Goal: Answer question/provide support: Share knowledge or assist other users

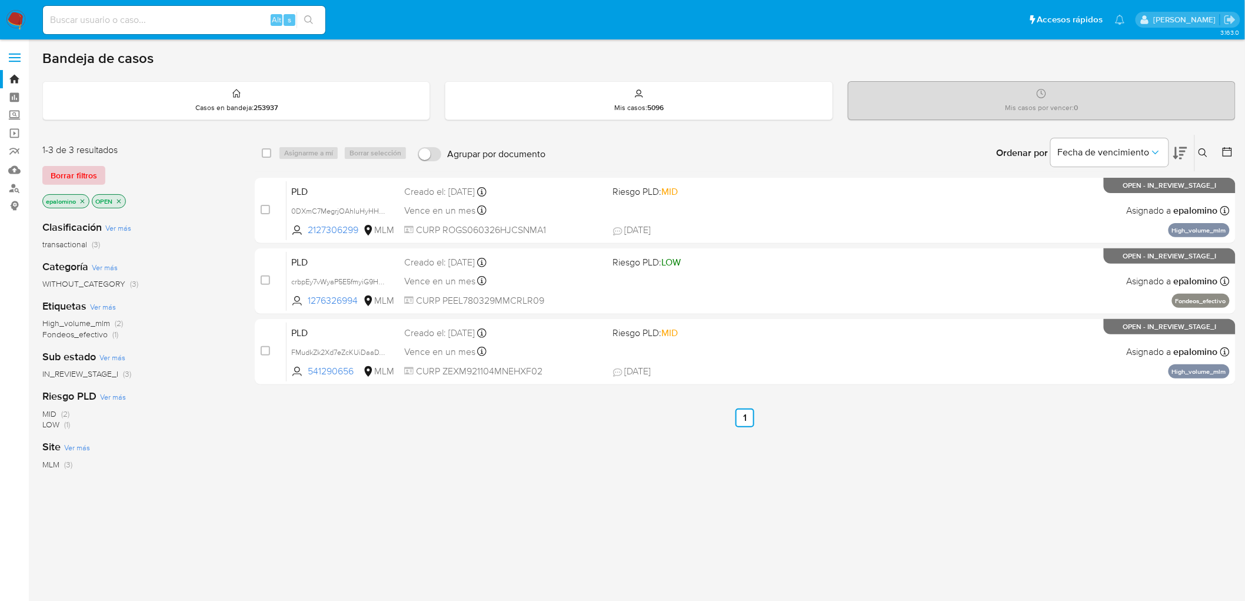
click at [87, 167] on span "Borrar filtros" at bounding box center [74, 175] width 46 height 16
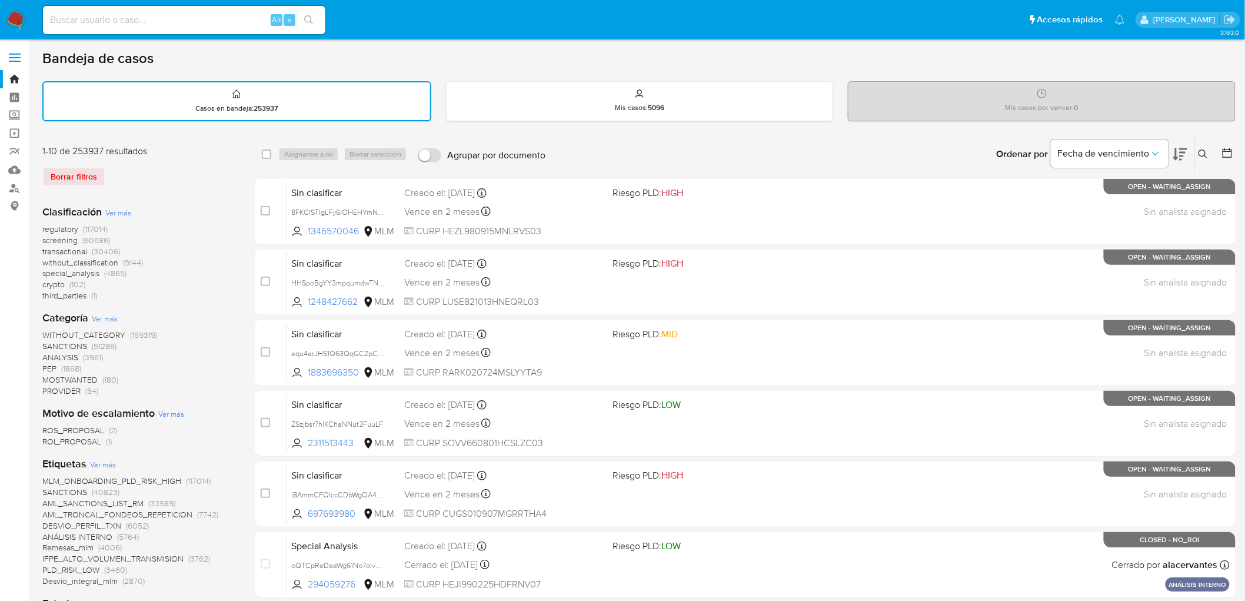
click at [14, 19] on img at bounding box center [16, 20] width 20 height 20
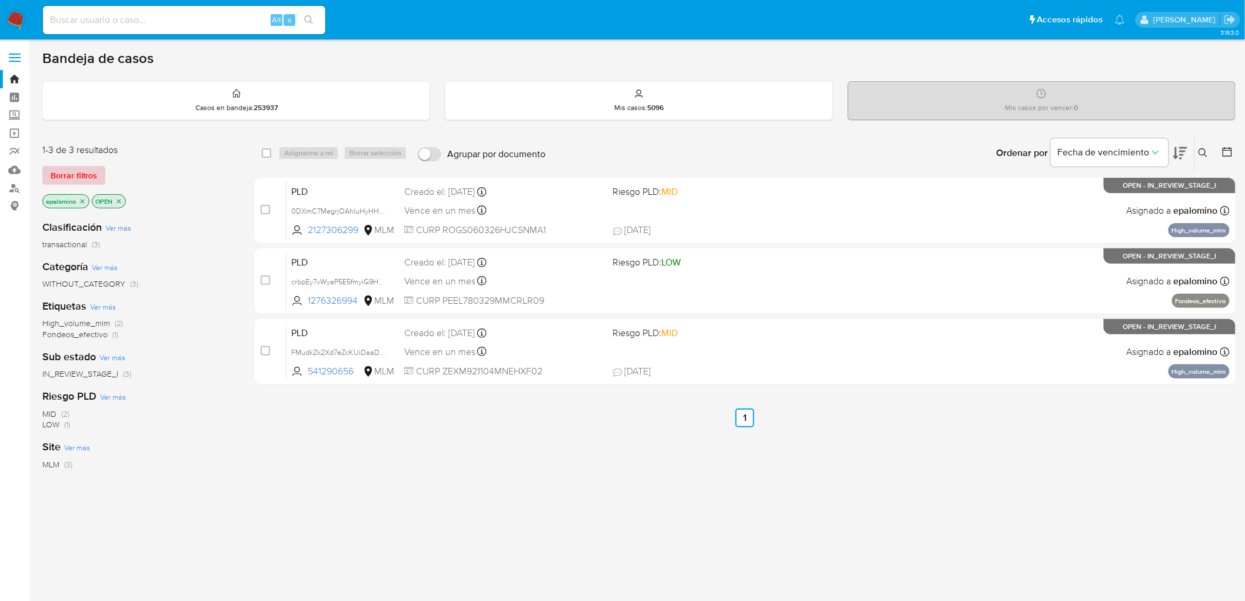
click at [85, 178] on span "Borrar filtros" at bounding box center [74, 175] width 46 height 16
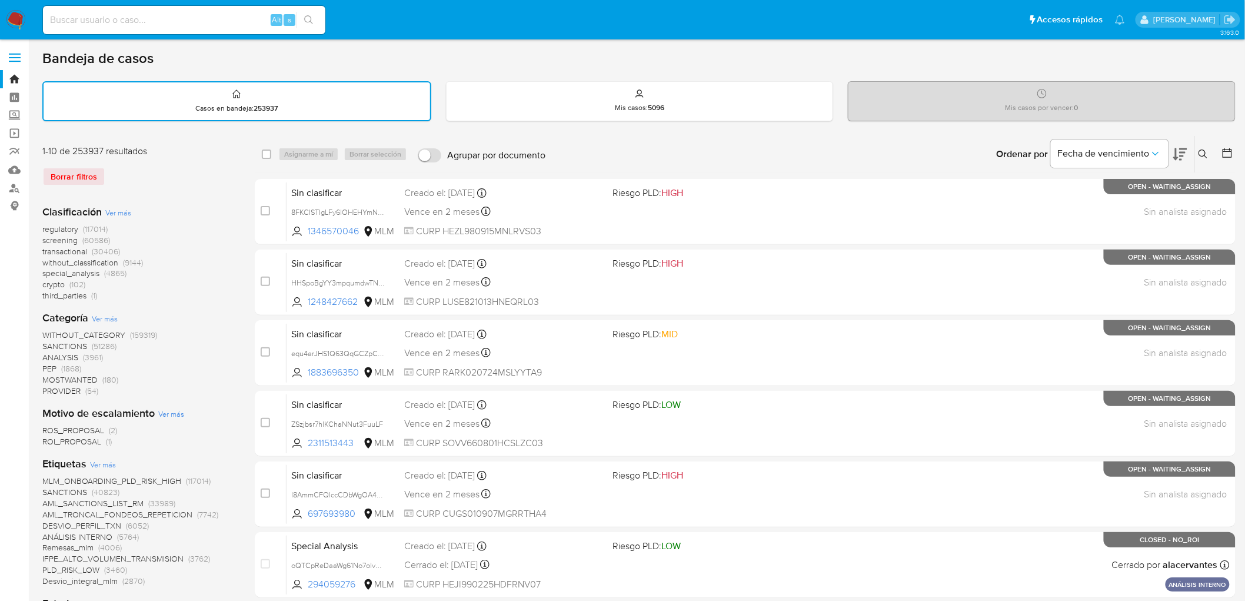
click at [14, 22] on img at bounding box center [16, 20] width 20 height 20
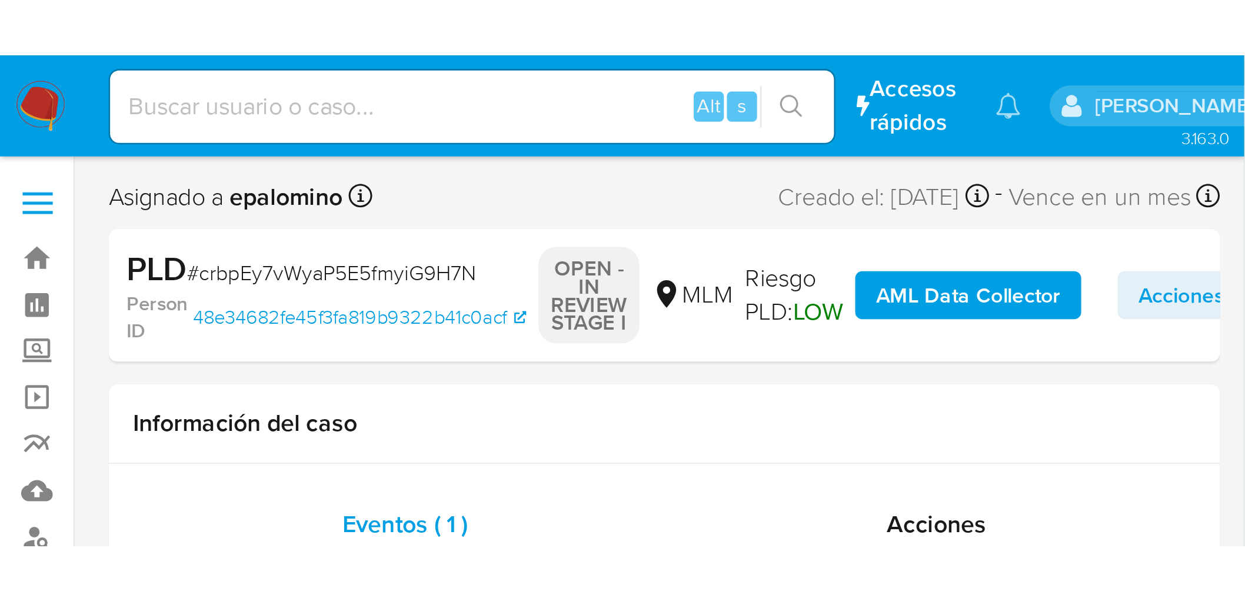
scroll to position [582, 0]
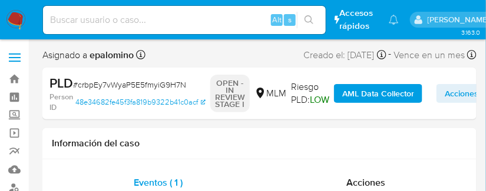
select select "10"
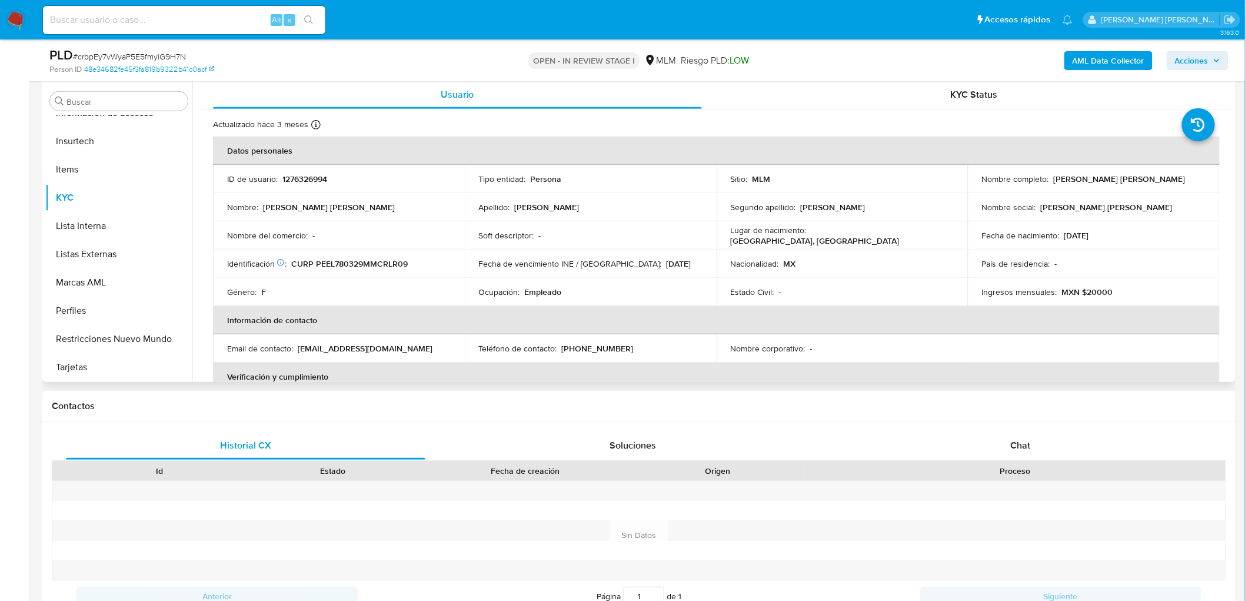
scroll to position [203, 0]
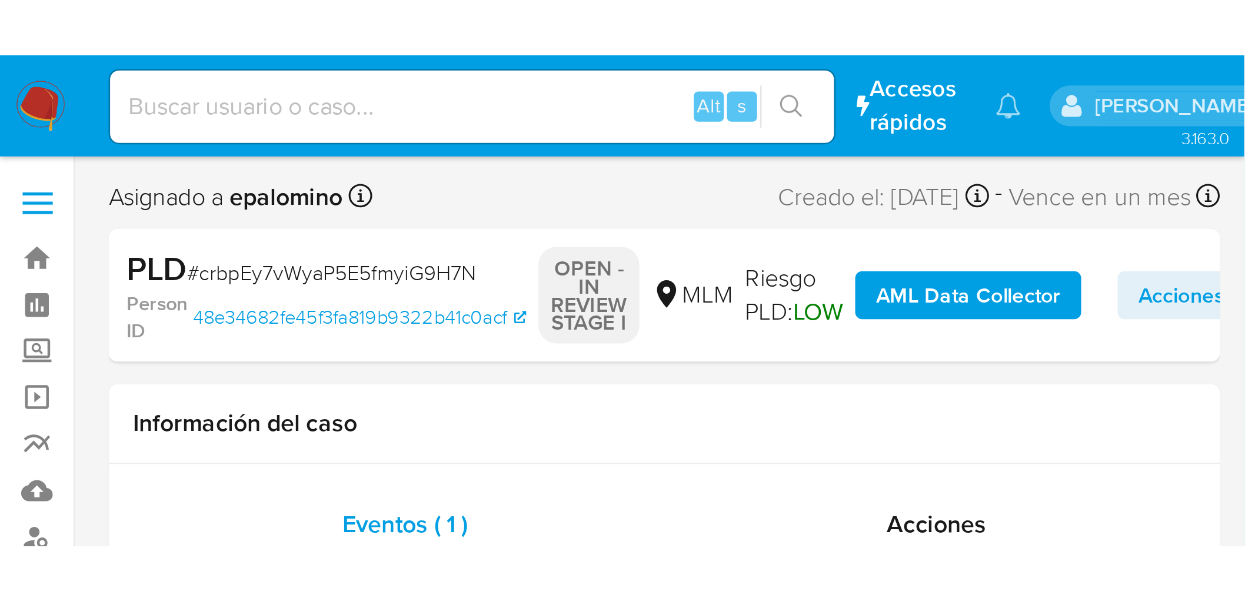
scroll to position [582, 0]
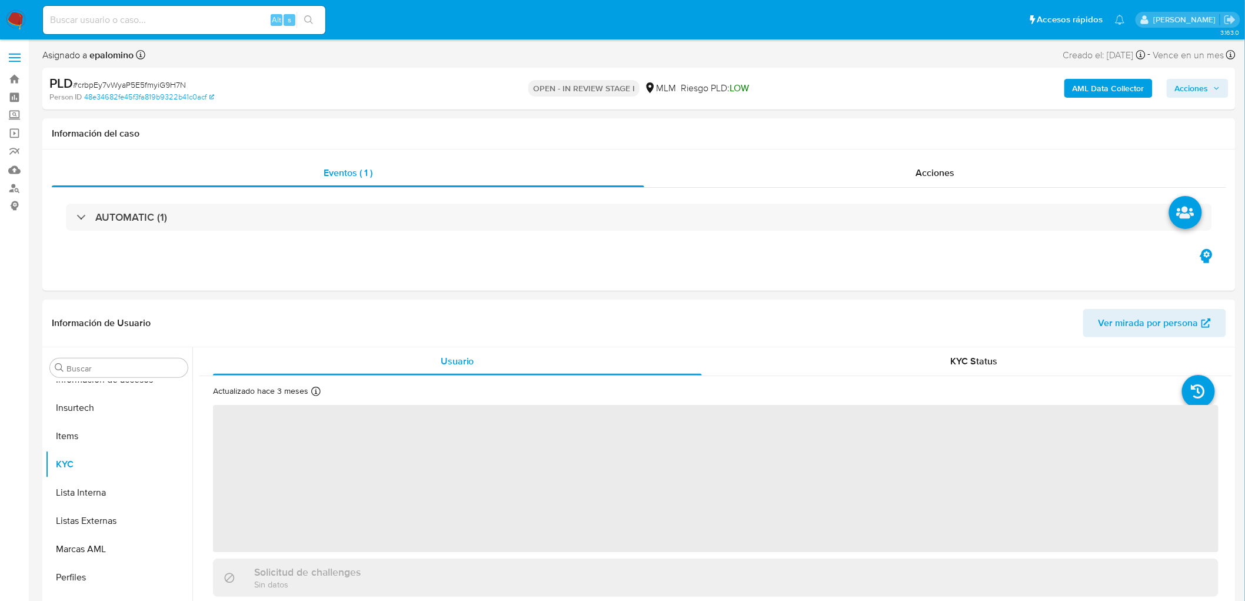
select select "10"
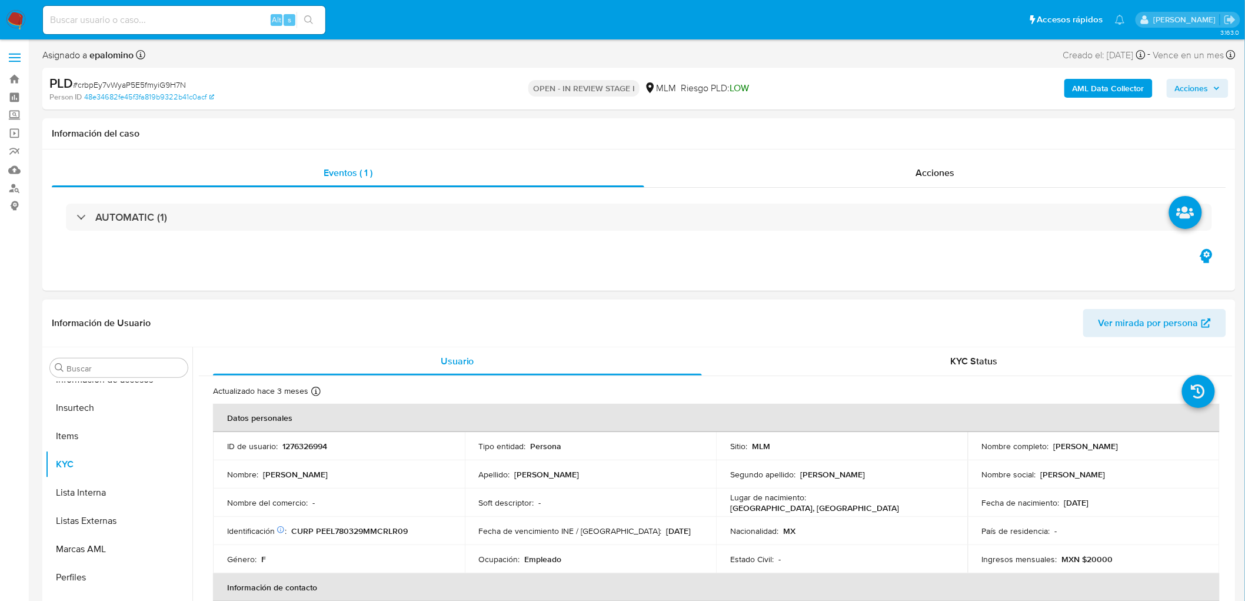
click at [301, 191] on p "1276326994" at bounding box center [305, 446] width 45 height 11
copy p "1276326994"
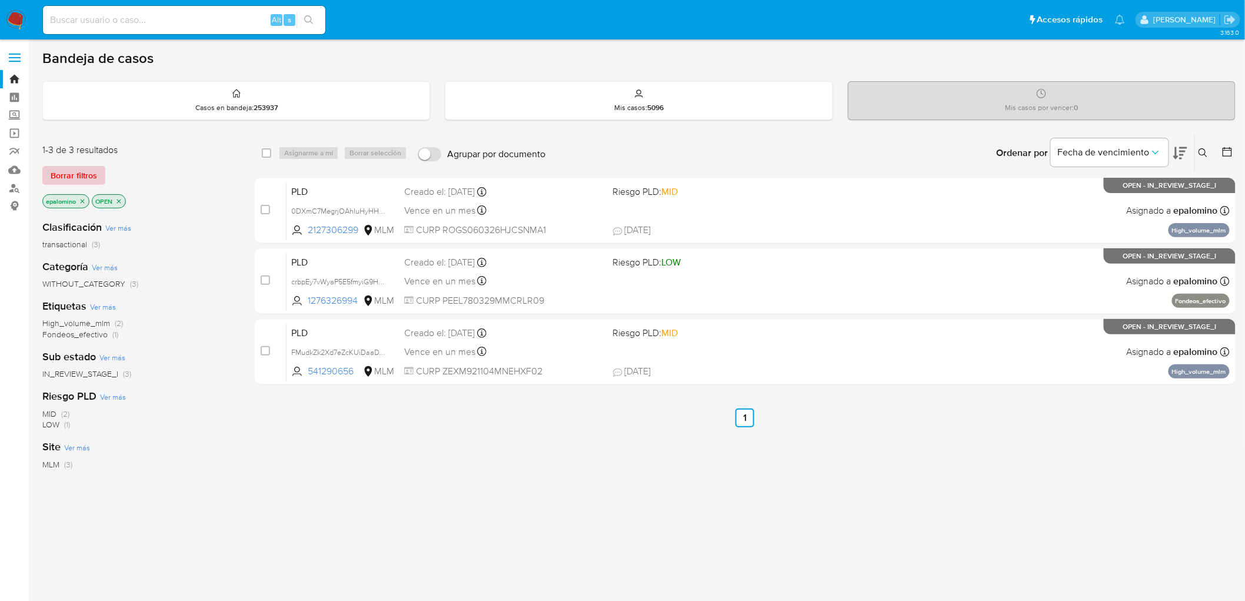
click at [88, 173] on span "Borrar filtros" at bounding box center [74, 175] width 46 height 16
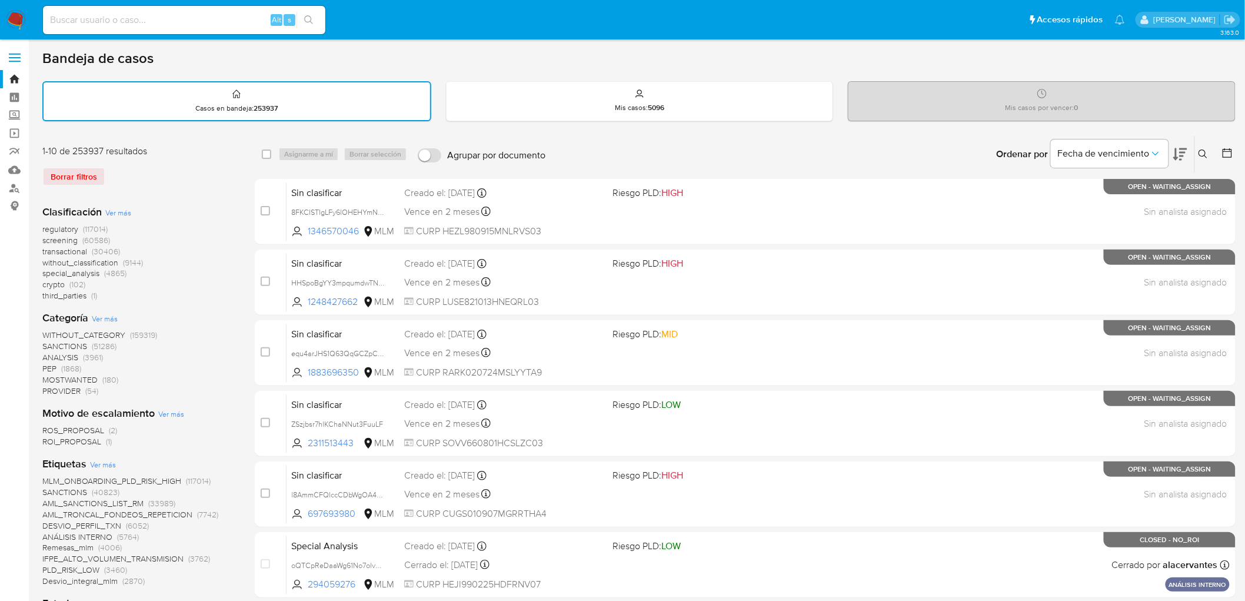
click at [21, 25] on img at bounding box center [16, 20] width 20 height 20
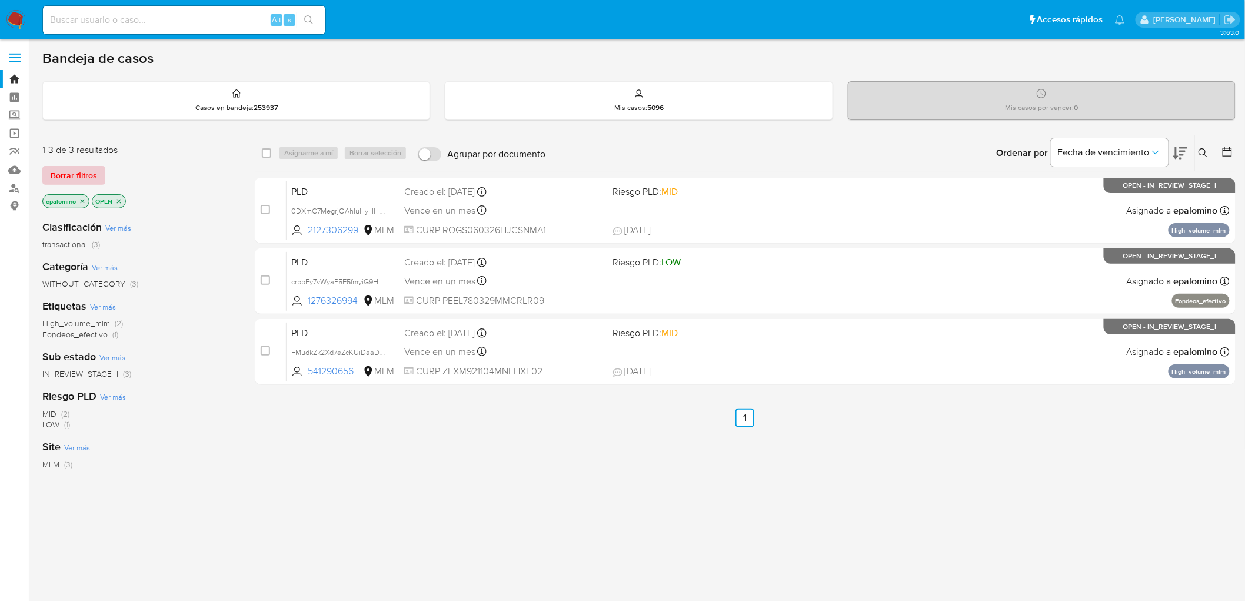
click at [79, 177] on span "Borrar filtros" at bounding box center [74, 175] width 46 height 16
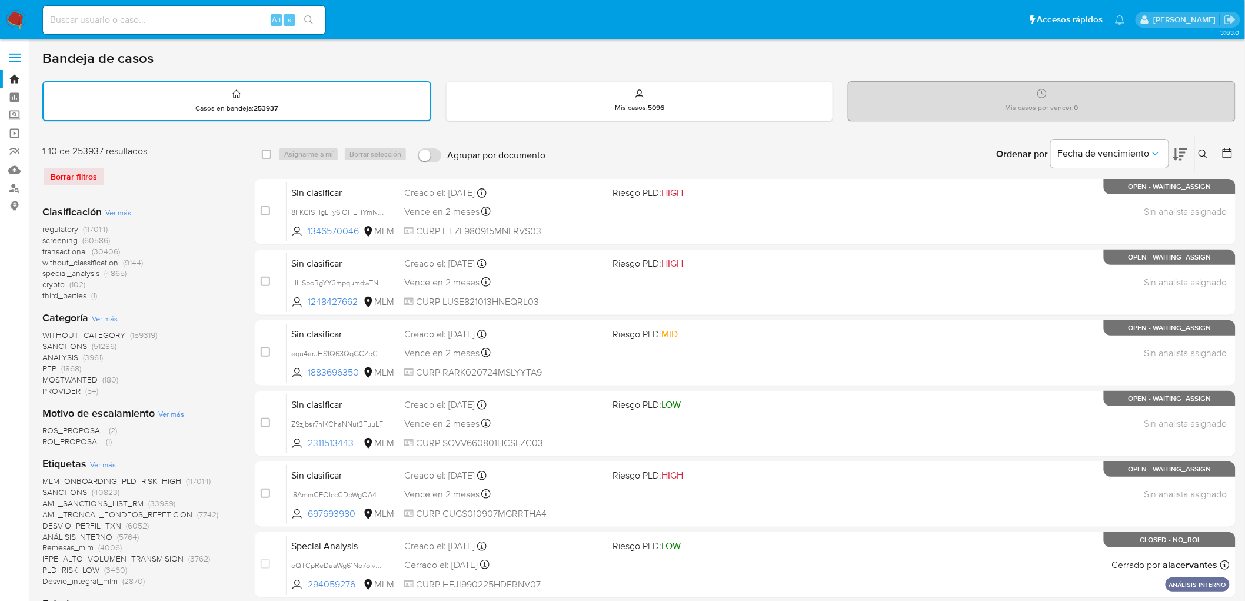
click at [16, 20] on img at bounding box center [16, 20] width 20 height 20
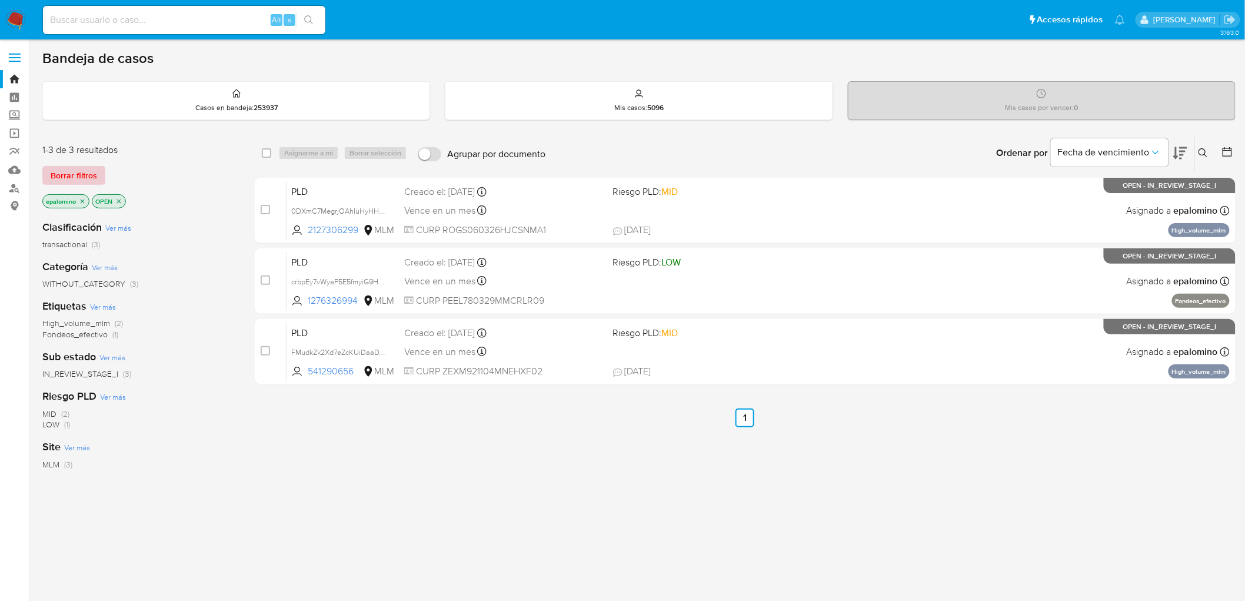
click at [67, 175] on span "Borrar filtros" at bounding box center [74, 175] width 46 height 16
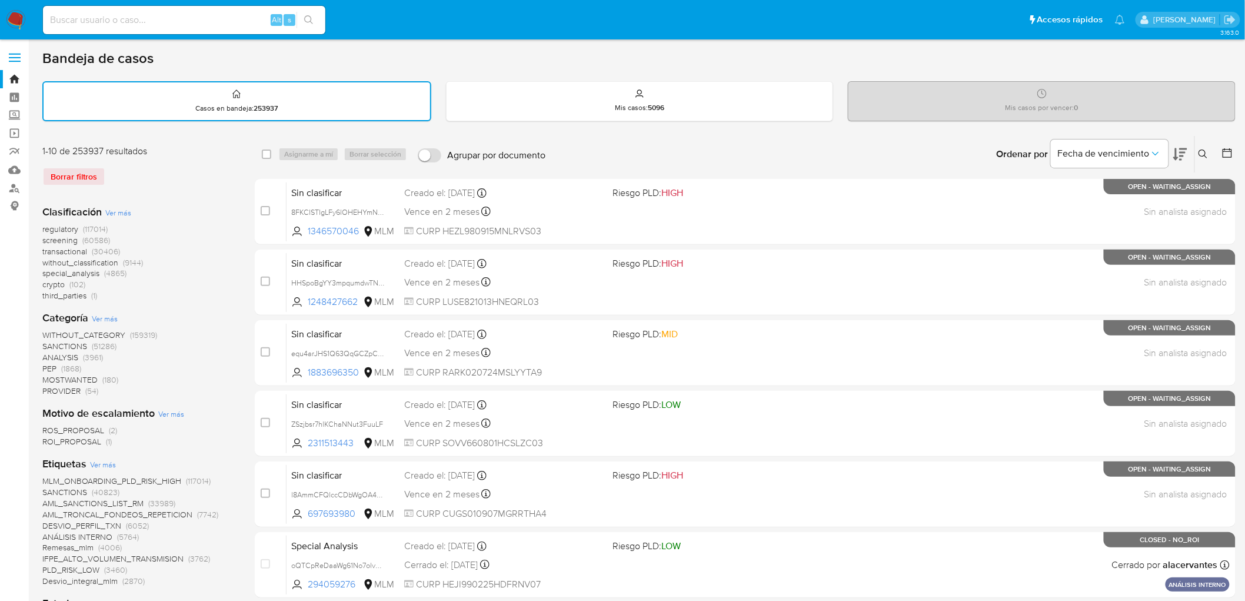
click at [1205, 150] on icon at bounding box center [1203, 154] width 9 height 9
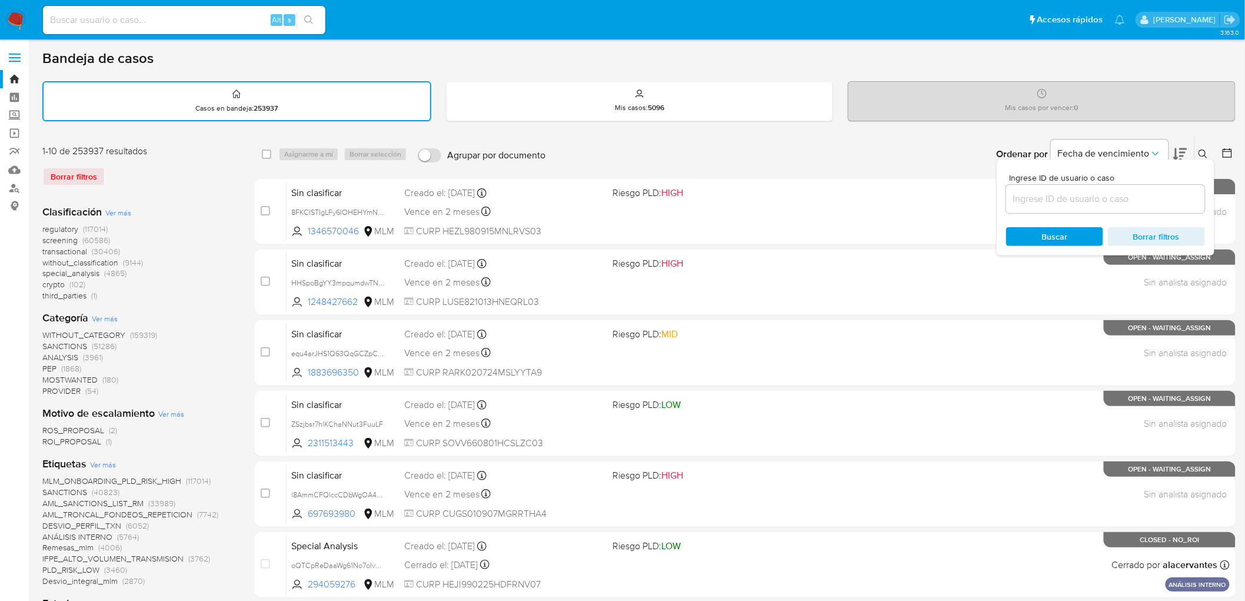
click at [1035, 198] on input at bounding box center [1106, 198] width 199 height 15
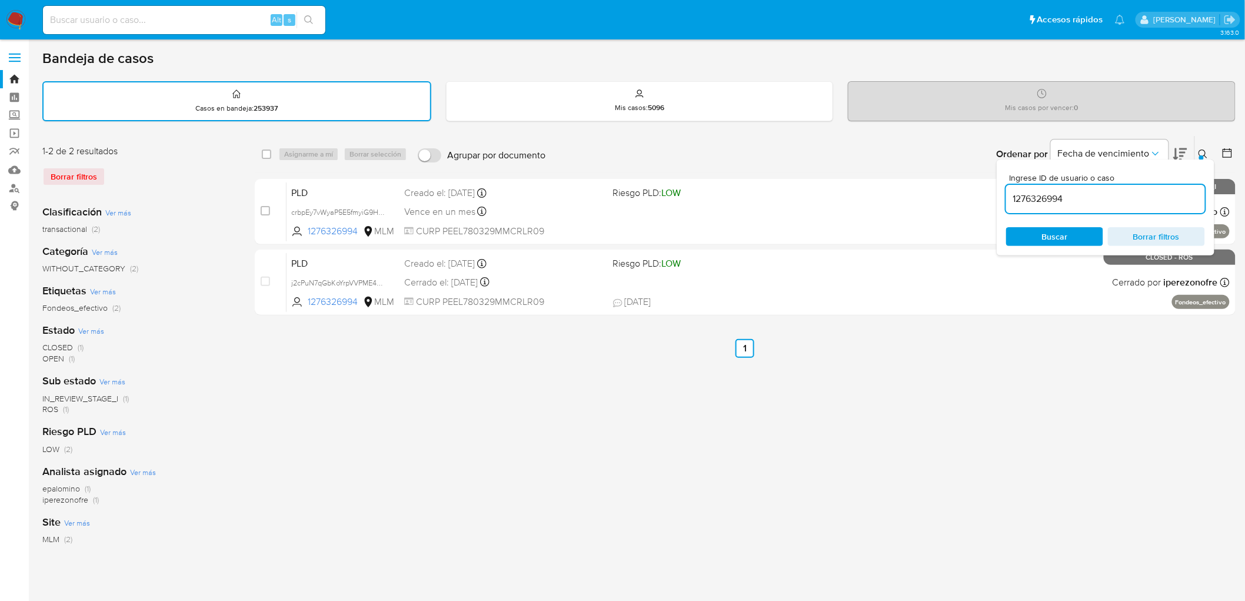
click at [1207, 151] on icon at bounding box center [1203, 154] width 9 height 9
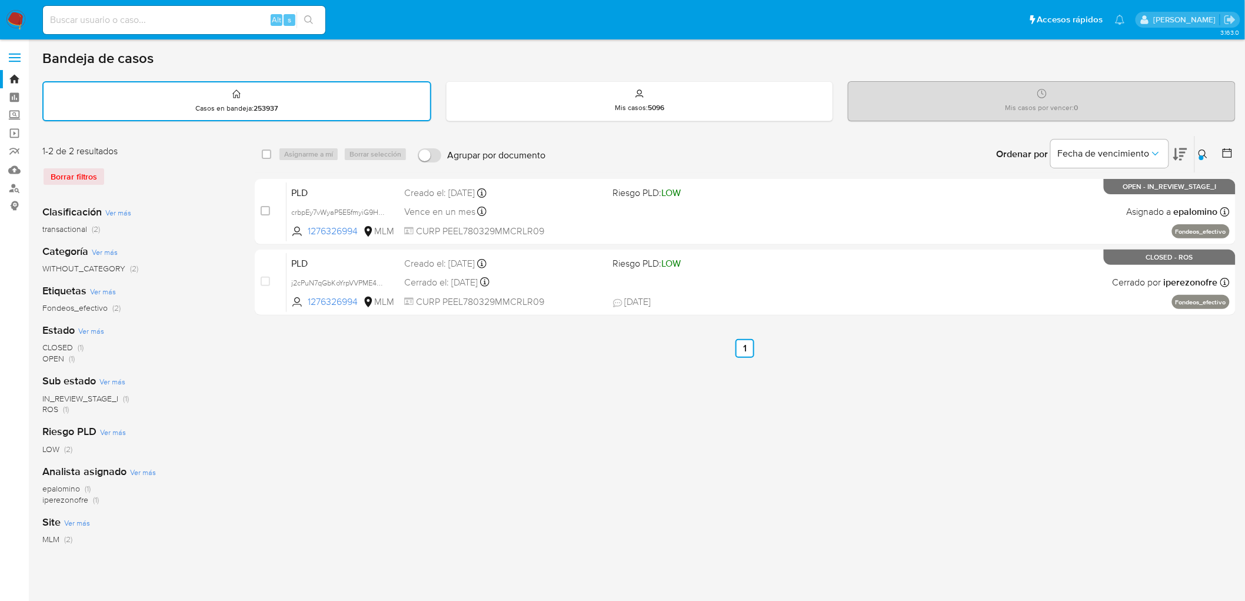
click at [1204, 150] on icon at bounding box center [1203, 154] width 9 height 9
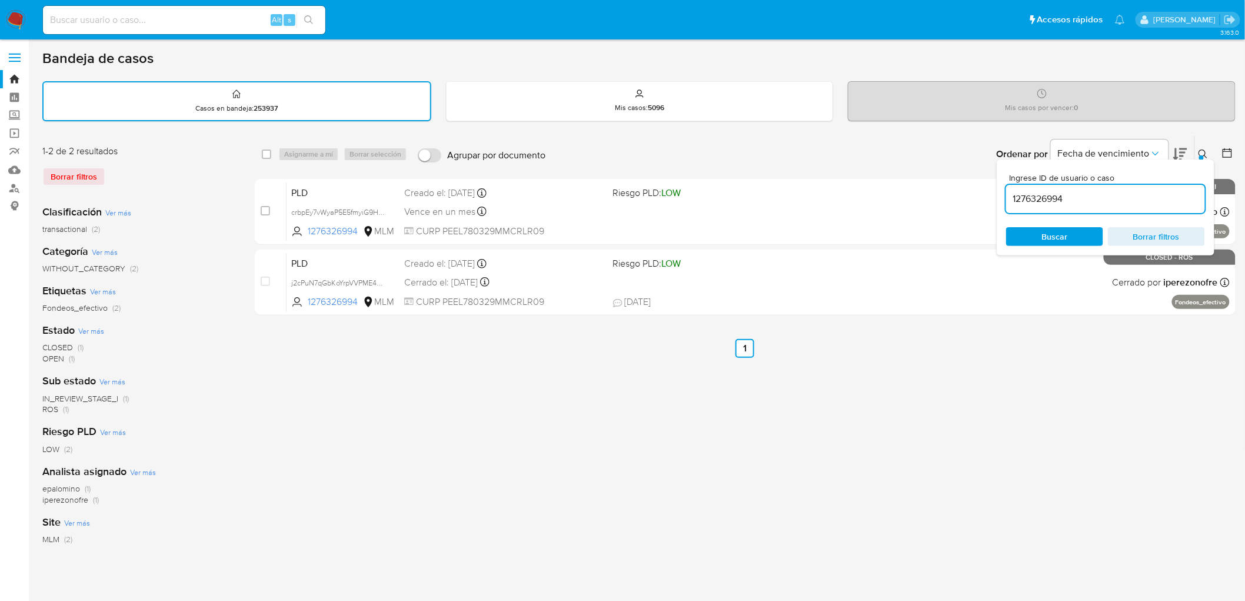
click at [1032, 204] on input "1276326994" at bounding box center [1106, 198] width 199 height 15
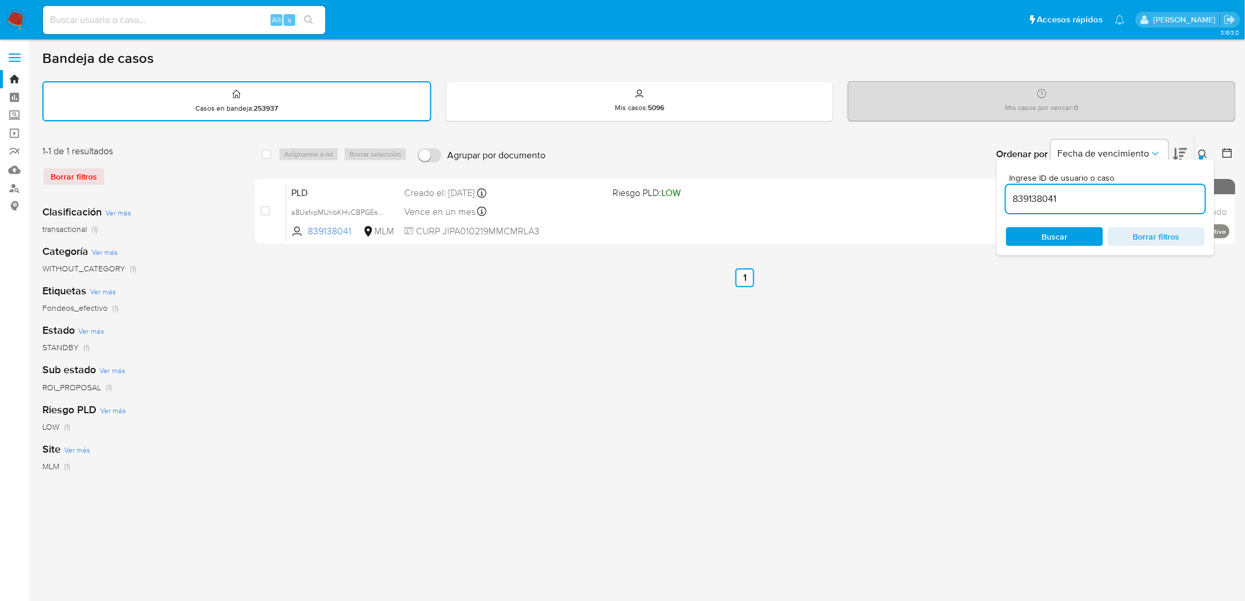
click at [1205, 157] on icon at bounding box center [1203, 154] width 9 height 9
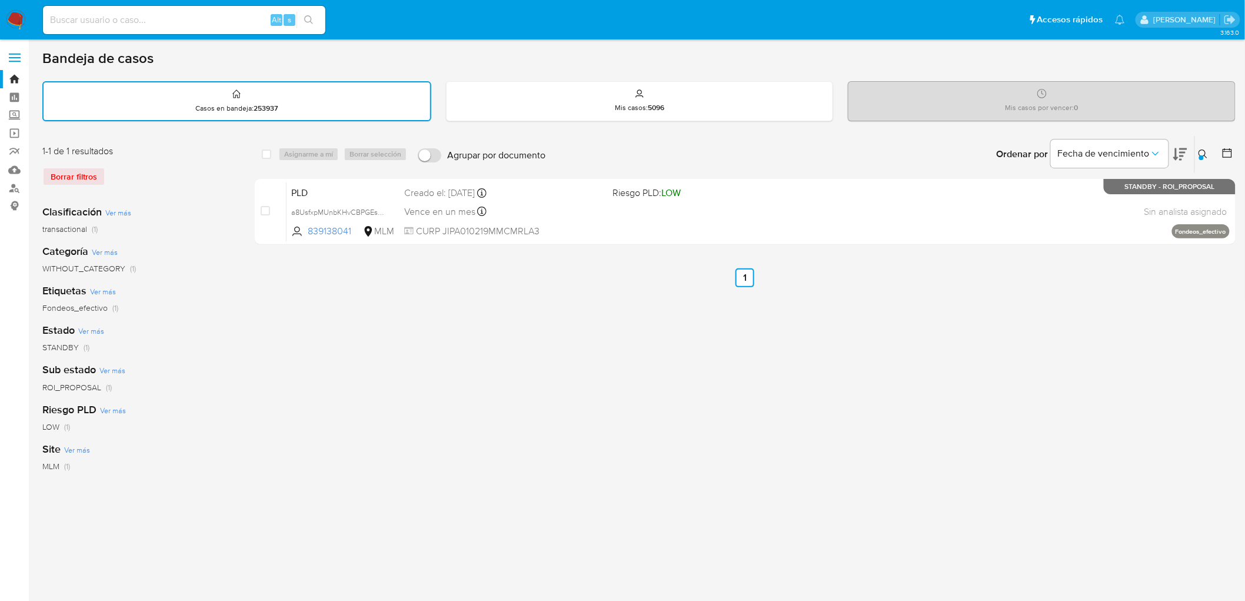
click at [1207, 156] on icon at bounding box center [1203, 154] width 9 height 9
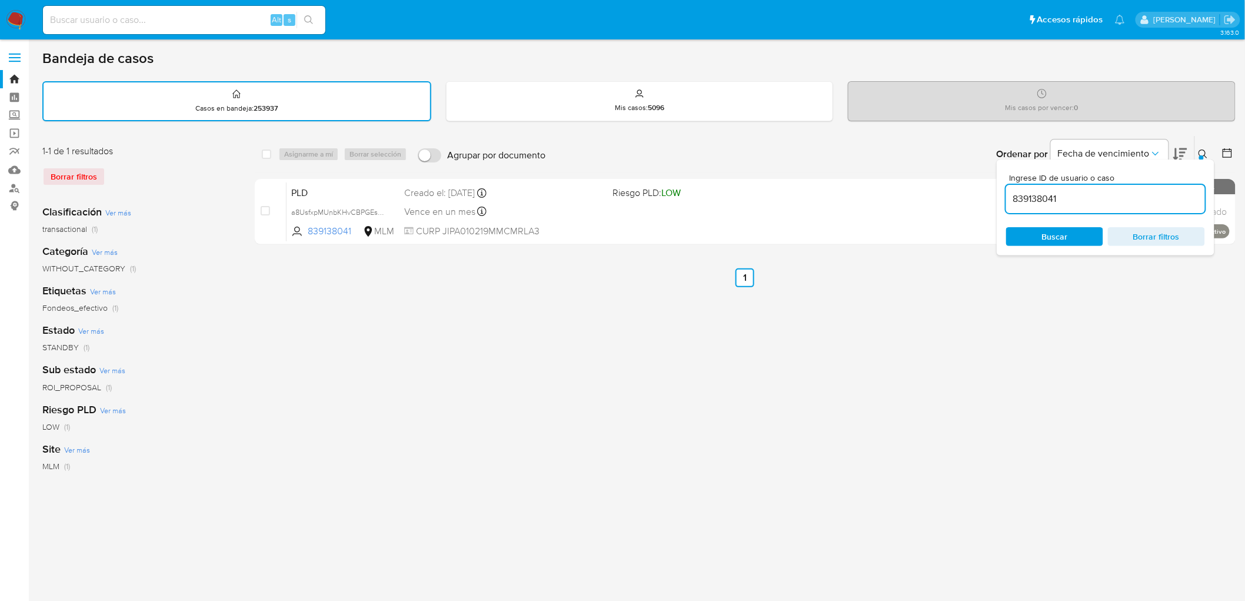
click at [1042, 197] on input "839138041" at bounding box center [1106, 198] width 199 height 15
click at [1193, 151] on div "Ordenar por Fecha de vencimiento" at bounding box center [1091, 154] width 207 height 36
click at [1207, 147] on button at bounding box center [1204, 154] width 19 height 14
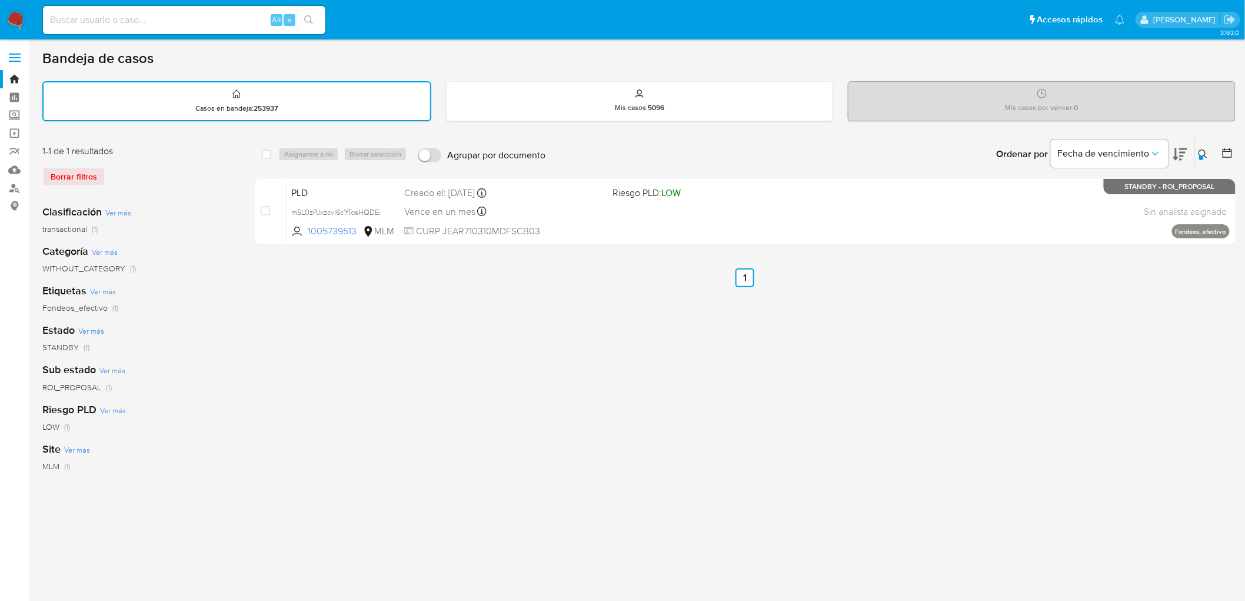
click at [1203, 151] on icon at bounding box center [1203, 154] width 9 height 9
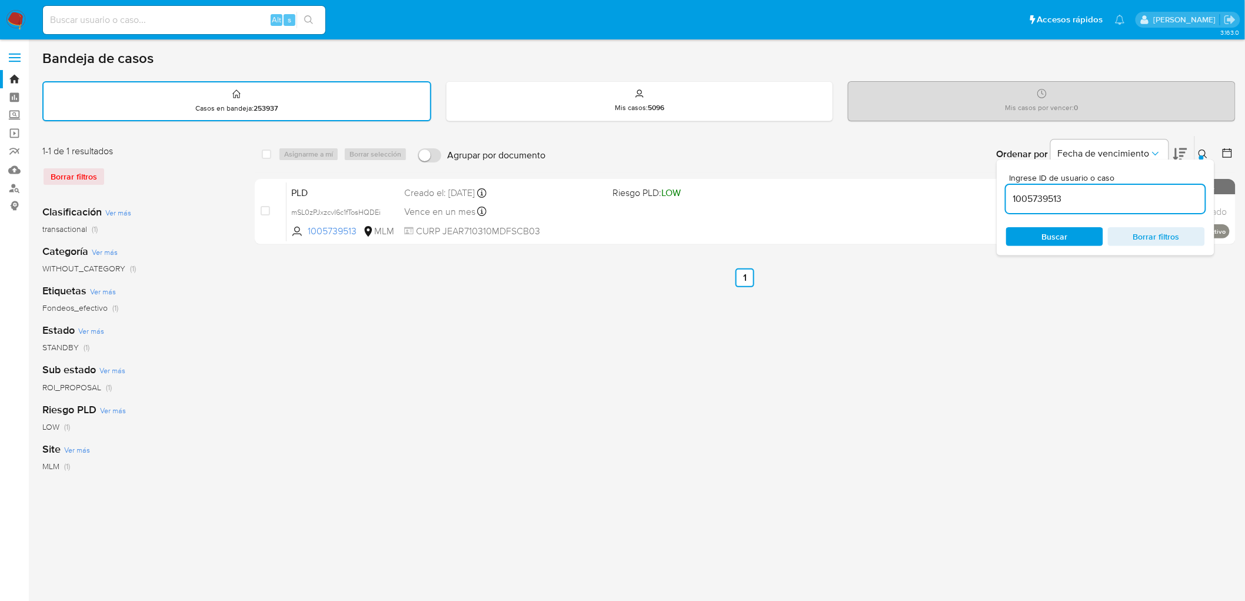
click at [1039, 200] on input "1005739513" at bounding box center [1106, 198] width 199 height 15
type input "1276326994"
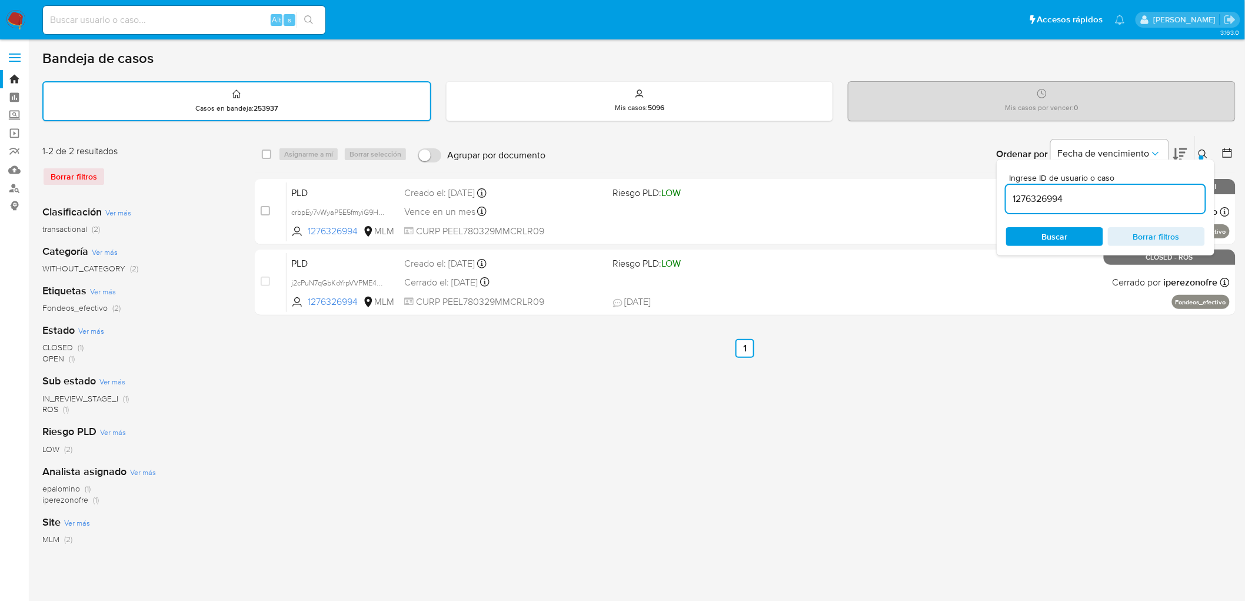
click at [1210, 152] on button at bounding box center [1204, 154] width 19 height 14
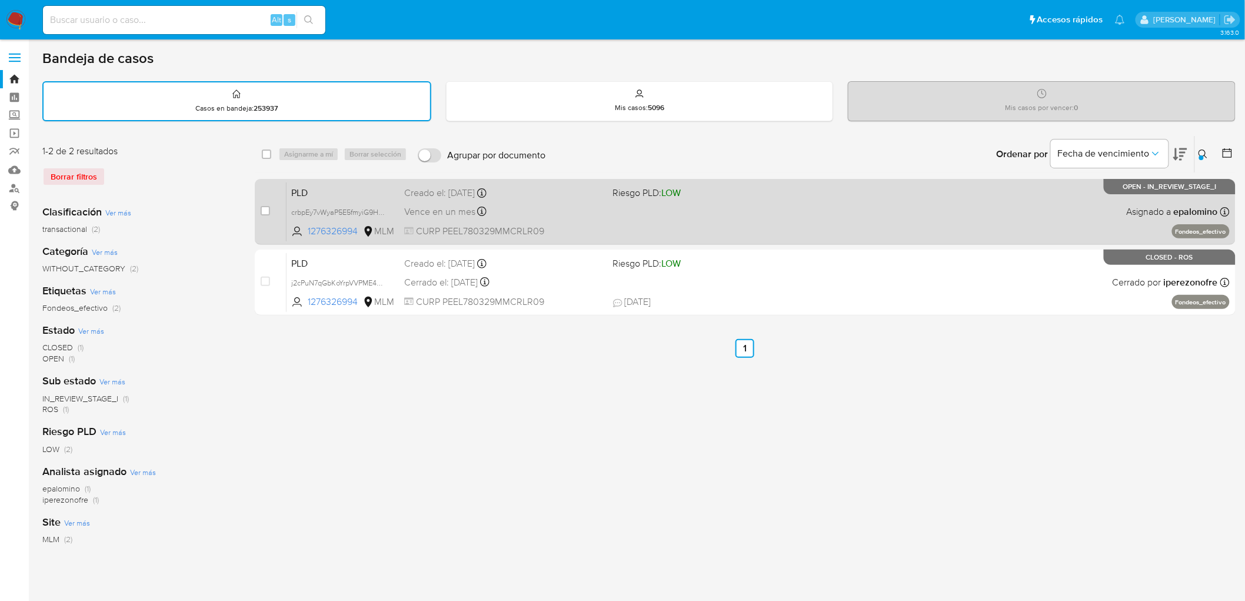
click at [313, 186] on span "PLD" at bounding box center [343, 191] width 104 height 15
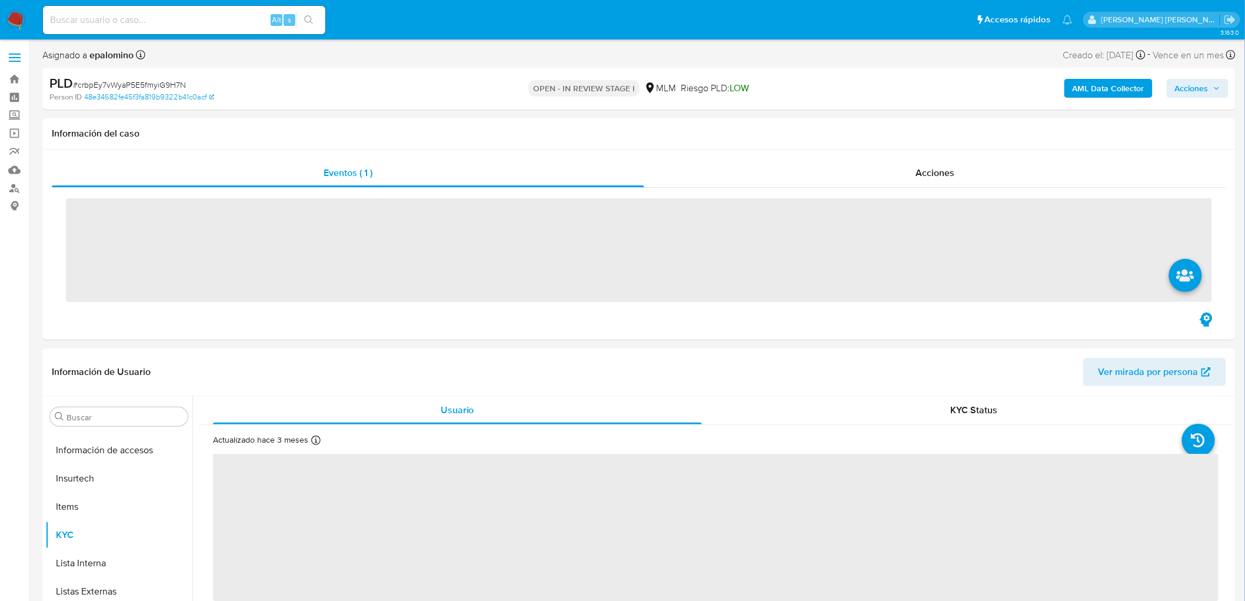
scroll to position [582, 0]
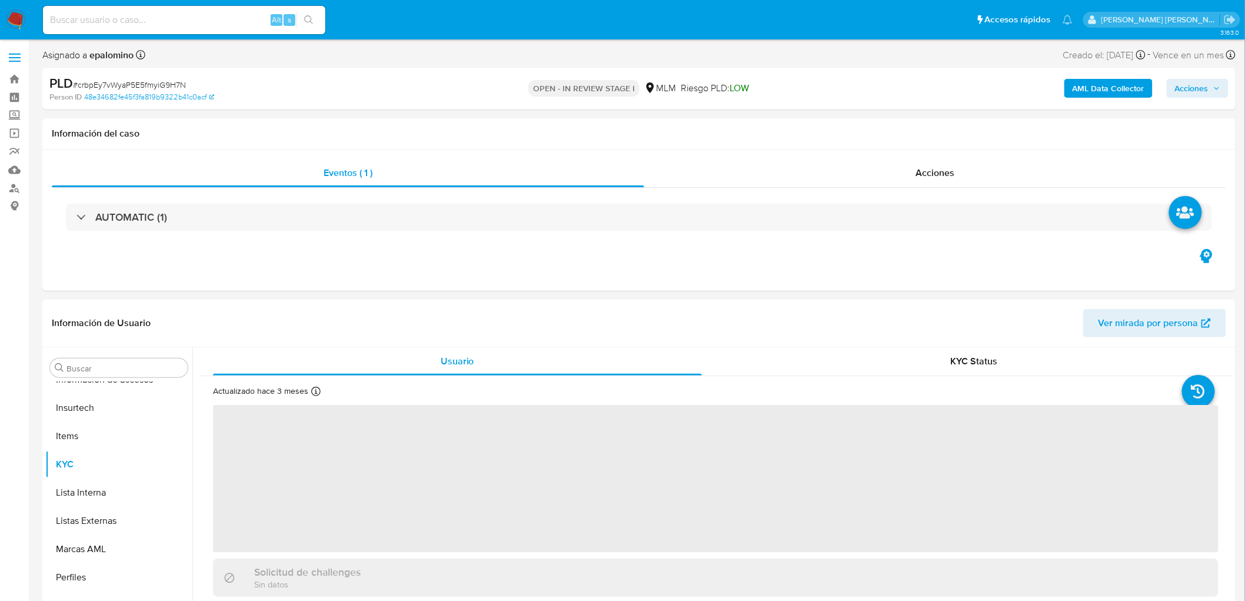
select select "10"
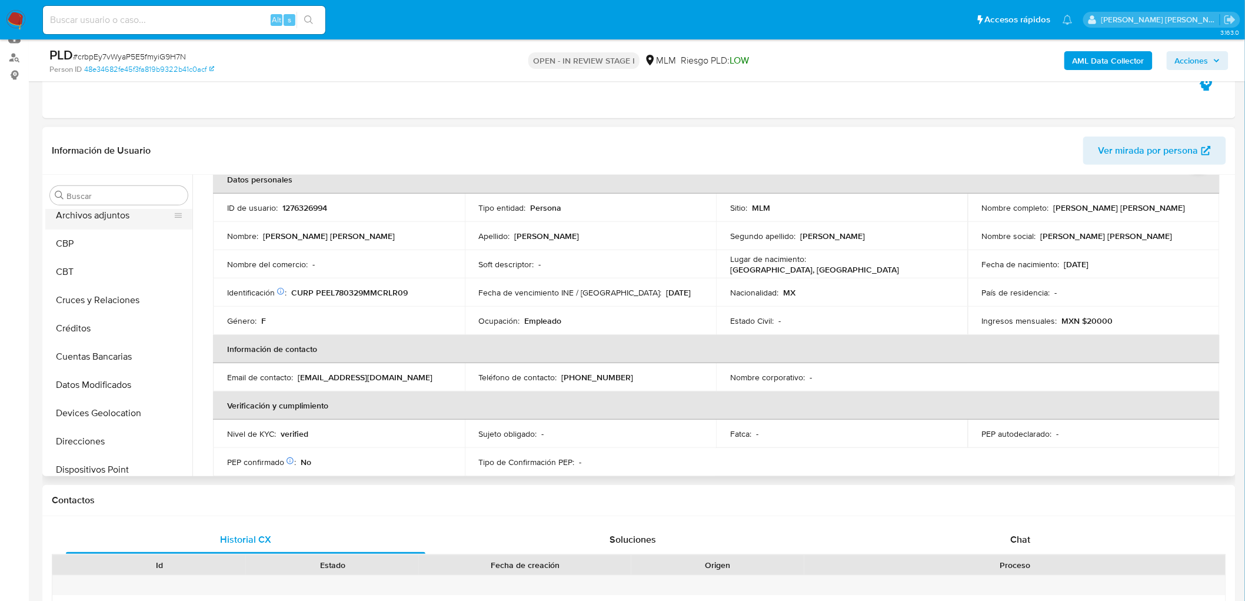
scroll to position [0, 0]
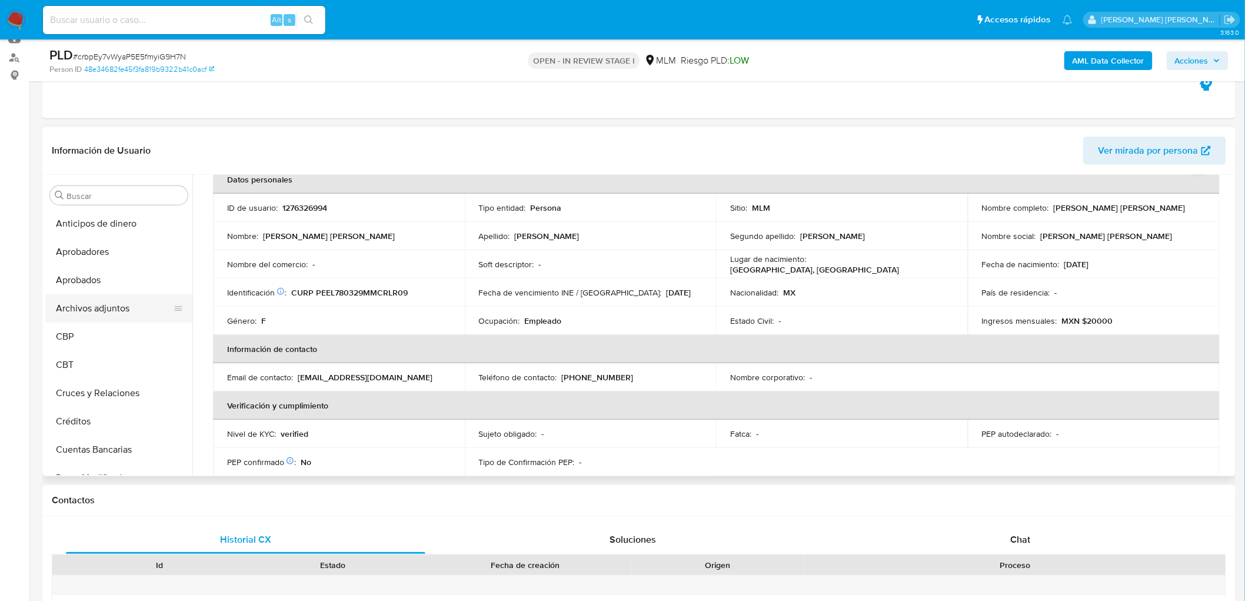
click at [134, 304] on button "Archivos adjuntos" at bounding box center [114, 308] width 138 height 28
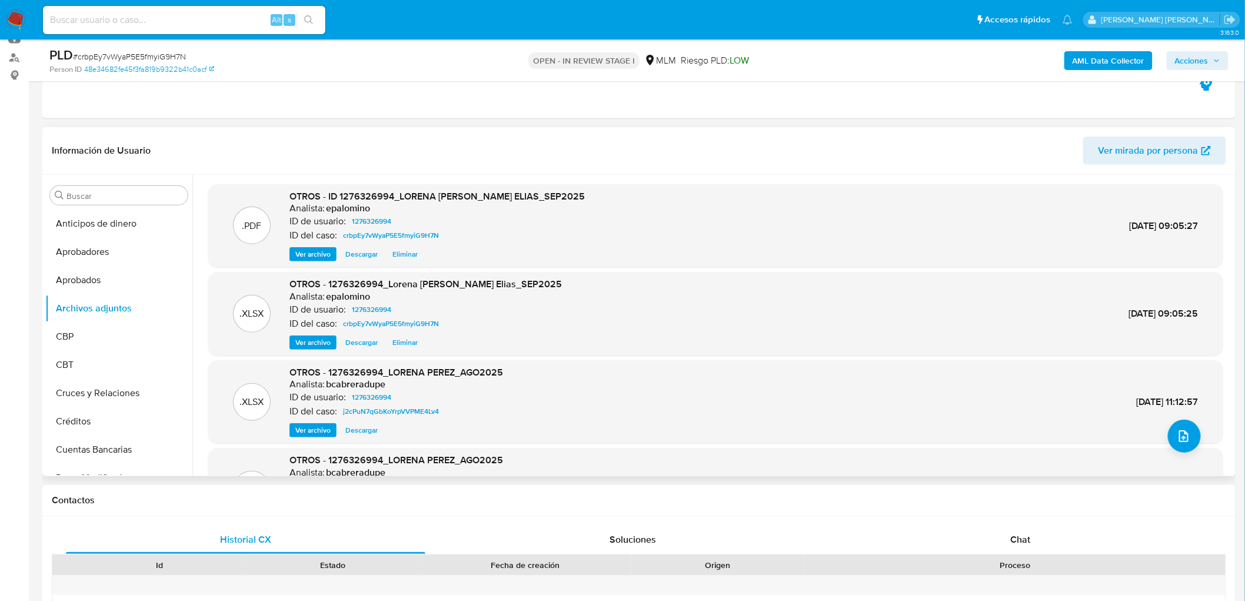
click at [397, 251] on span "Eliminar" at bounding box center [405, 254] width 25 height 12
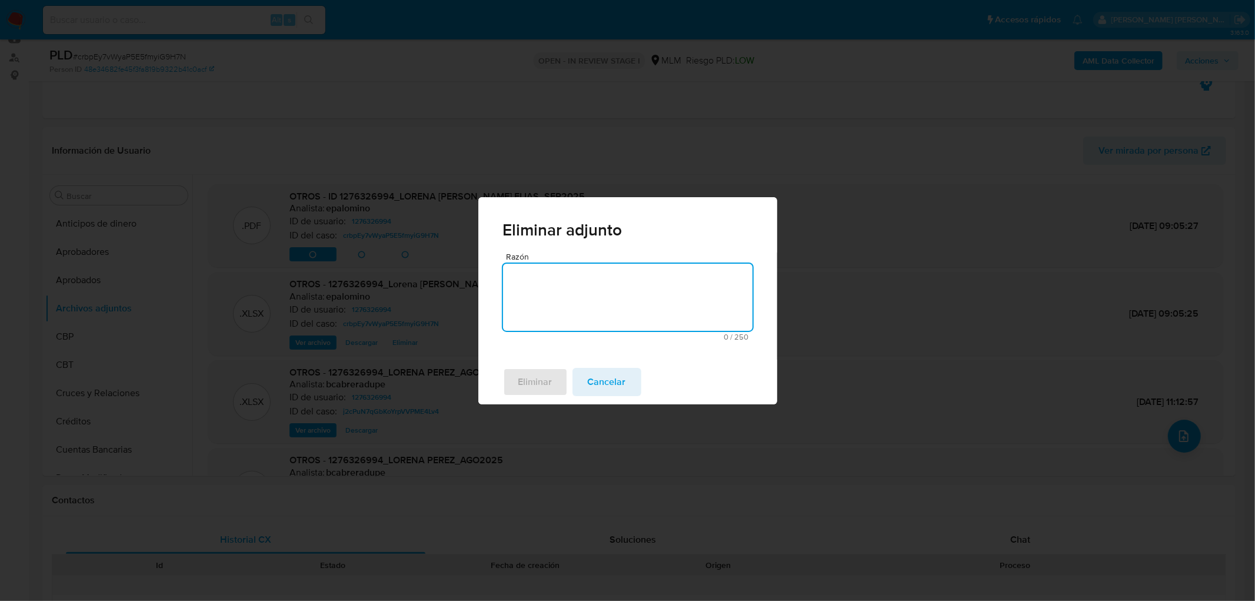
click at [589, 283] on textarea "Razón" at bounding box center [628, 297] width 250 height 67
type textarea "A"
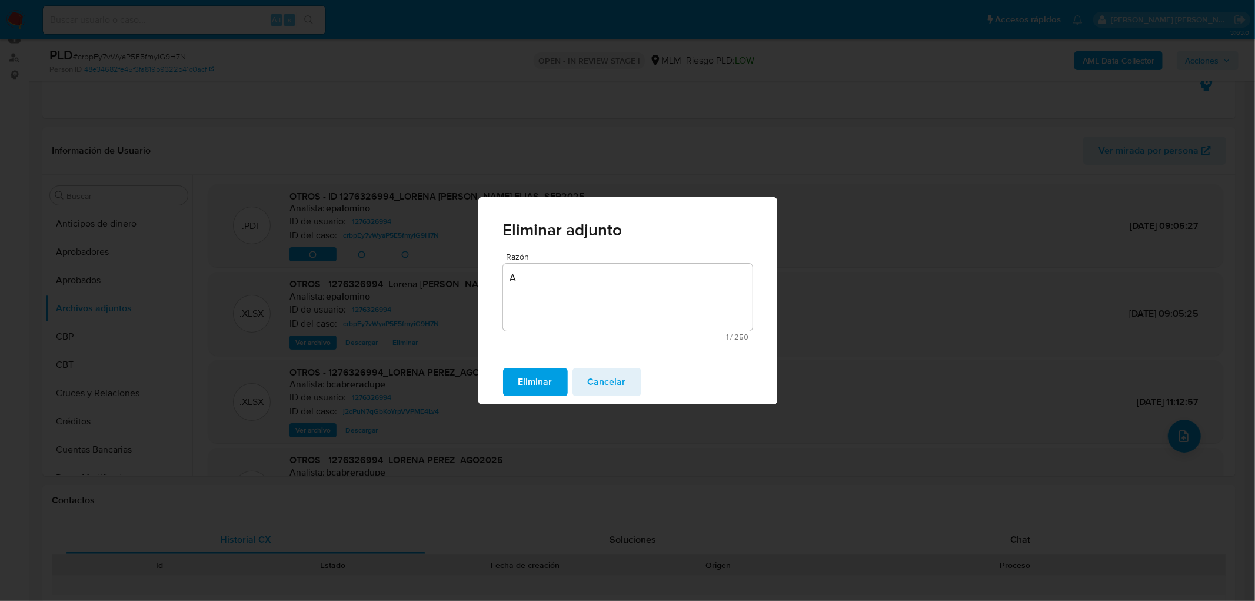
click at [552, 371] on span "Eliminar" at bounding box center [536, 382] width 34 height 26
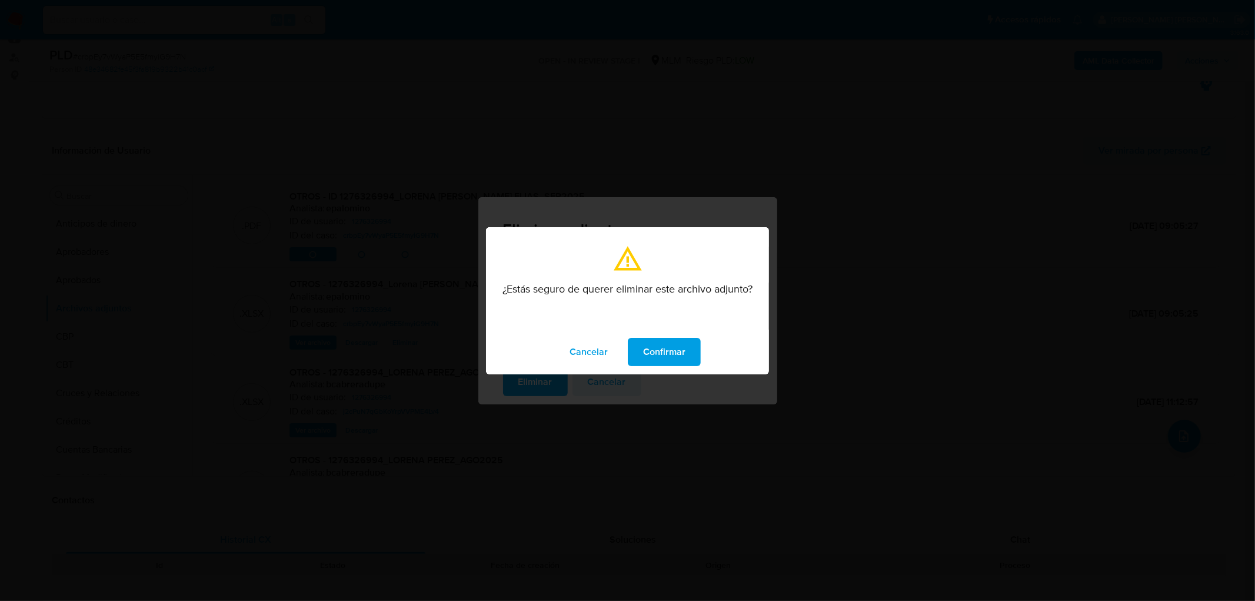
click at [657, 363] on span "Confirmar" at bounding box center [664, 352] width 42 height 26
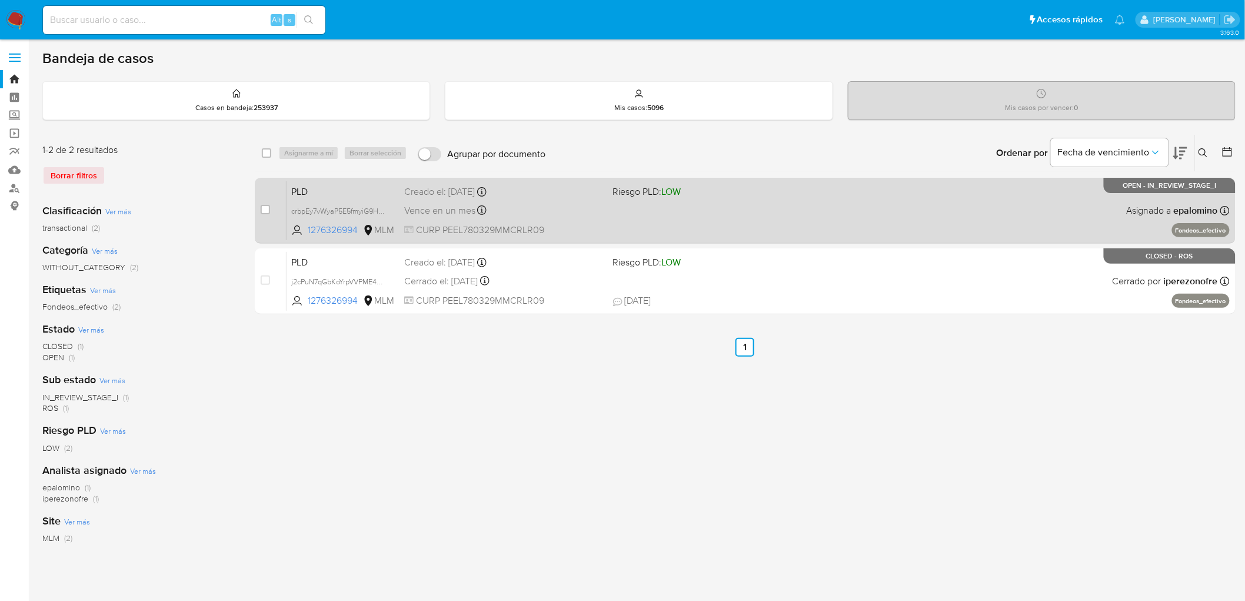
click at [314, 187] on span "PLD" at bounding box center [343, 190] width 104 height 15
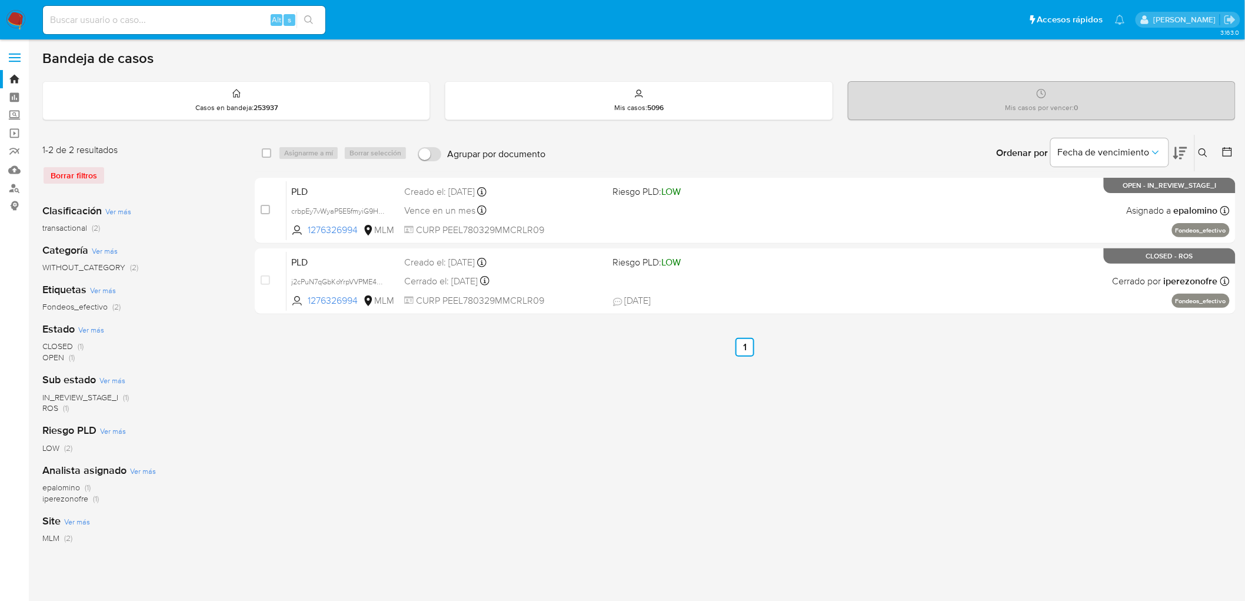
click at [9, 13] on img at bounding box center [16, 20] width 20 height 20
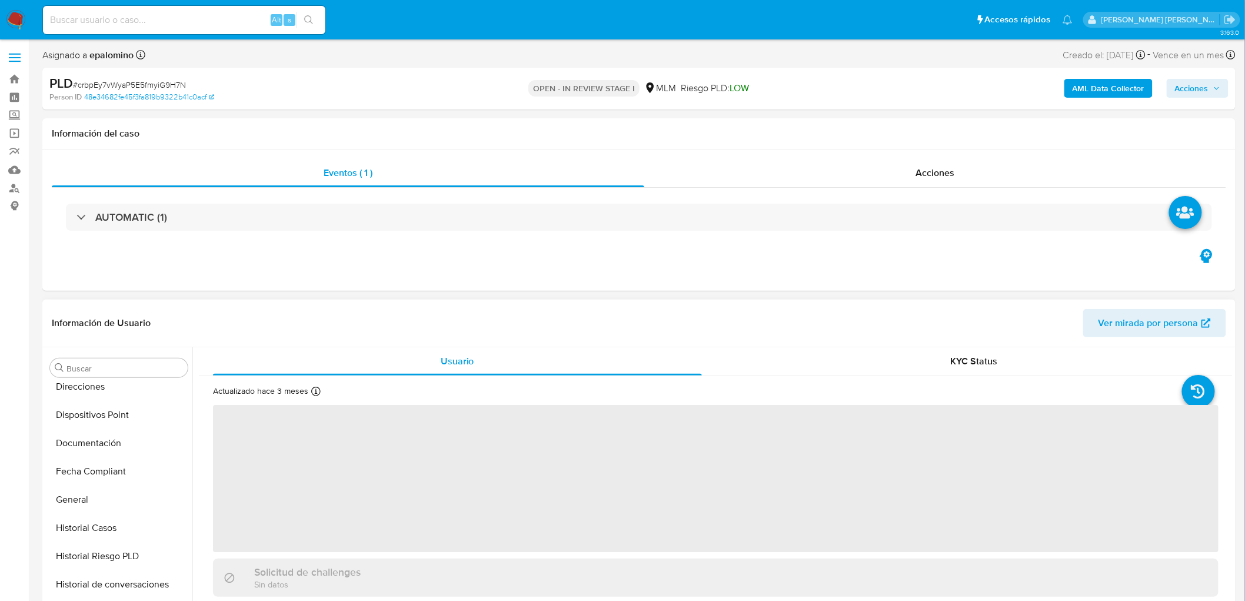
select select "10"
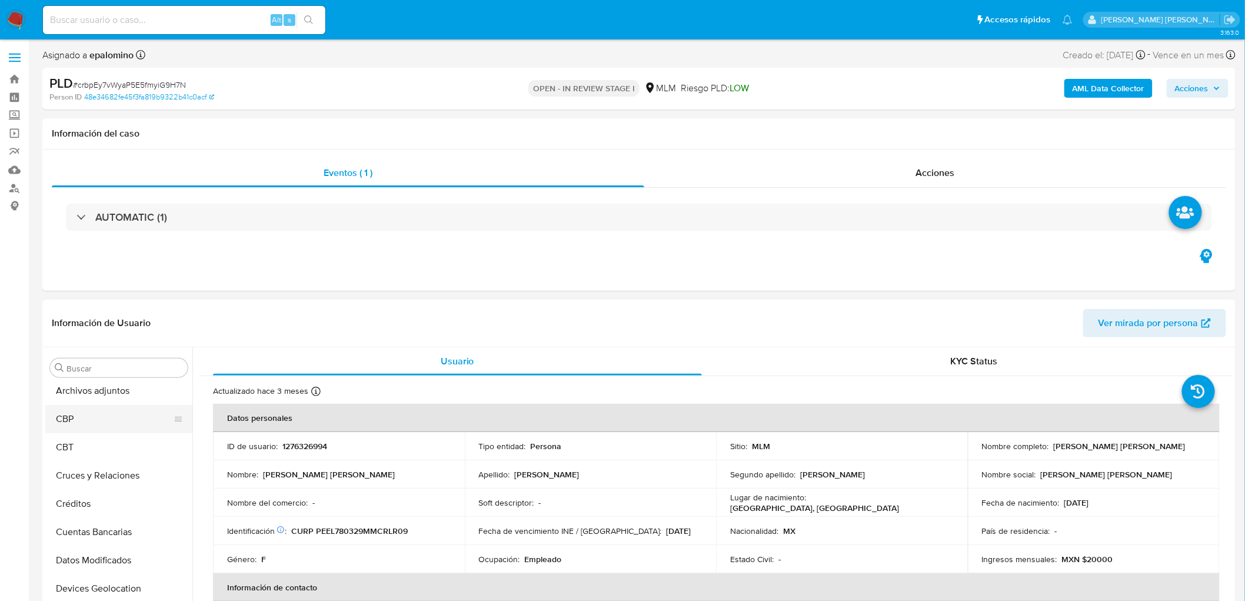
scroll to position [59, 0]
click at [116, 417] on button "Archivos adjuntos" at bounding box center [114, 422] width 138 height 28
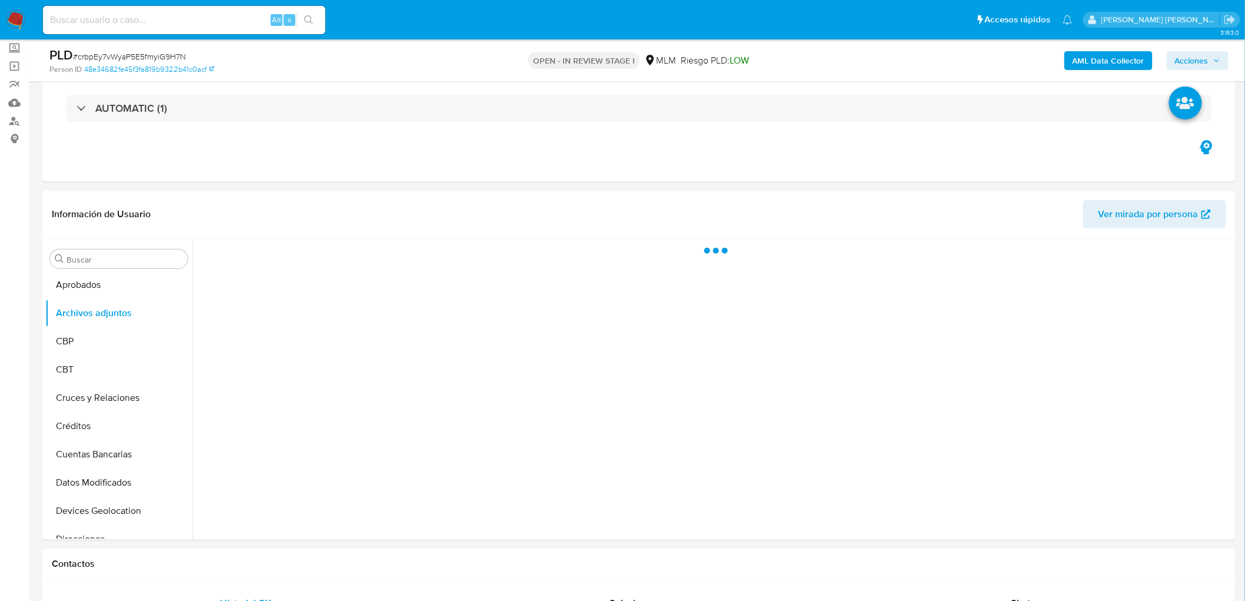
scroll to position [97, 0]
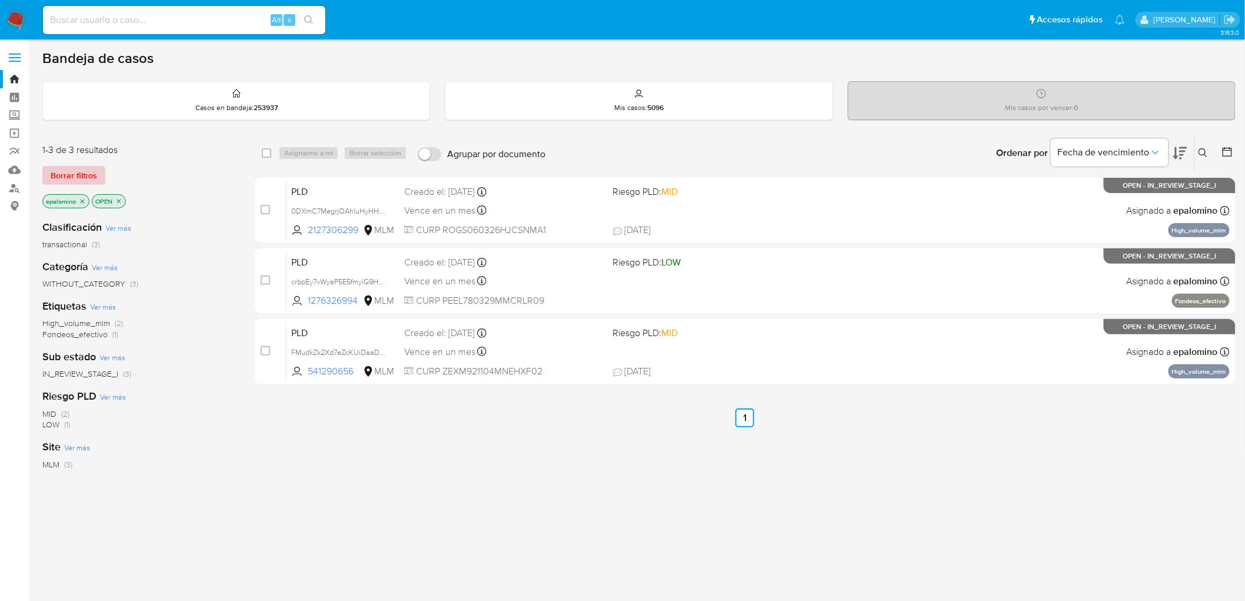
click at [86, 171] on span "Borrar filtros" at bounding box center [74, 175] width 46 height 16
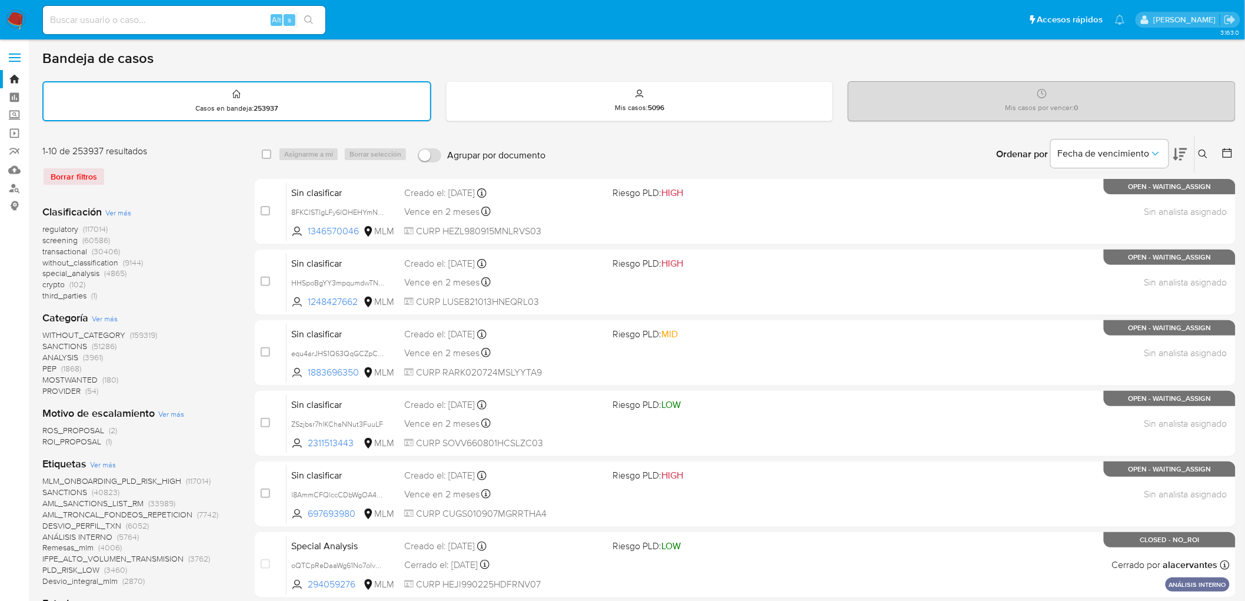
click at [1204, 151] on icon at bounding box center [1203, 154] width 9 height 9
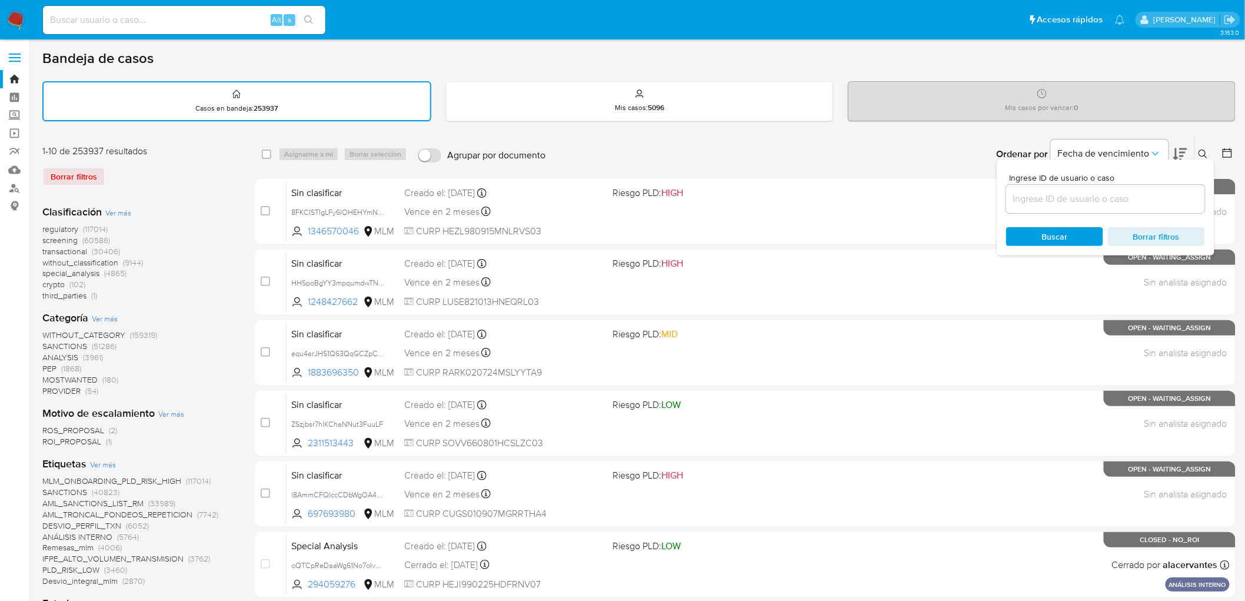
click at [1072, 191] on input at bounding box center [1106, 198] width 199 height 15
type input "839138041"
click at [1045, 236] on span "Buscar" at bounding box center [1055, 236] width 26 height 19
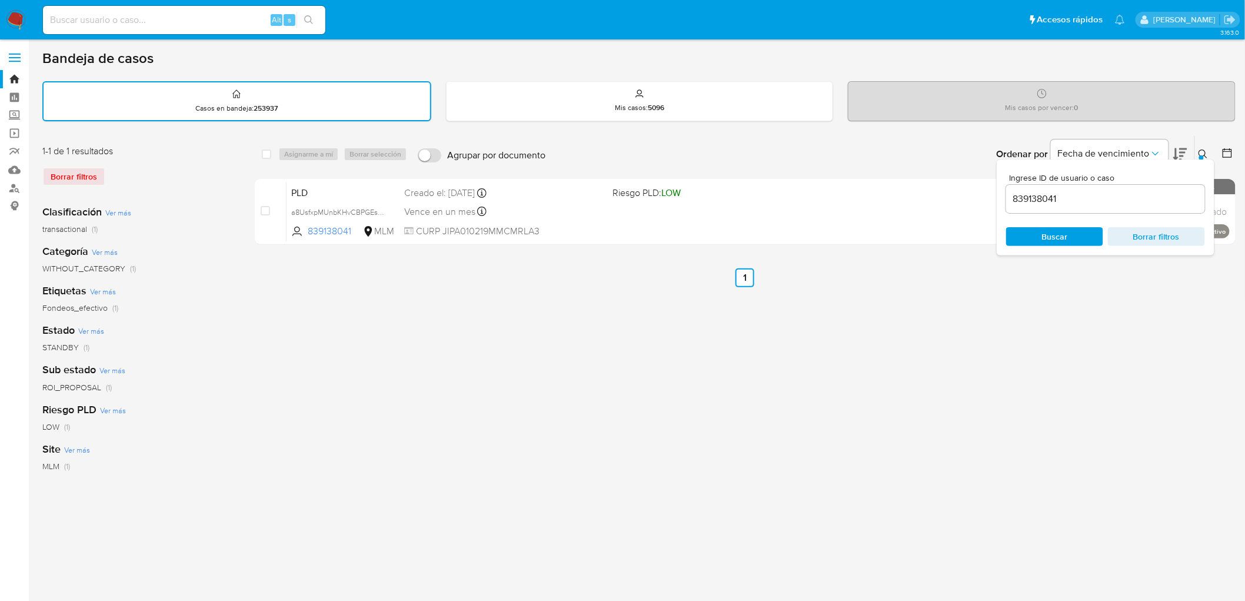
click at [1203, 150] on icon at bounding box center [1203, 154] width 9 height 9
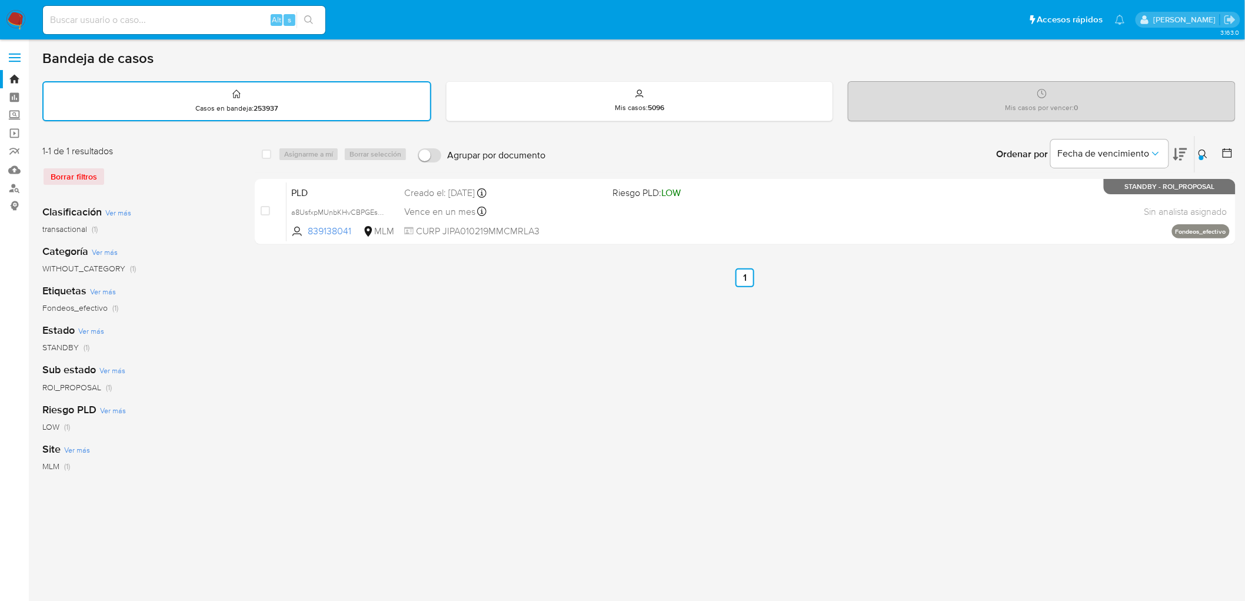
click at [9, 19] on img at bounding box center [16, 20] width 20 height 20
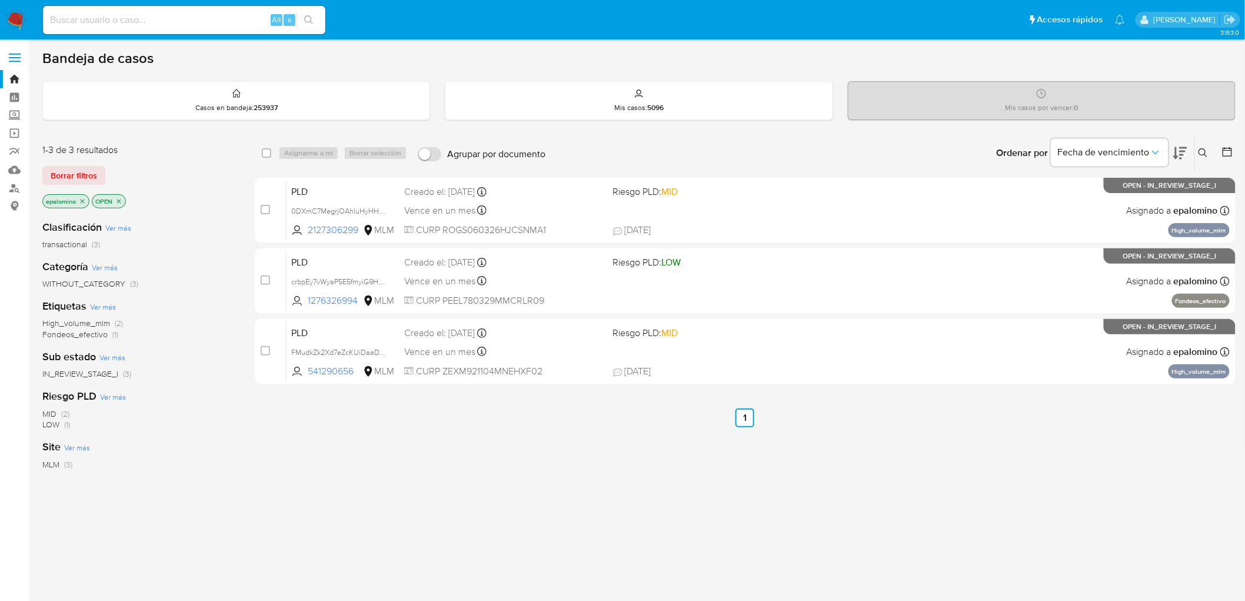
drag, startPoint x: 79, startPoint y: 172, endPoint x: 124, endPoint y: 125, distance: 64.9
click at [79, 172] on span "Borrar filtros" at bounding box center [74, 175] width 46 height 16
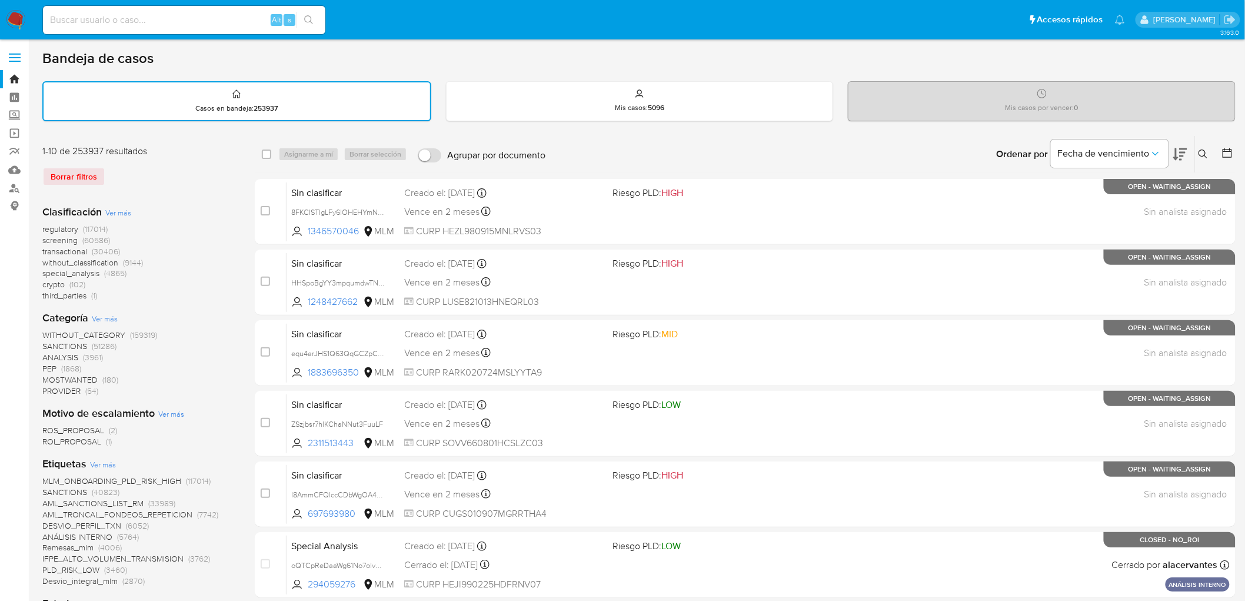
click at [1205, 150] on icon at bounding box center [1203, 154] width 9 height 9
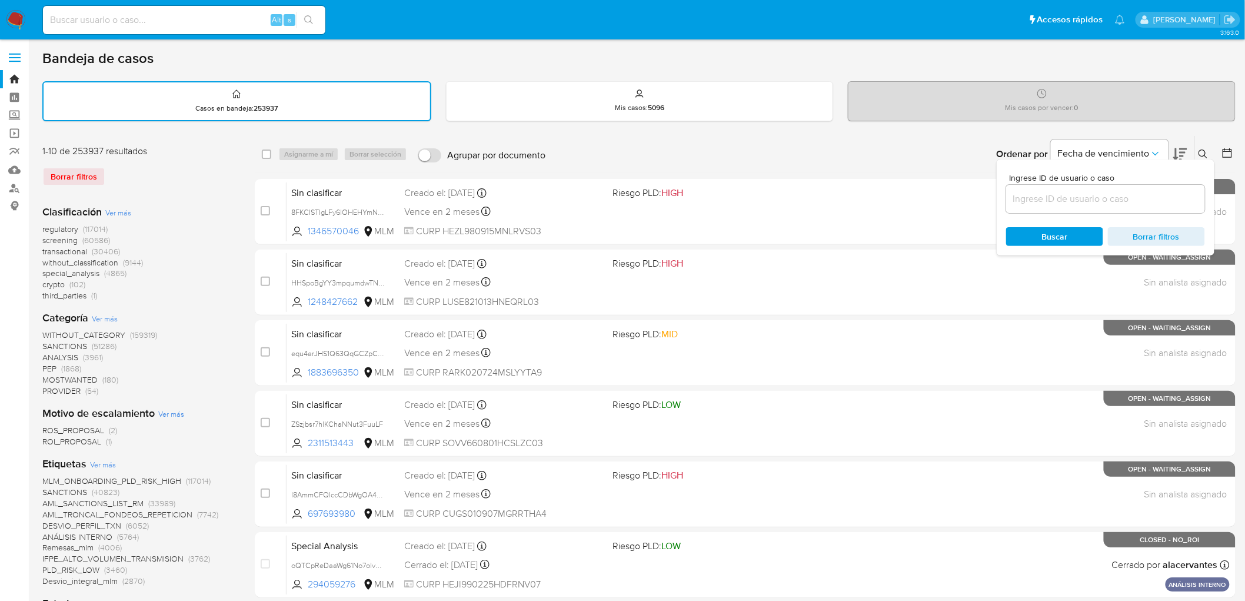
click at [1082, 192] on input at bounding box center [1106, 198] width 199 height 15
type input "1276326994"
click at [1063, 228] on span "Buscar" at bounding box center [1055, 236] width 26 height 19
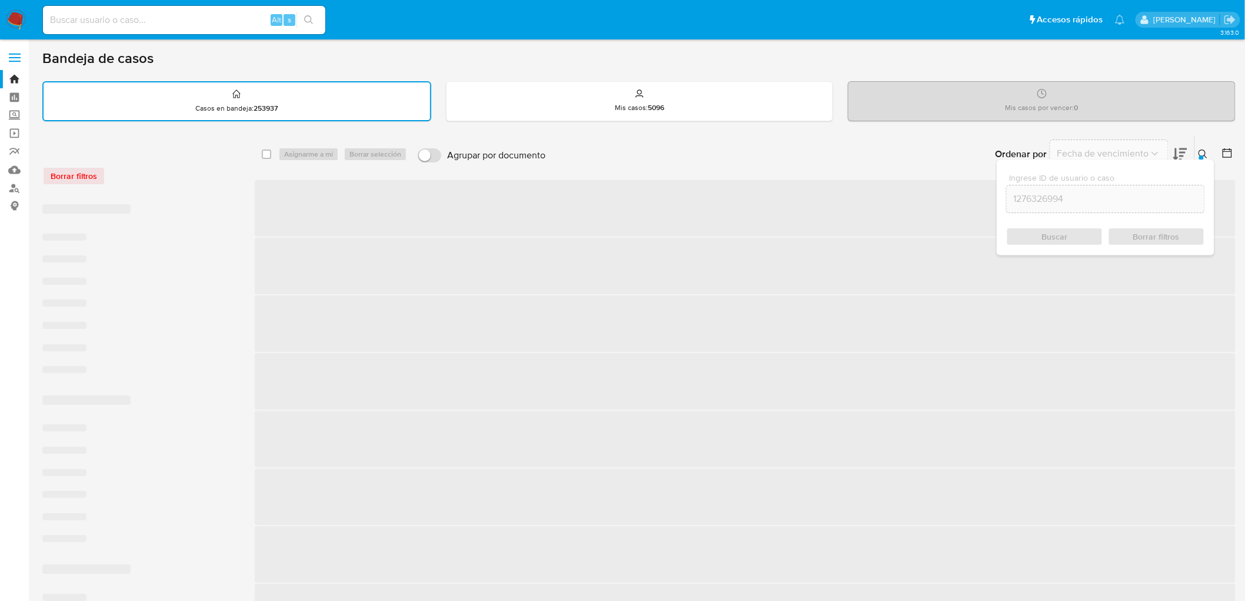
click at [1208, 151] on icon at bounding box center [1203, 154] width 9 height 9
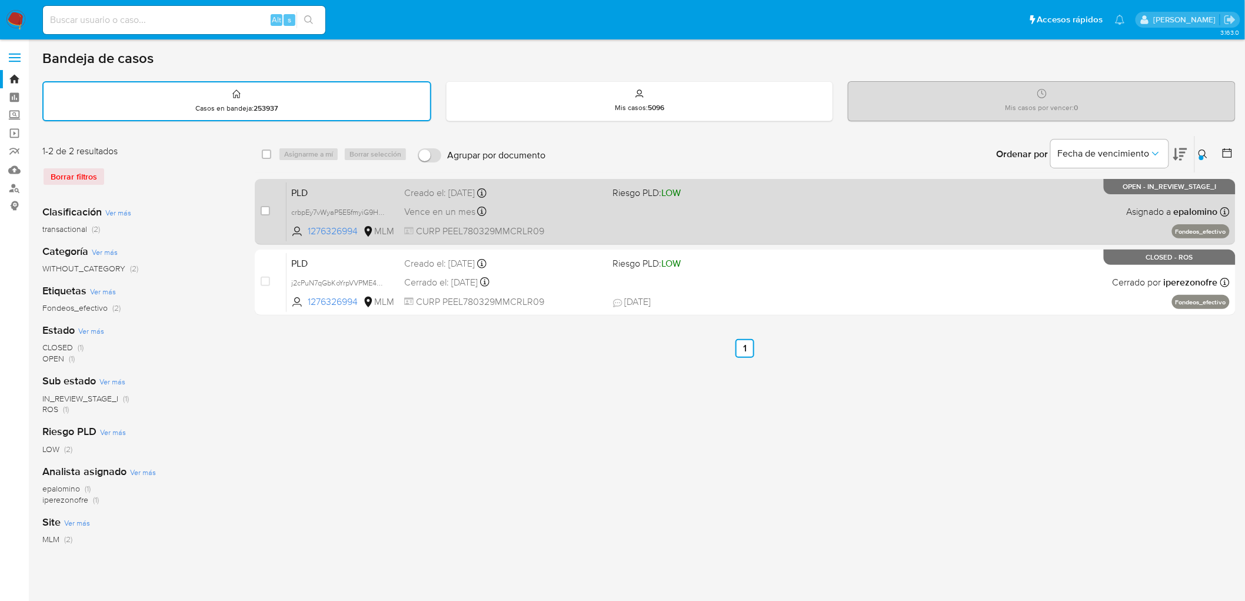
click at [317, 192] on span "PLD" at bounding box center [343, 191] width 104 height 15
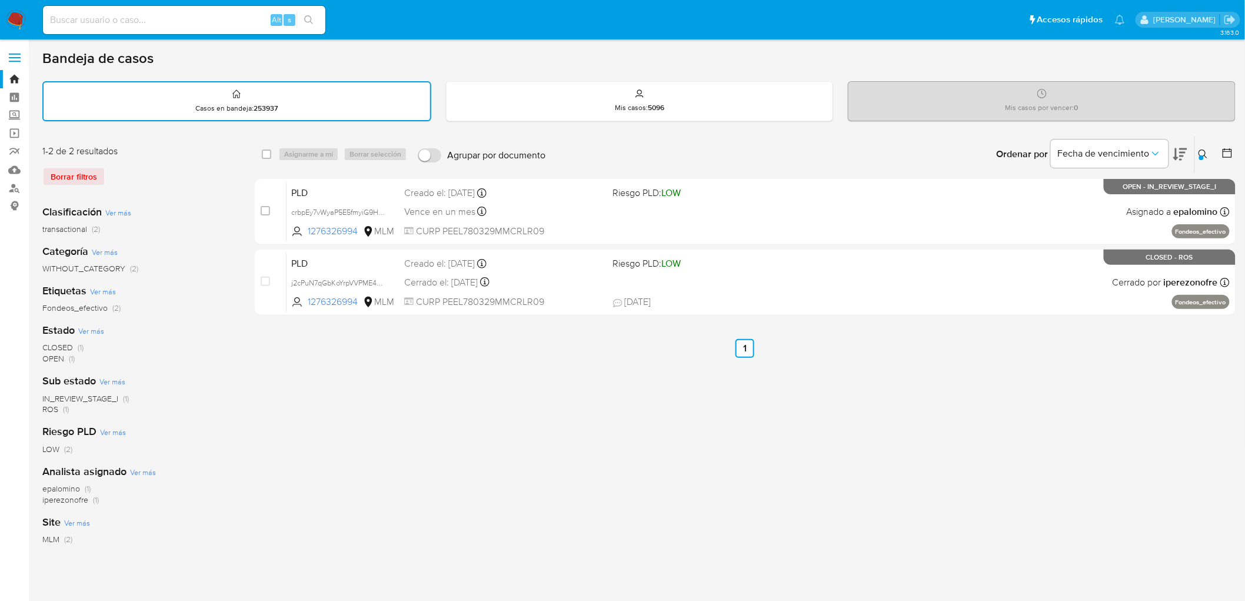
click at [22, 22] on img at bounding box center [16, 20] width 20 height 20
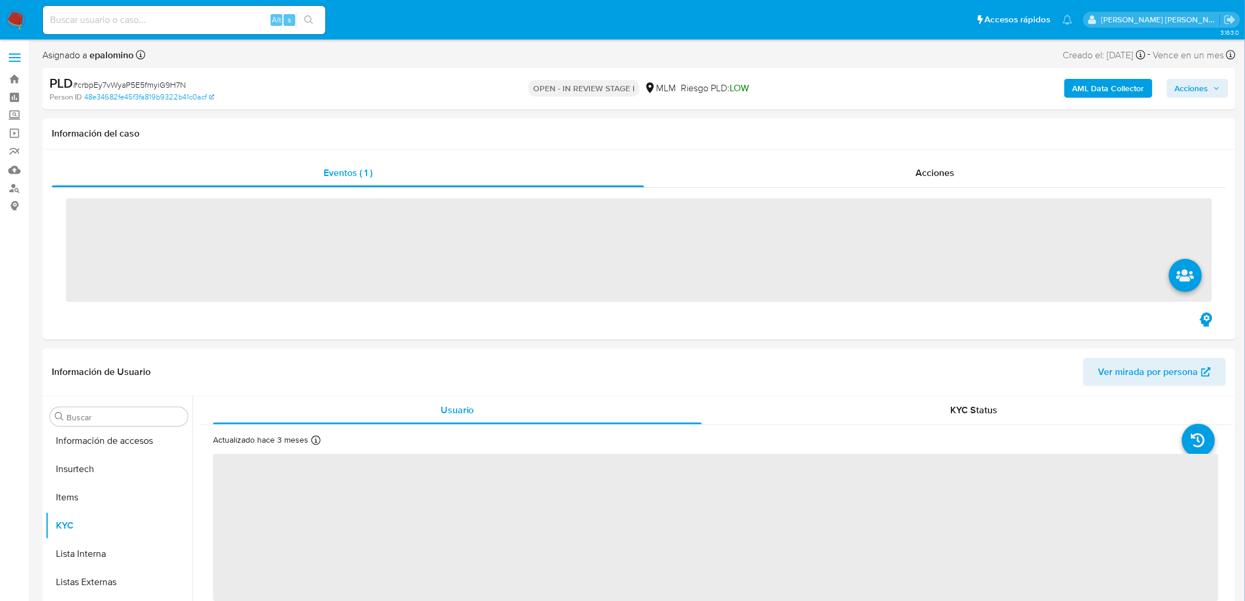
scroll to position [582, 0]
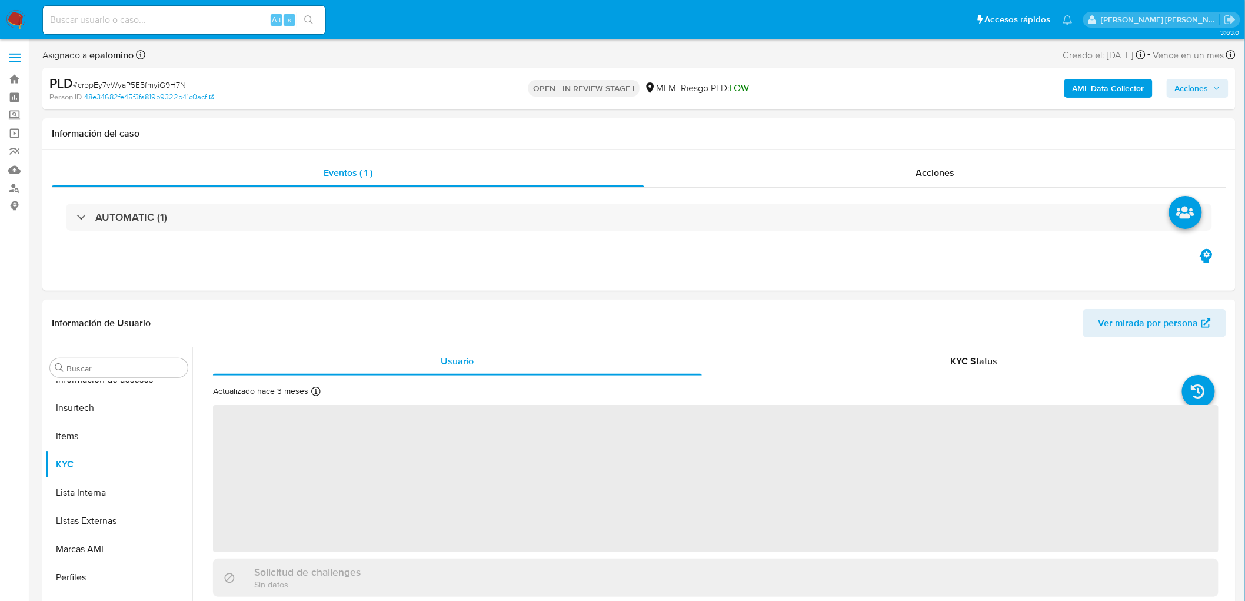
select select "10"
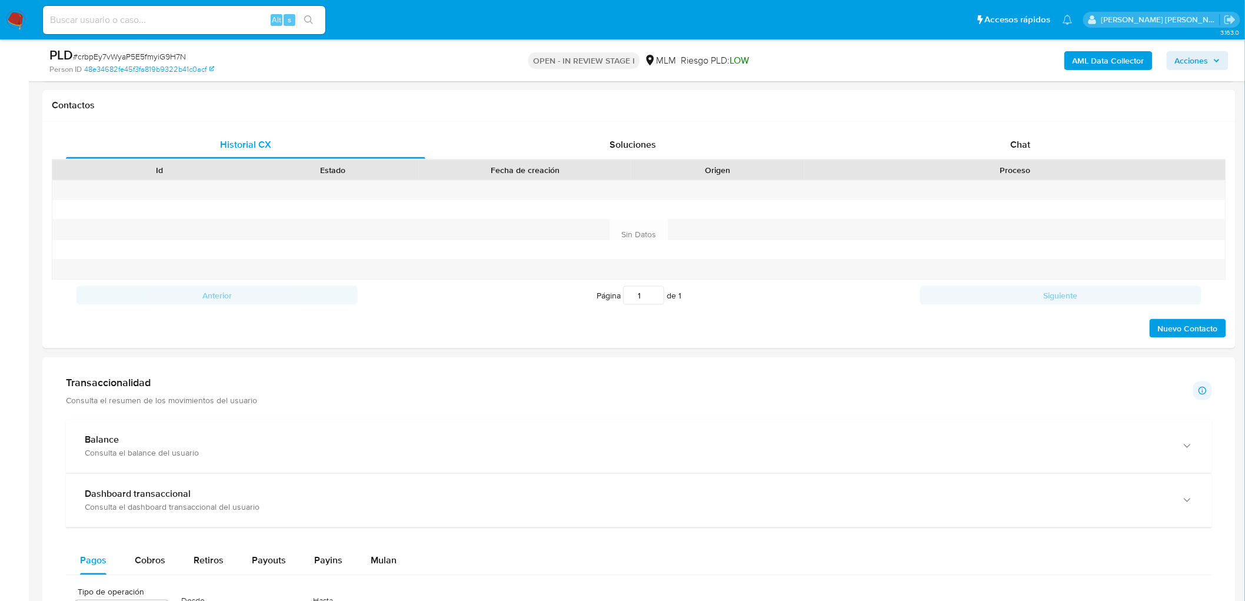
scroll to position [701, 0]
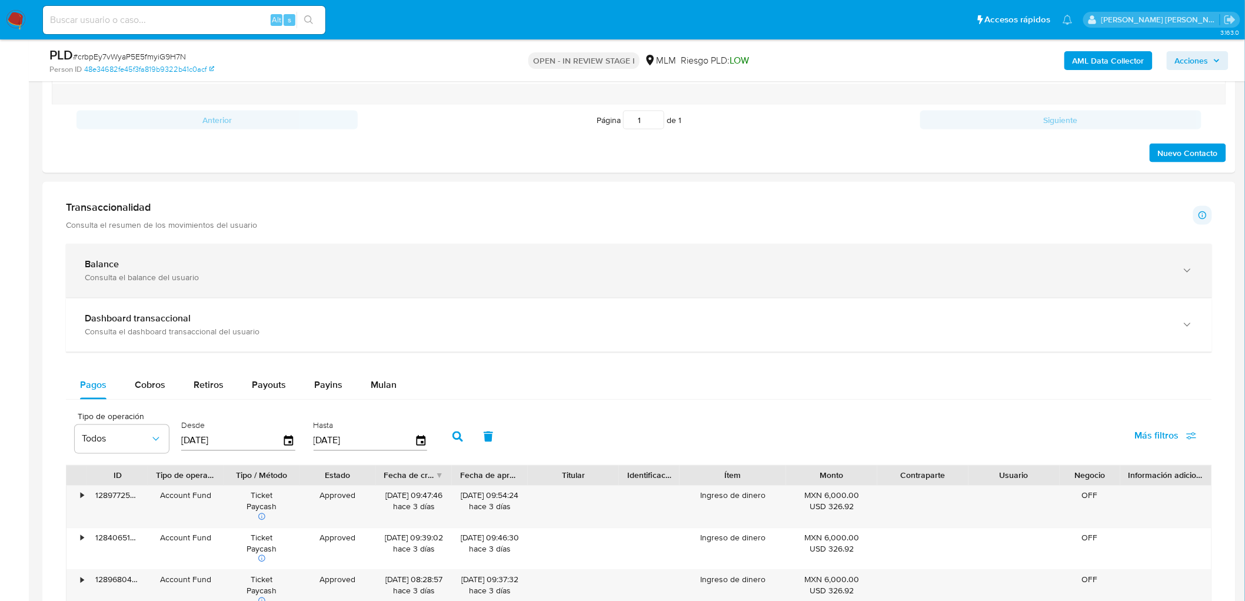
click at [148, 257] on div "Balance Consulta el balance del usuario" at bounding box center [639, 271] width 1147 height 54
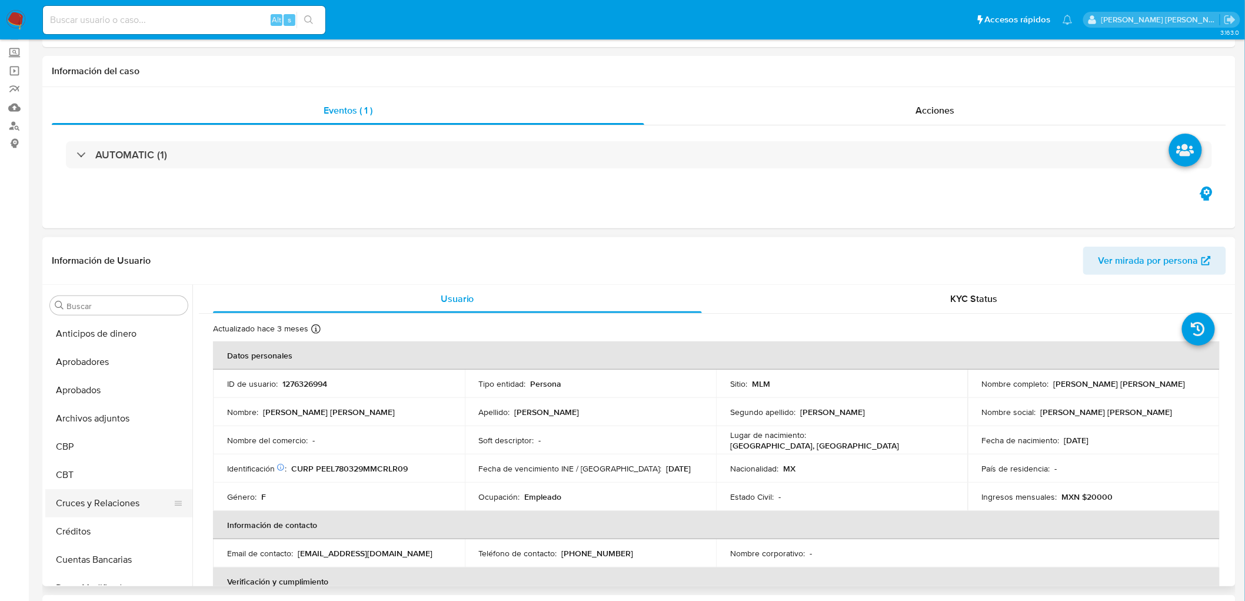
scroll to position [0, 0]
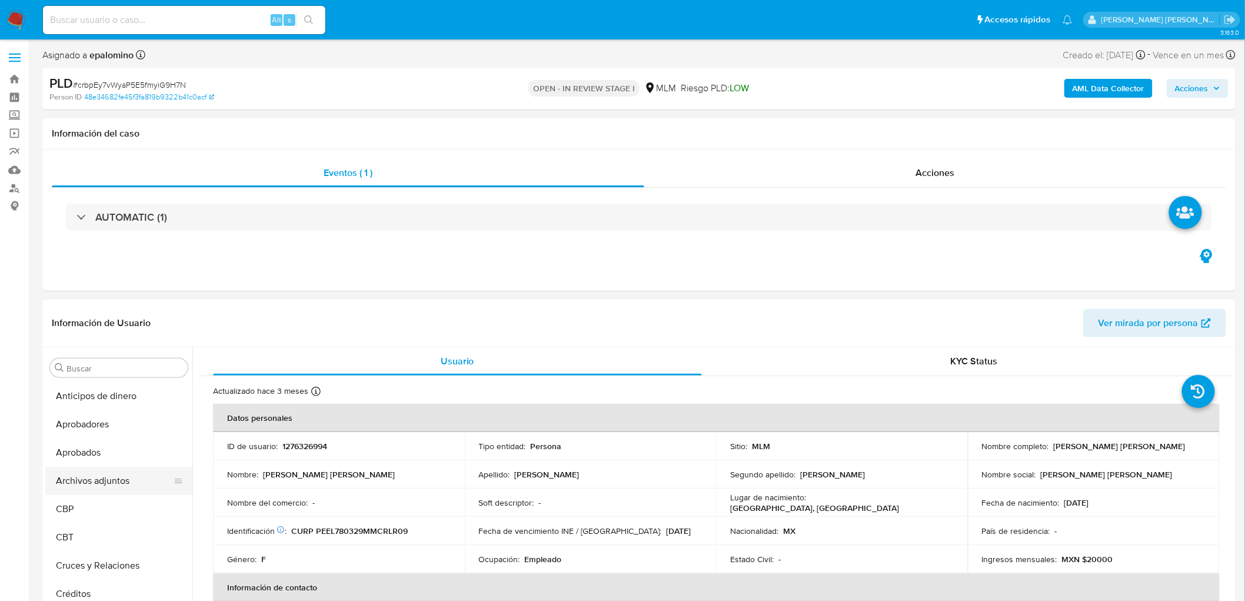
click at [94, 480] on button "Archivos adjuntos" at bounding box center [114, 481] width 138 height 28
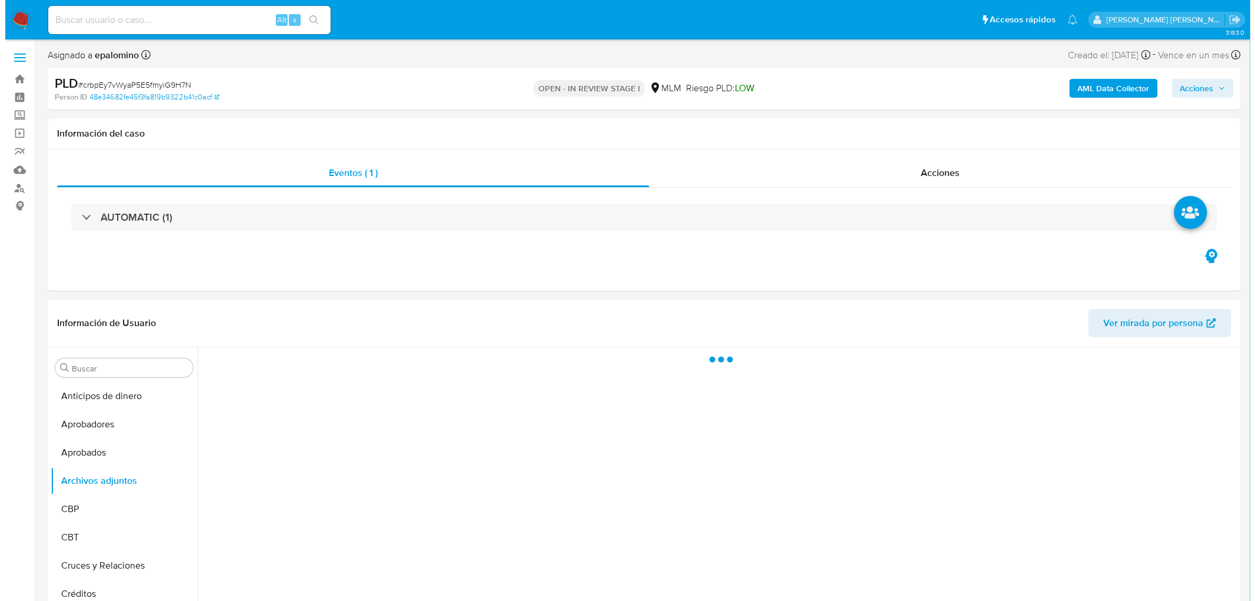
scroll to position [83, 0]
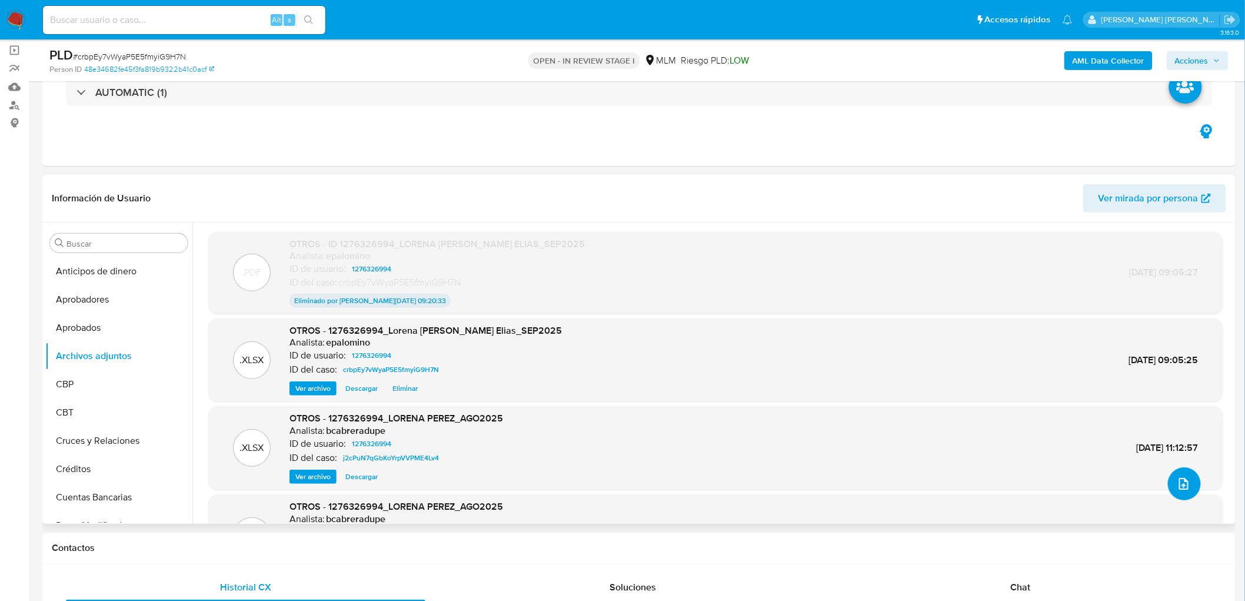
click at [1191, 477] on button "upload-file" at bounding box center [1184, 483] width 33 height 33
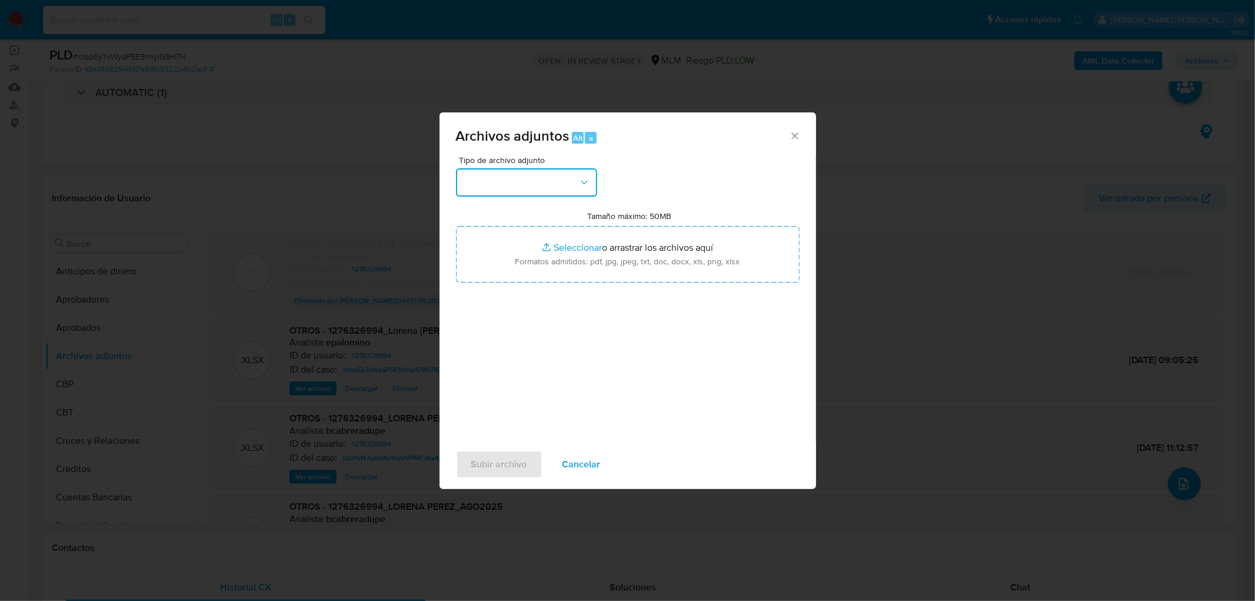
click at [584, 182] on icon "button" at bounding box center [585, 183] width 12 height 12
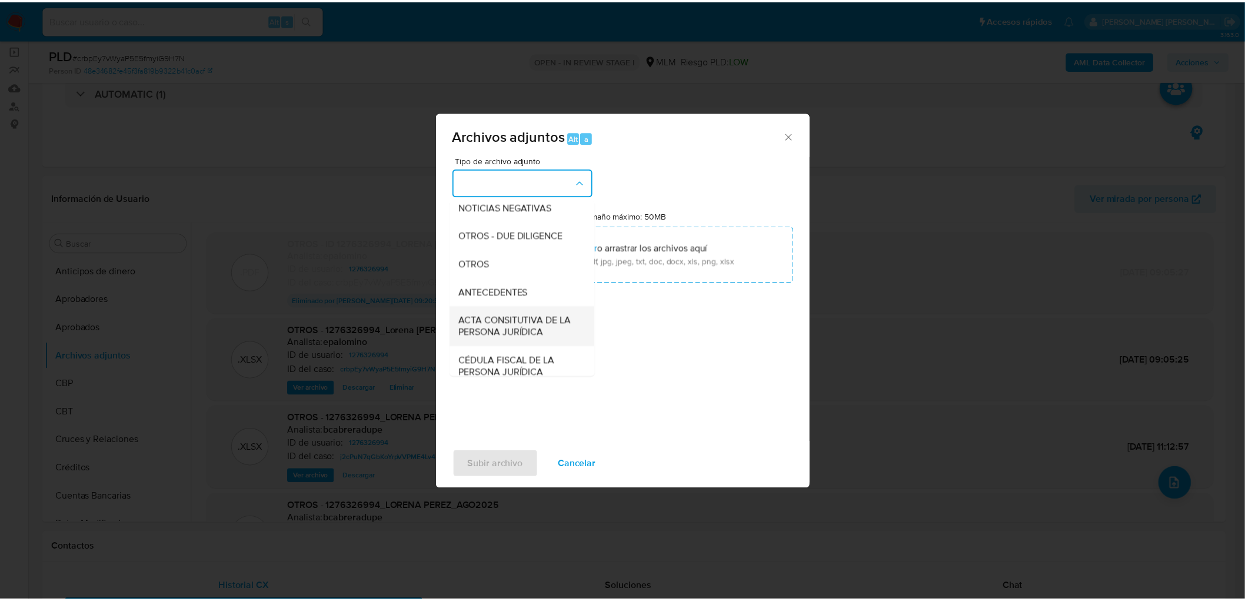
scroll to position [196, 0]
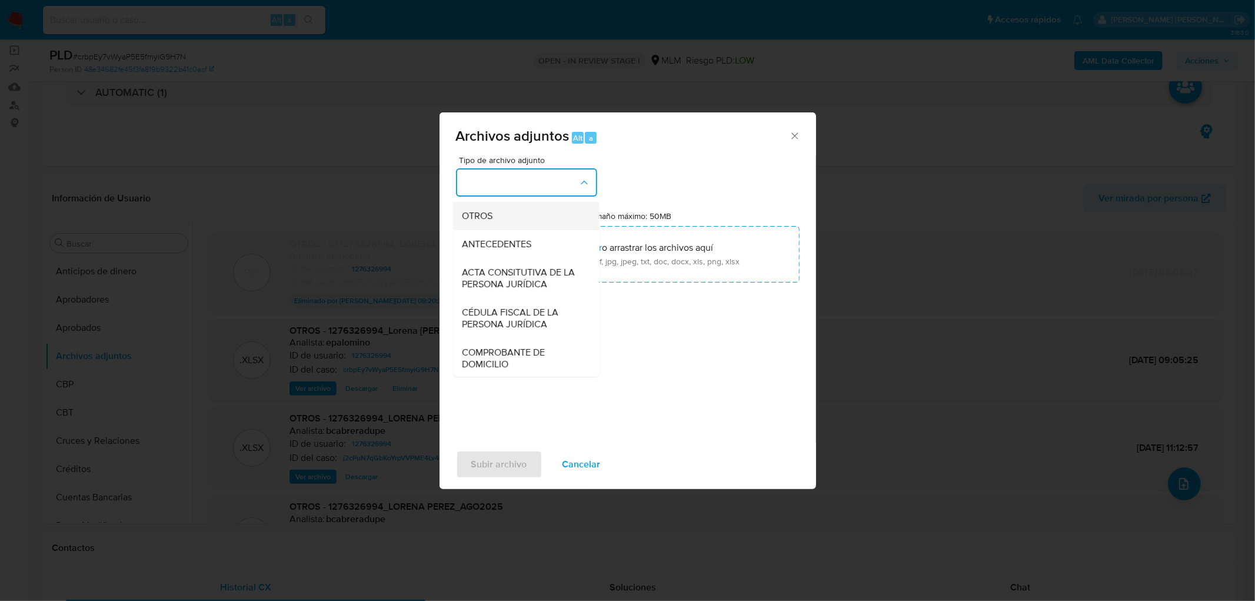
click at [536, 230] on div "OTROS" at bounding box center [523, 216] width 120 height 28
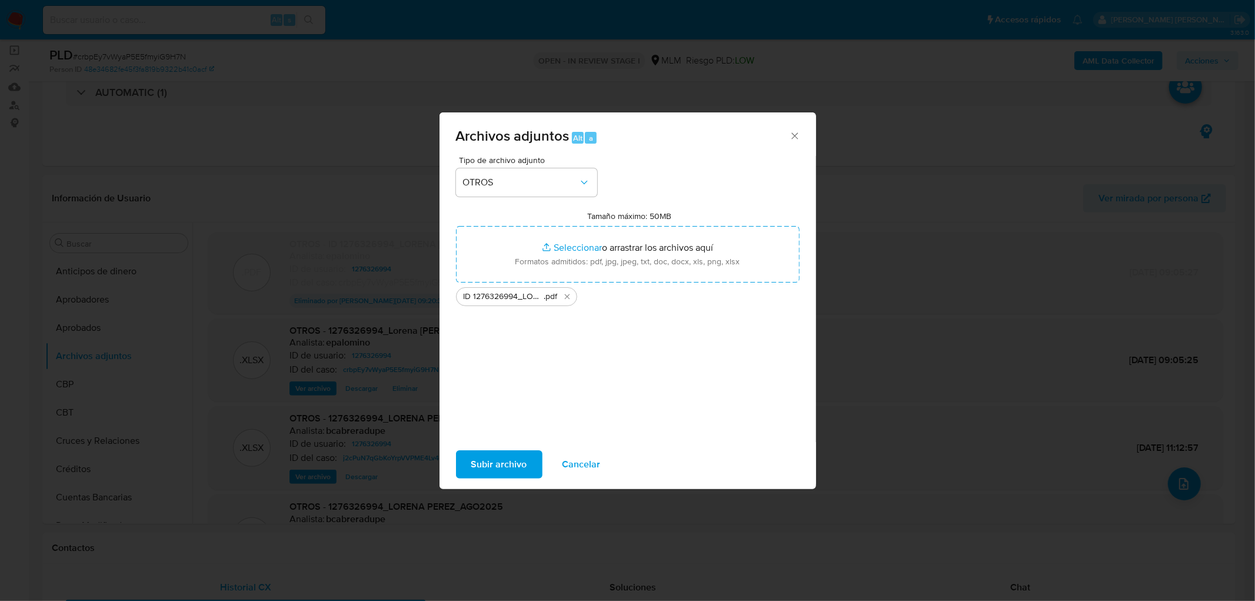
click at [508, 462] on span "Subir archivo" at bounding box center [499, 464] width 56 height 26
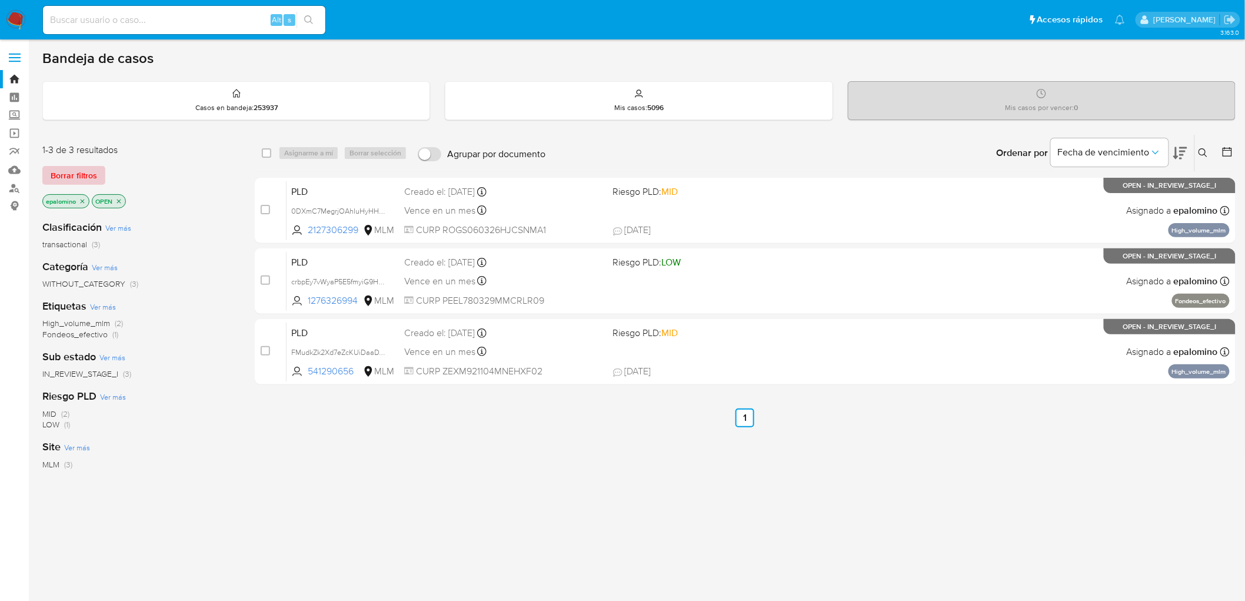
click at [92, 175] on span "Borrar filtros" at bounding box center [74, 175] width 46 height 16
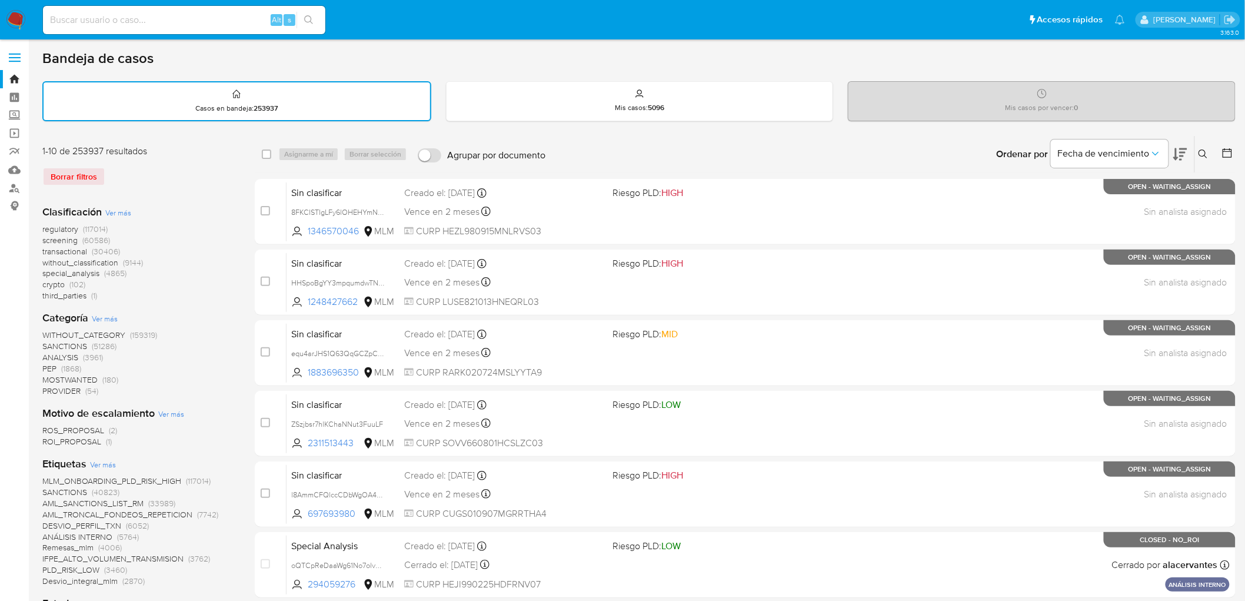
click at [1203, 151] on icon at bounding box center [1203, 154] width 9 height 9
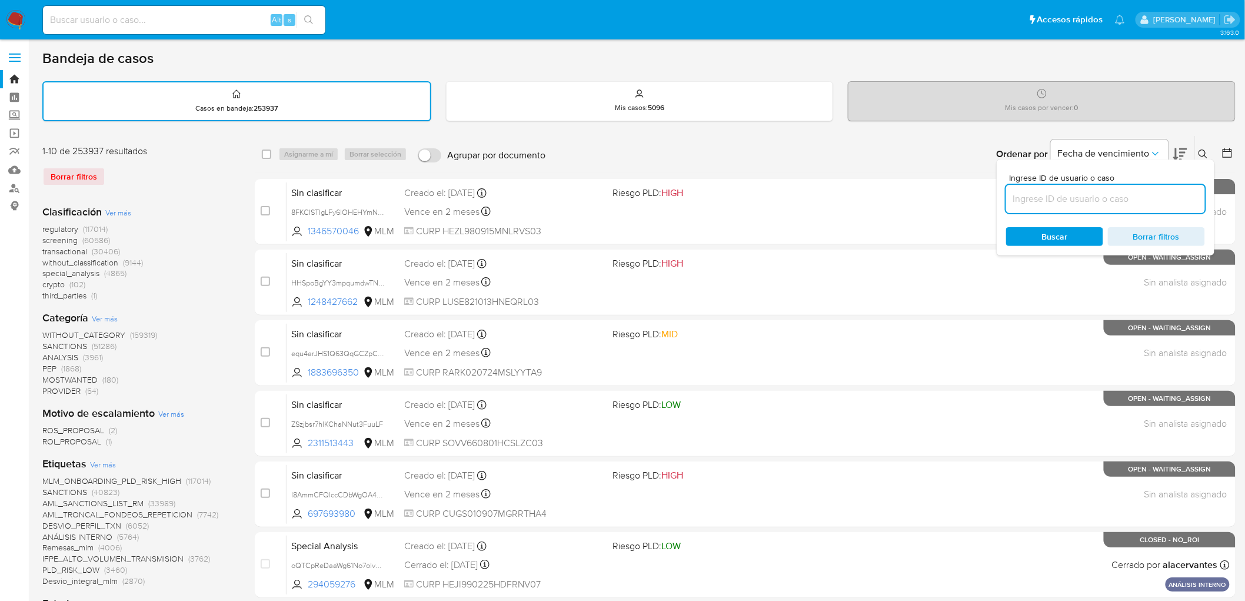
click at [1075, 191] on input at bounding box center [1106, 198] width 199 height 15
type input "1276326994"
click at [1058, 222] on div "Ingrese ID de usuario o caso 1276326994 Buscar Borrar filtros" at bounding box center [1106, 208] width 218 height 96
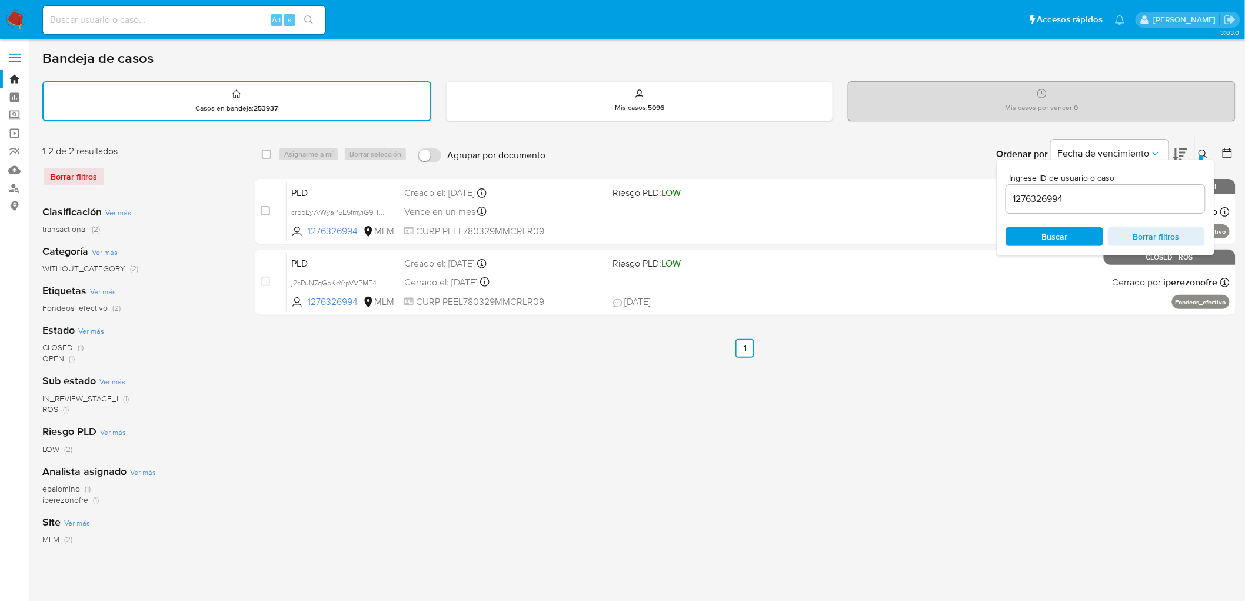
click at [1205, 154] on icon at bounding box center [1203, 154] width 9 height 9
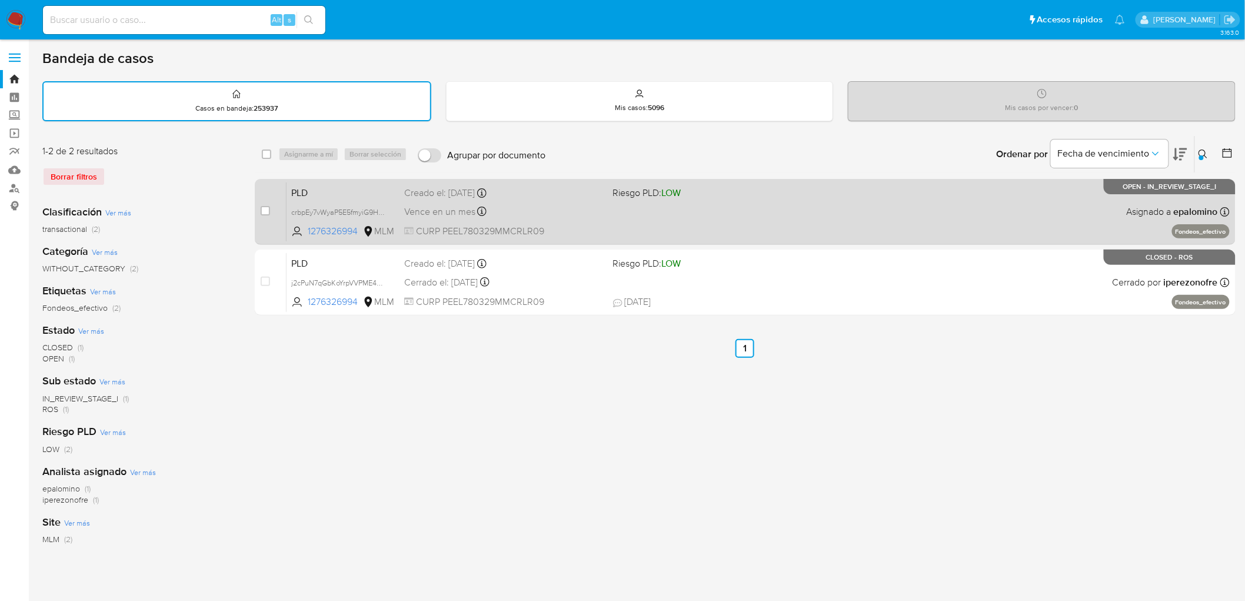
click at [300, 195] on span "PLD" at bounding box center [343, 191] width 104 height 15
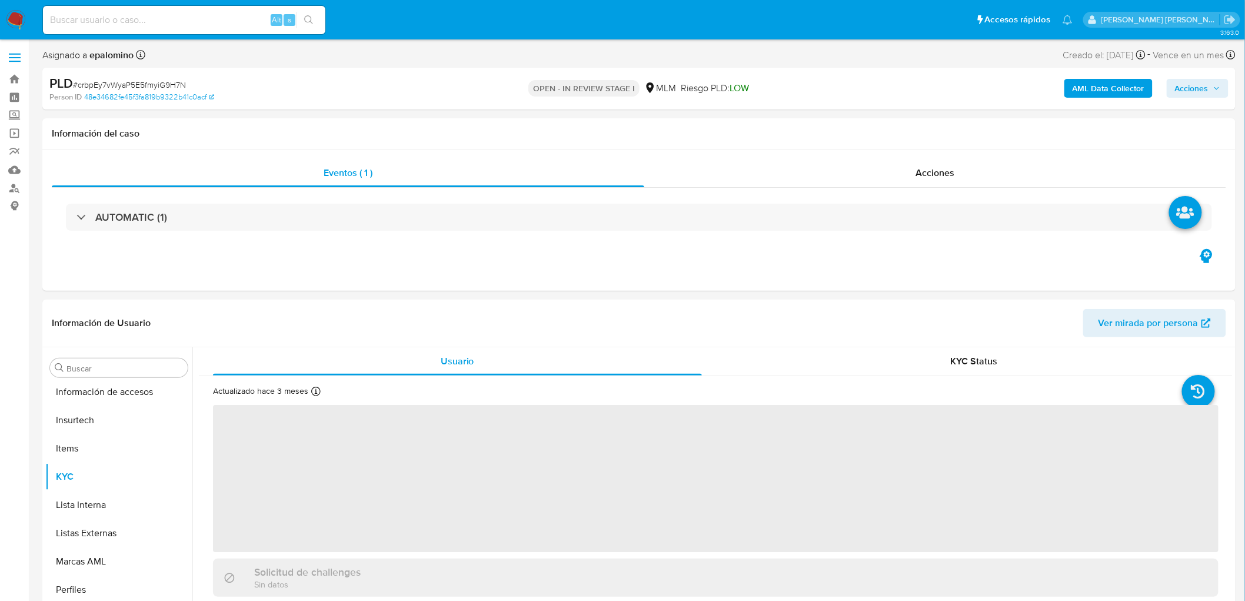
scroll to position [582, 0]
select select "10"
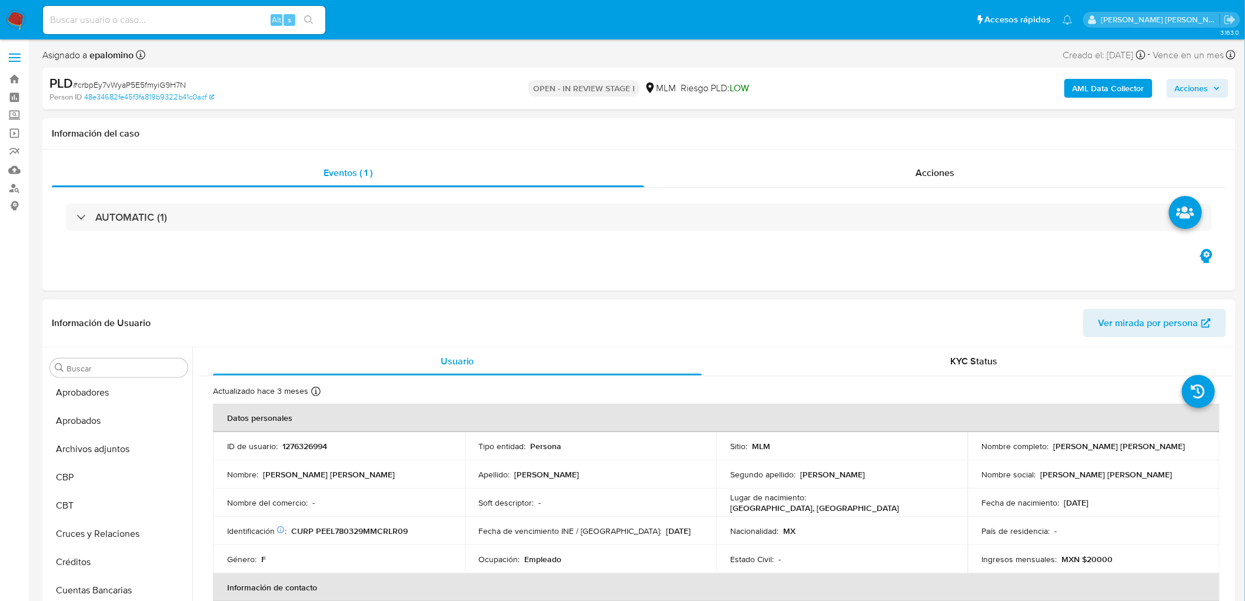
scroll to position [0, 0]
click at [102, 470] on button "Archivos adjuntos" at bounding box center [114, 481] width 138 height 28
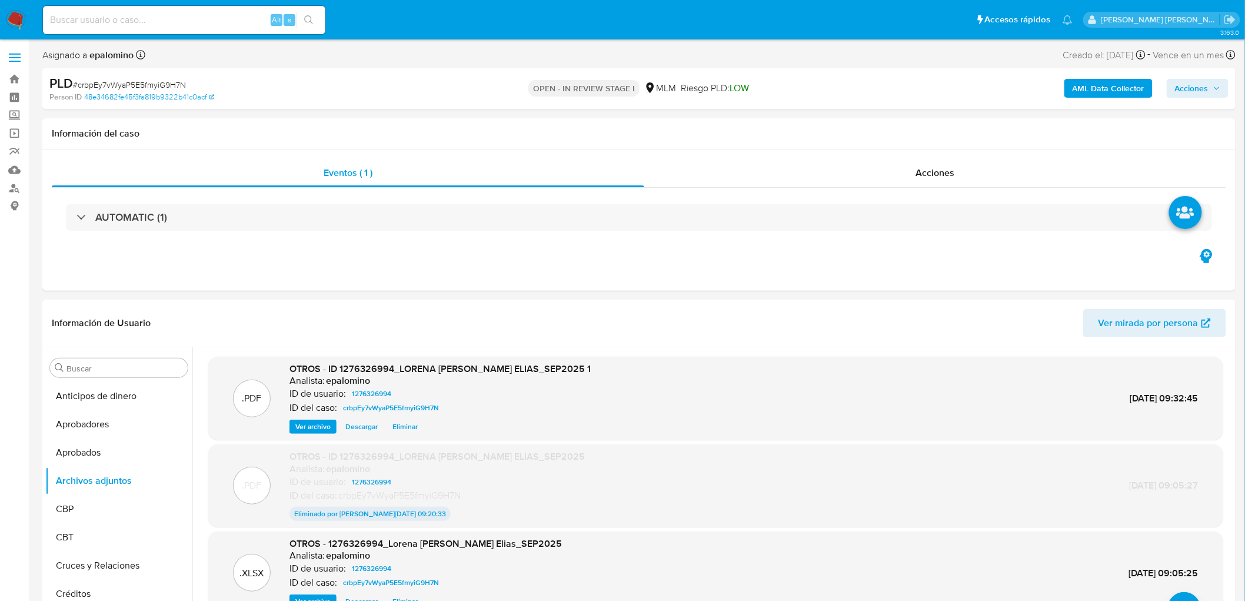
click at [1192, 91] on span "Acciones" at bounding box center [1192, 88] width 34 height 19
click at [1196, 273] on span "Enviar" at bounding box center [1184, 277] width 23 height 16
click at [898, 131] on span "Resolución del caso" at bounding box center [864, 126] width 84 height 14
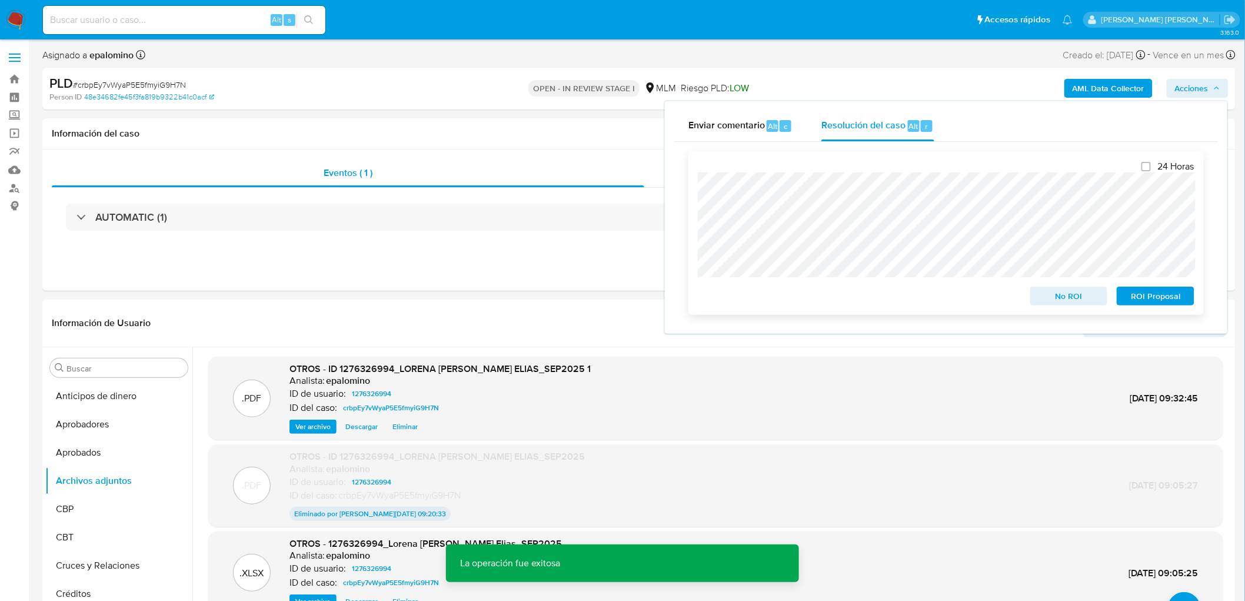
click at [1174, 302] on span "ROI Proposal" at bounding box center [1155, 296] width 61 height 16
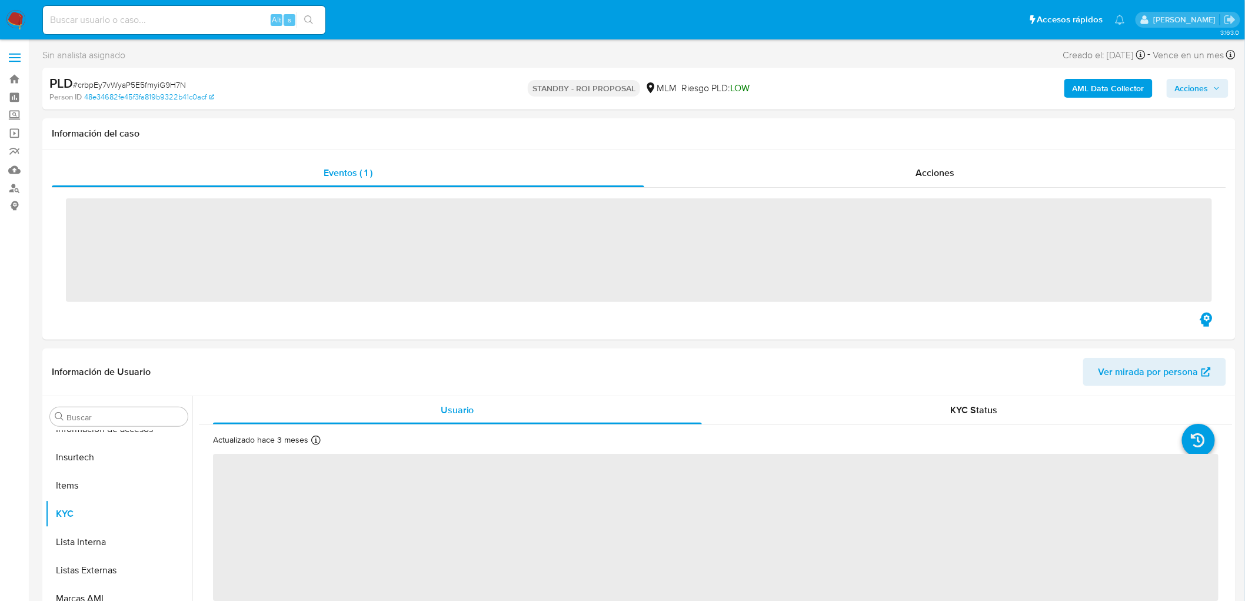
scroll to position [582, 0]
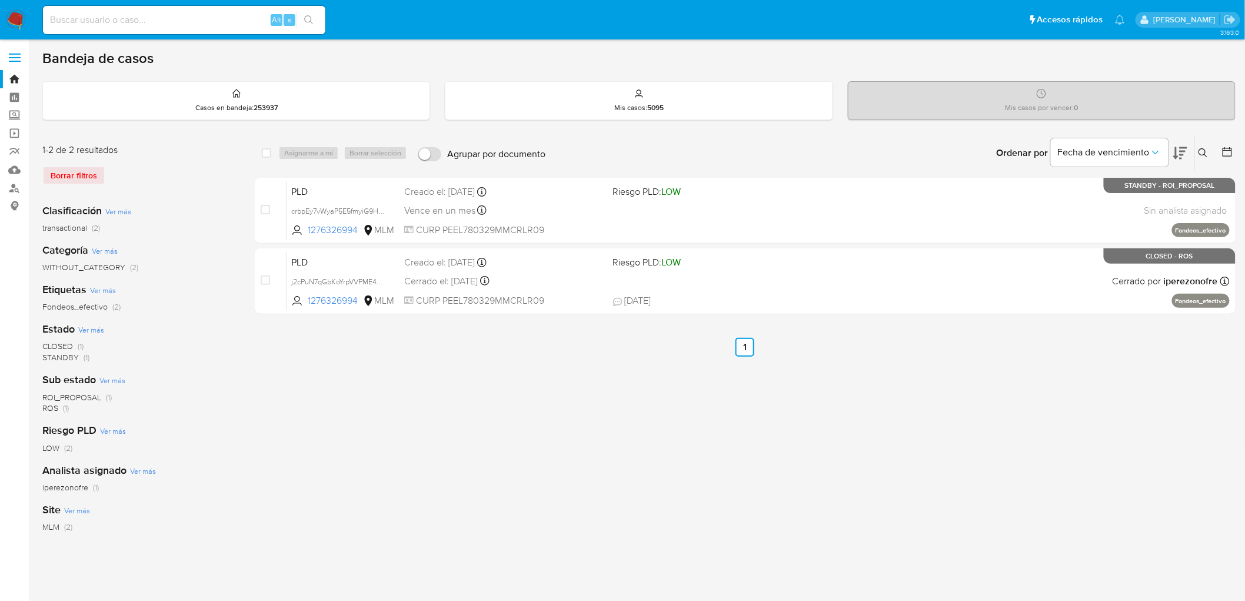
click at [559, 378] on div "select-all-cases-checkbox Asignarme a mí Borrar selección Agrupar por documento…" at bounding box center [745, 392] width 981 height 517
click at [13, 26] on img at bounding box center [16, 20] width 20 height 20
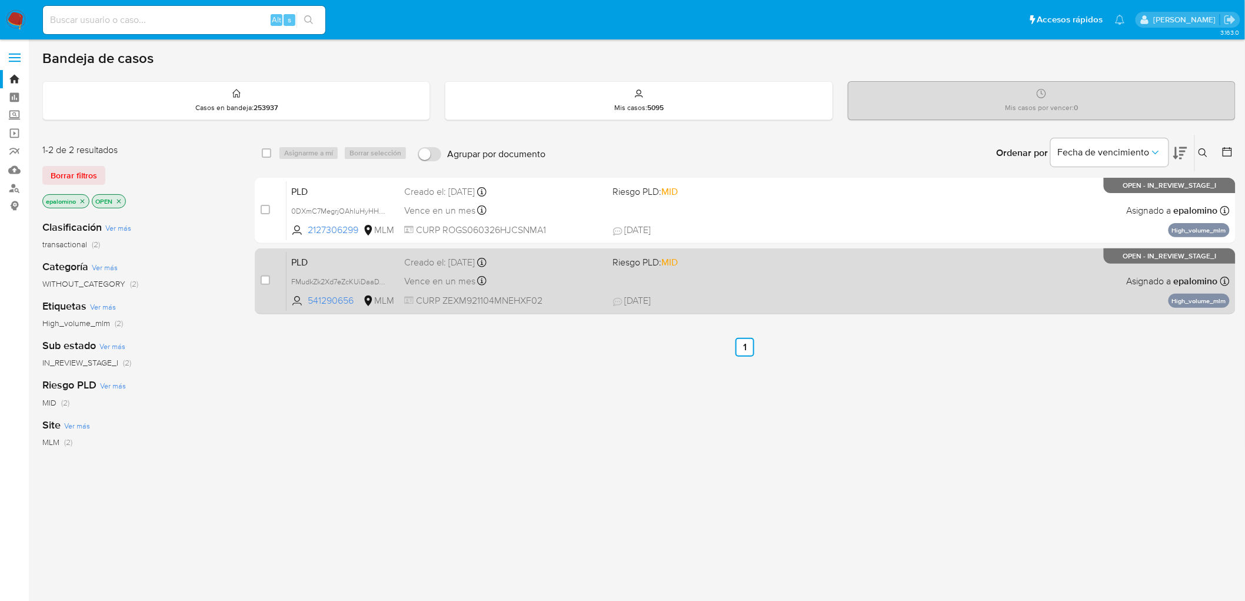
click at [308, 263] on span "PLD" at bounding box center [343, 261] width 104 height 15
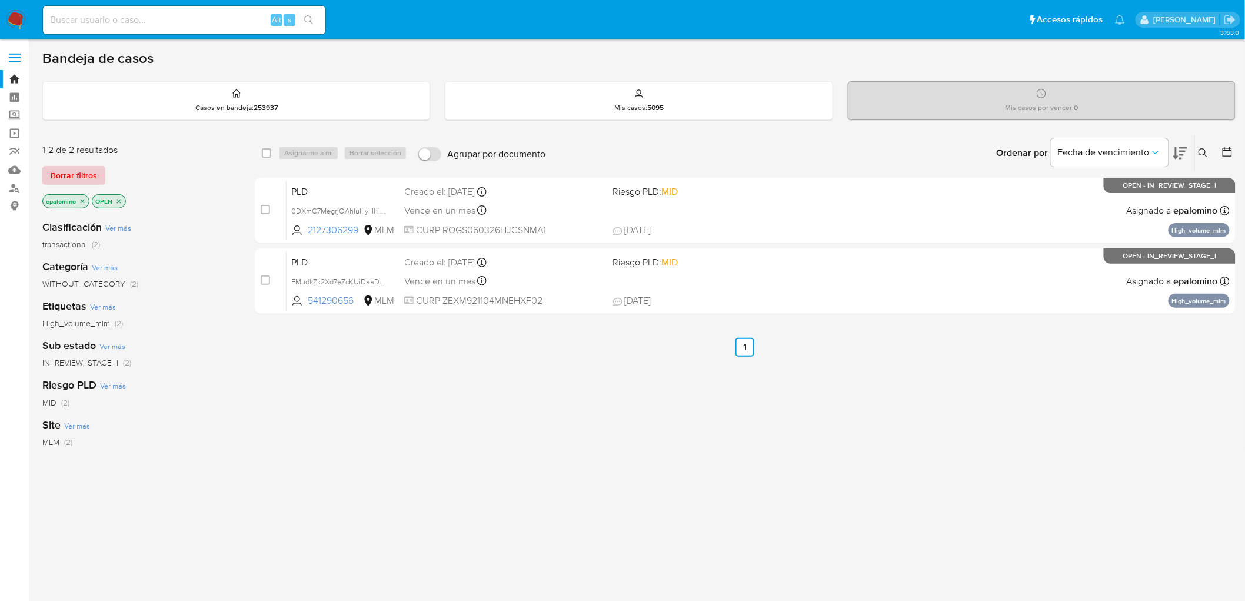
click at [86, 175] on span "Borrar filtros" at bounding box center [74, 175] width 46 height 16
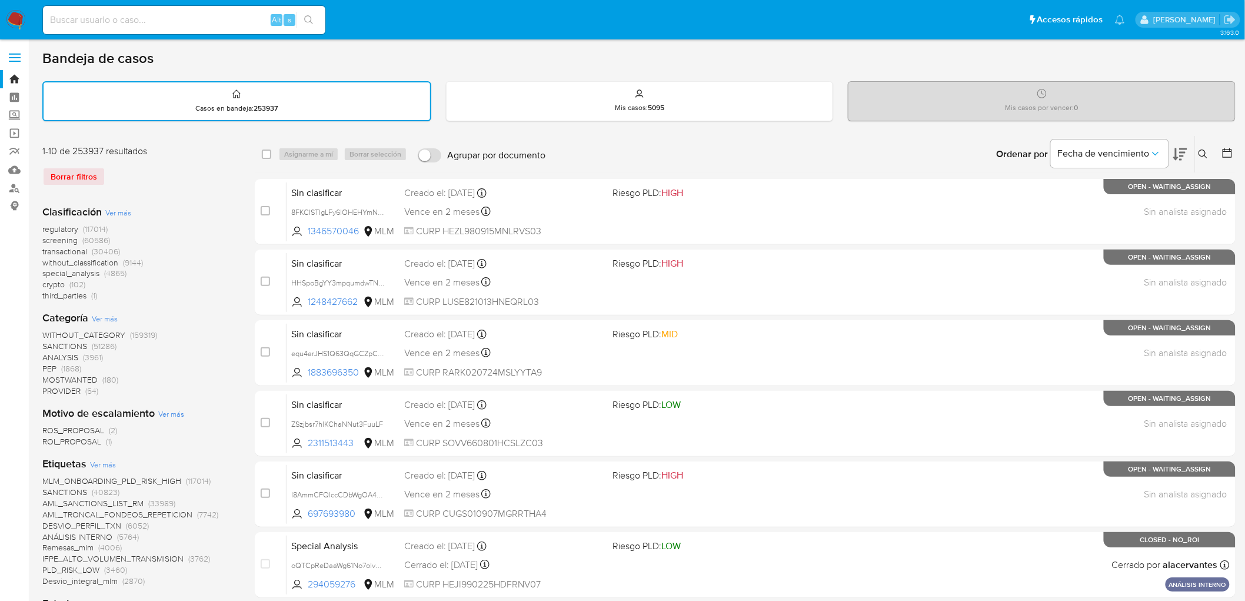
click at [1204, 154] on icon at bounding box center [1203, 154] width 9 height 9
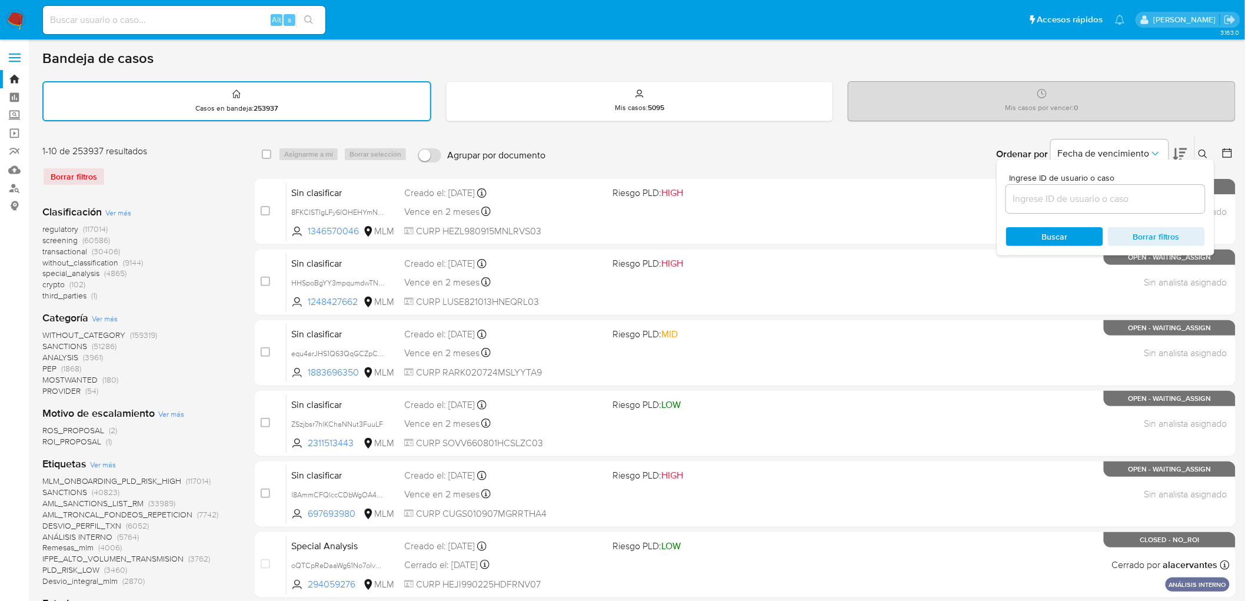
click at [1032, 205] on div at bounding box center [1106, 199] width 199 height 28
click at [1034, 200] on input at bounding box center [1106, 198] width 199 height 15
paste input "541290656"
type input "541290656"
click at [1035, 230] on span "Buscar" at bounding box center [1055, 236] width 81 height 16
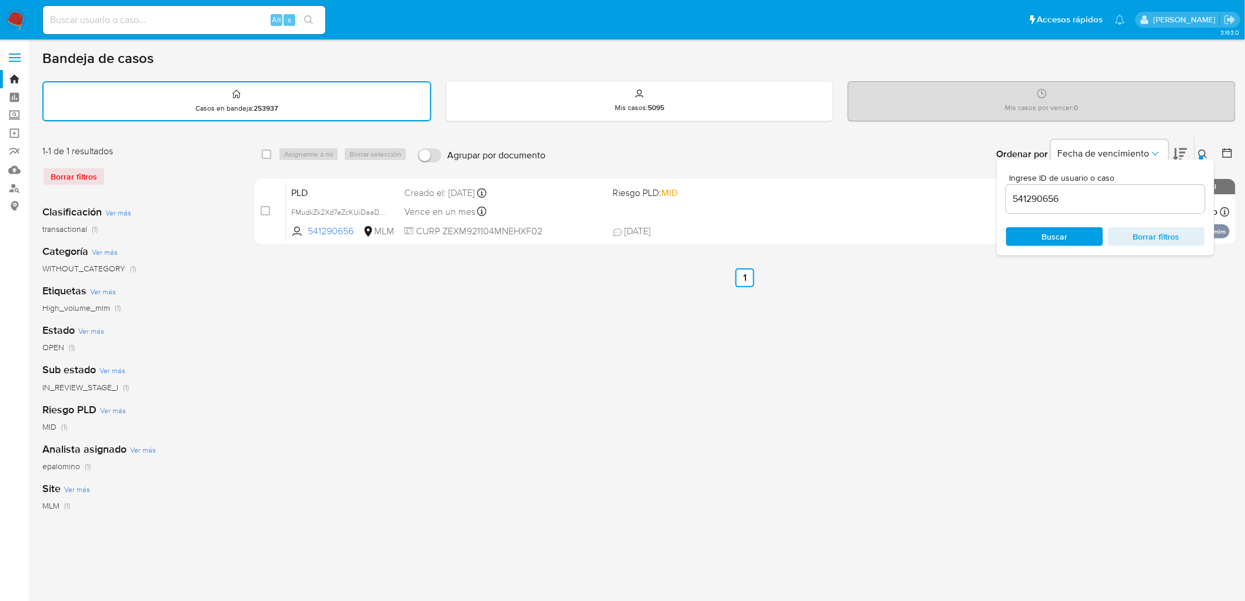
click at [1205, 154] on icon at bounding box center [1203, 154] width 9 height 9
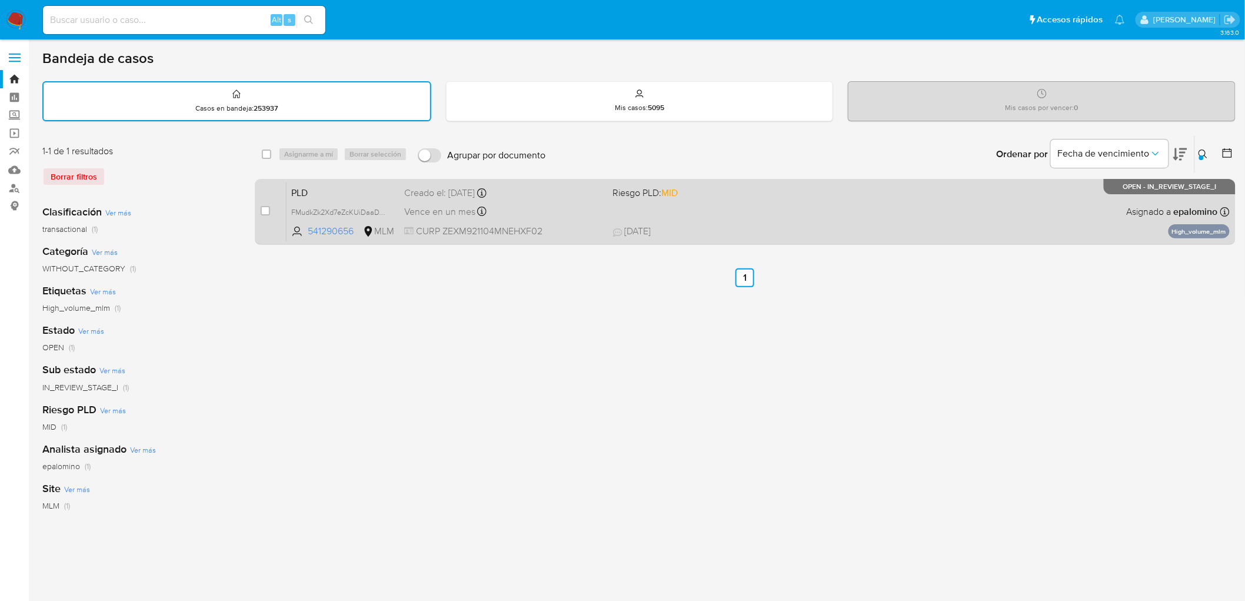
click at [298, 187] on span "PLD" at bounding box center [343, 191] width 104 height 15
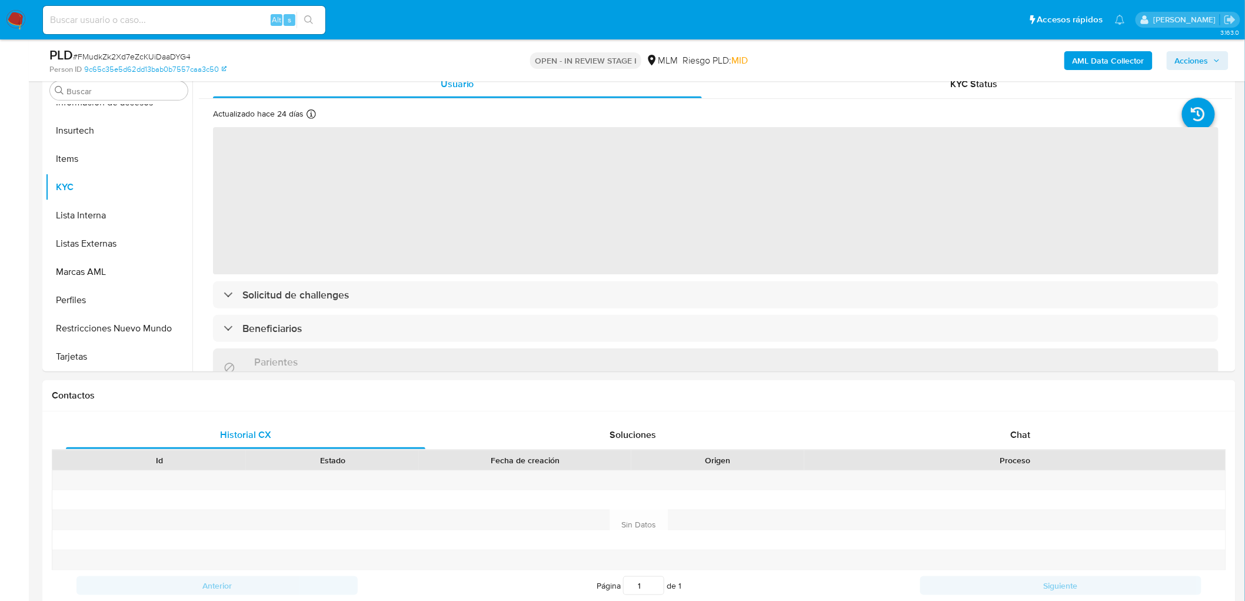
scroll to position [557, 0]
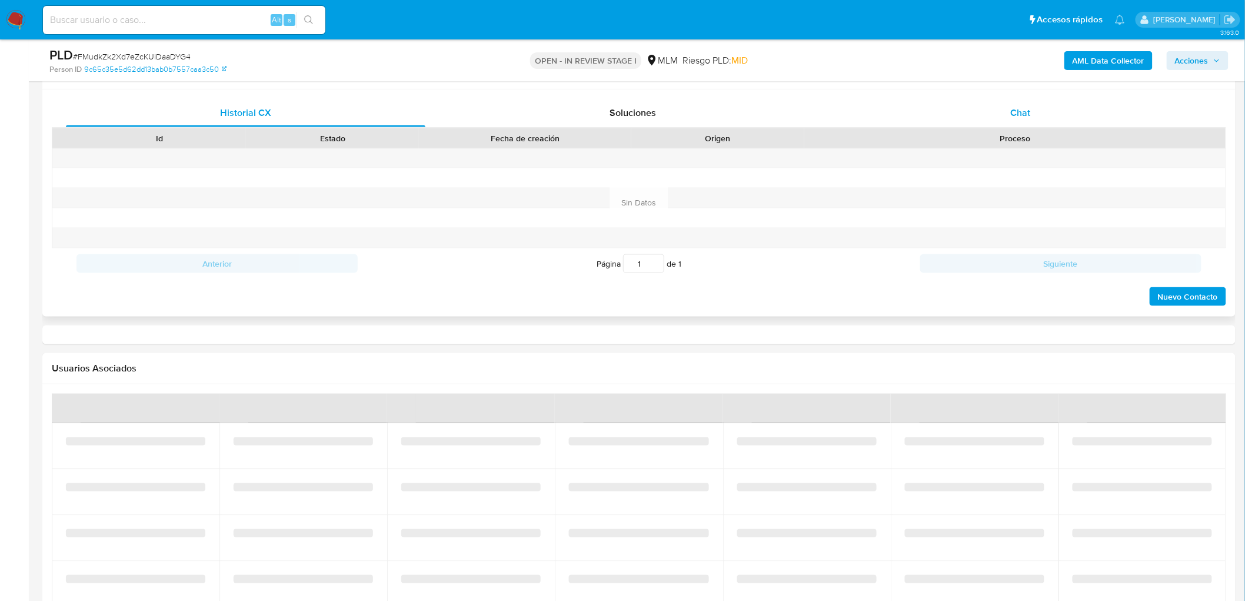
select select "10"
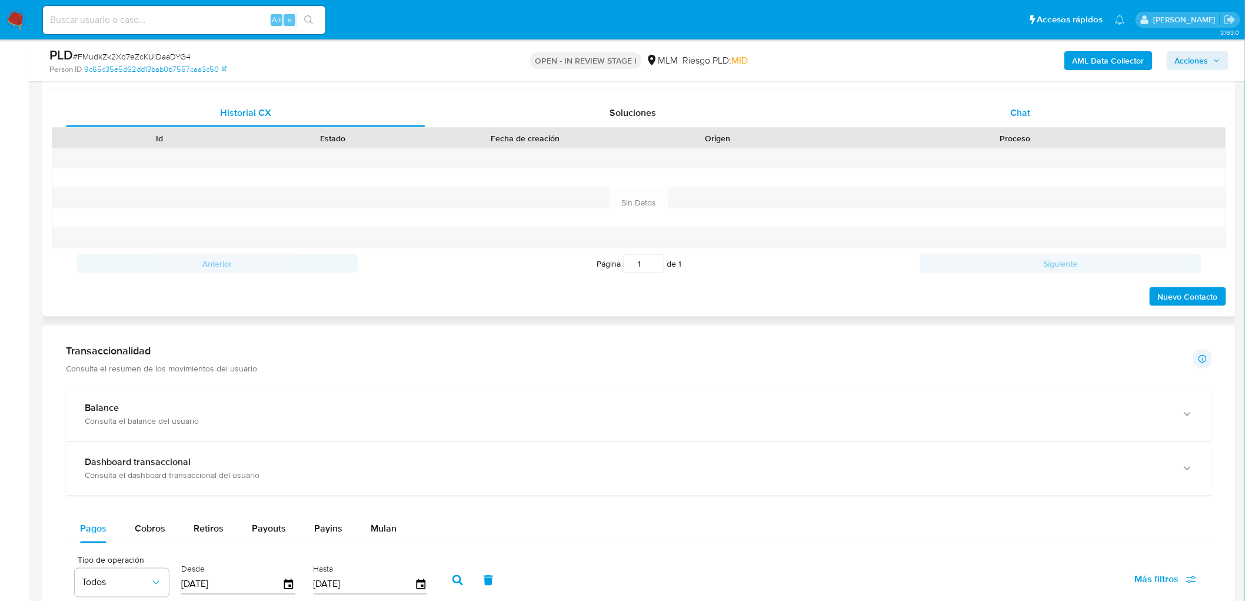
click at [1033, 107] on div "Chat" at bounding box center [1021, 113] width 360 height 28
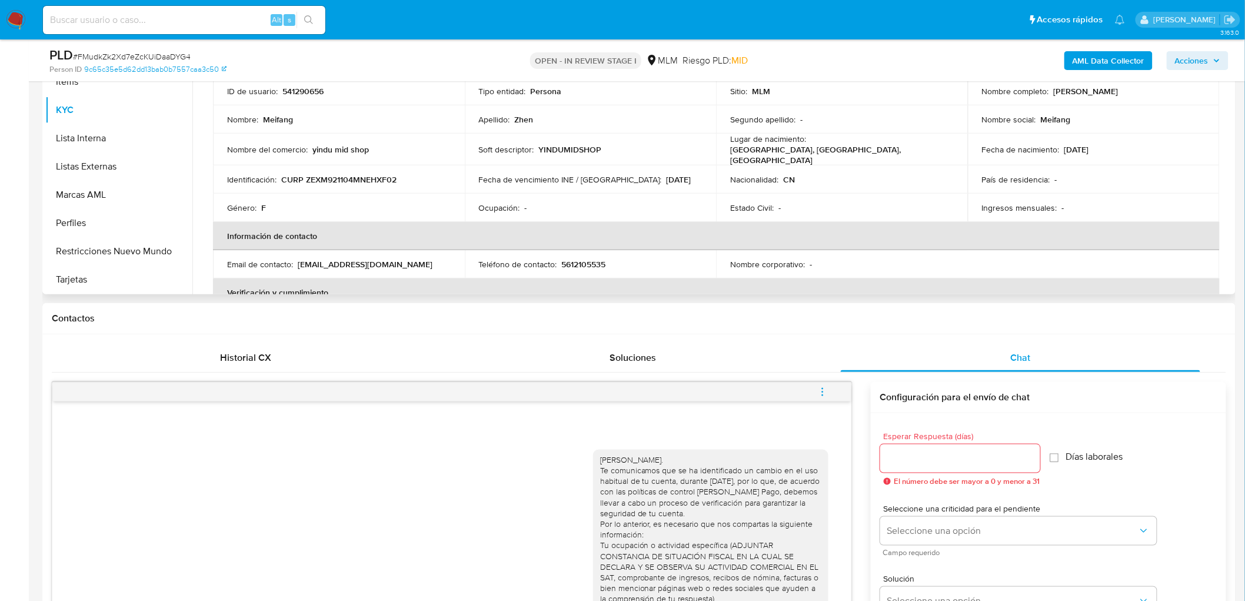
scroll to position [231, 0]
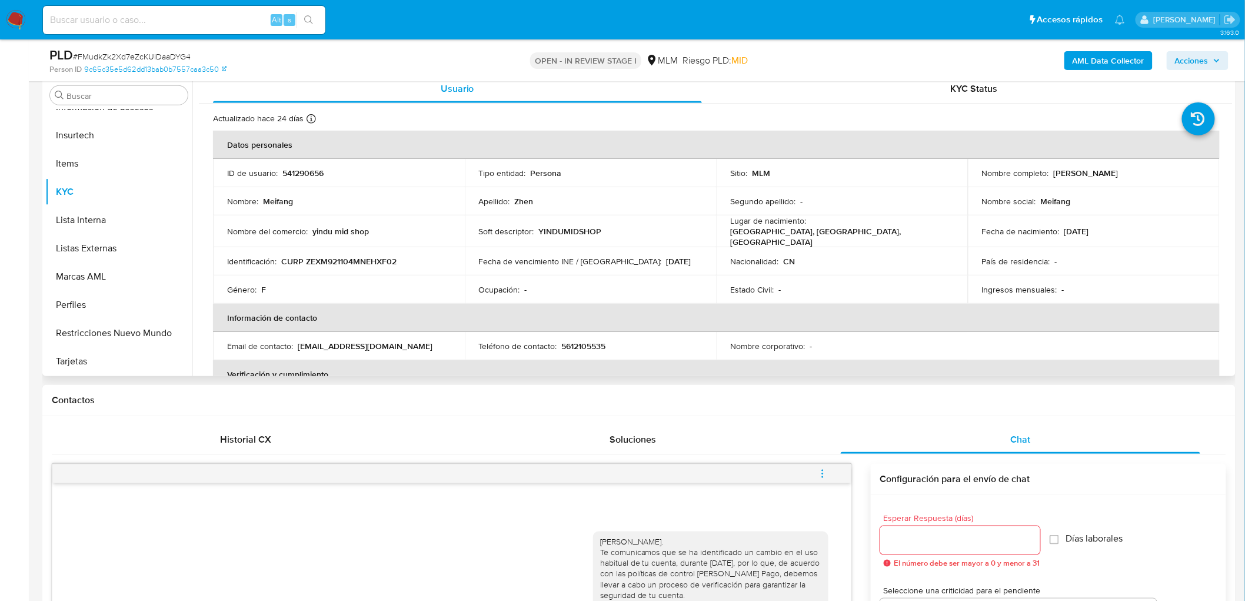
click at [307, 173] on p "541290656" at bounding box center [303, 173] width 41 height 11
copy p "541290656"
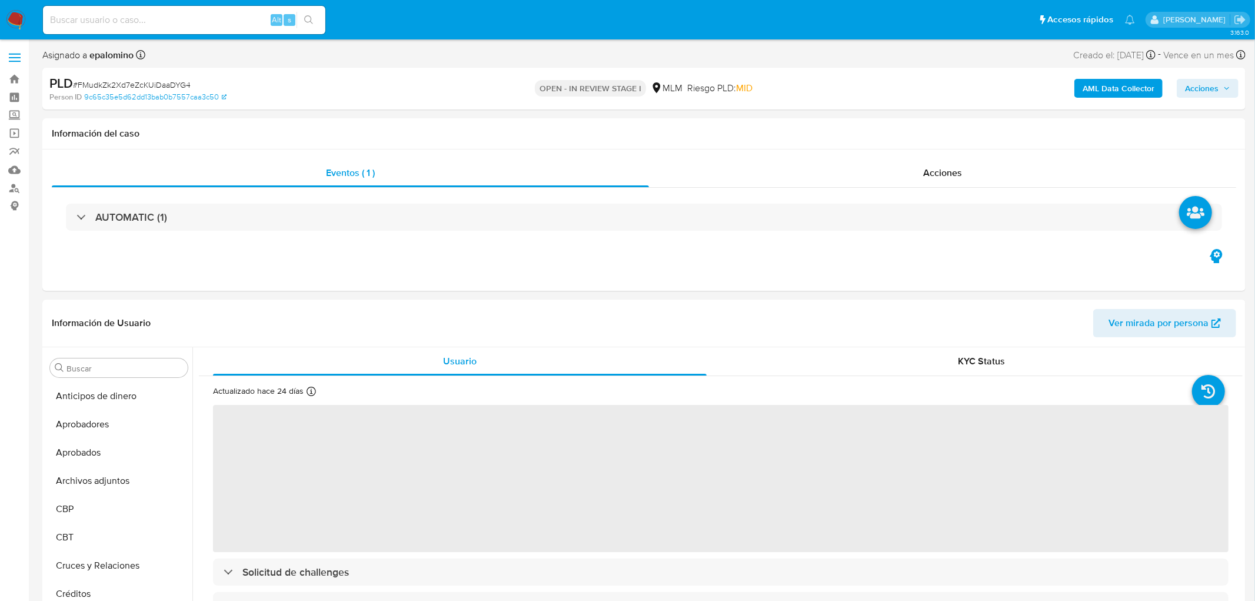
select select "10"
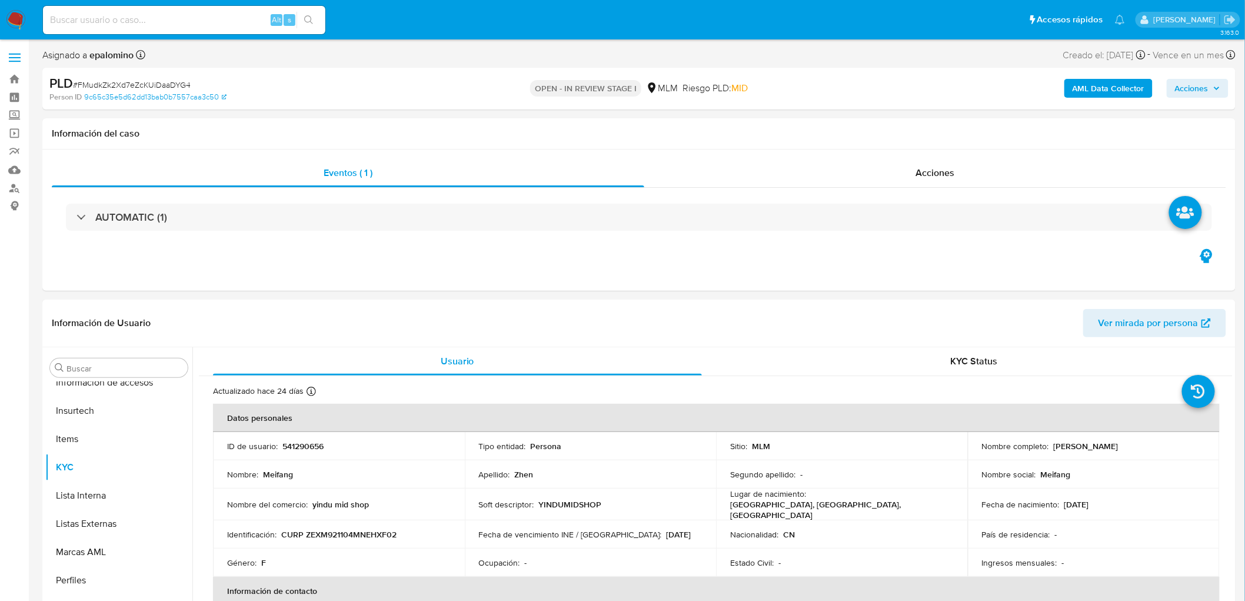
scroll to position [582, 0]
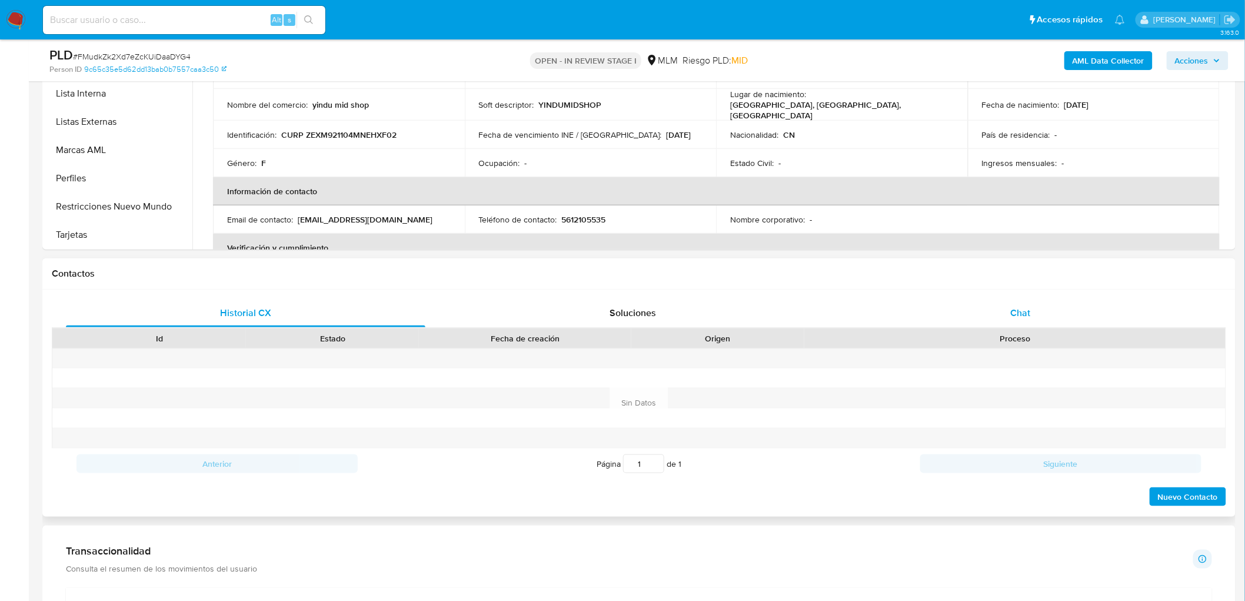
click at [1005, 312] on div "Chat" at bounding box center [1021, 313] width 360 height 28
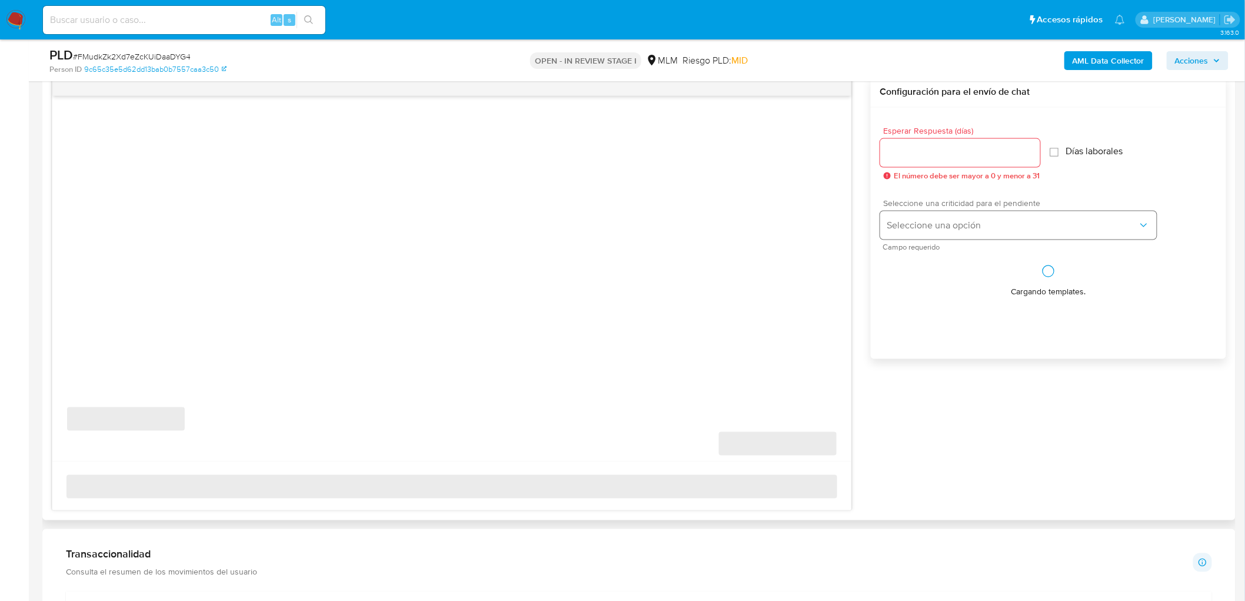
scroll to position [619, 0]
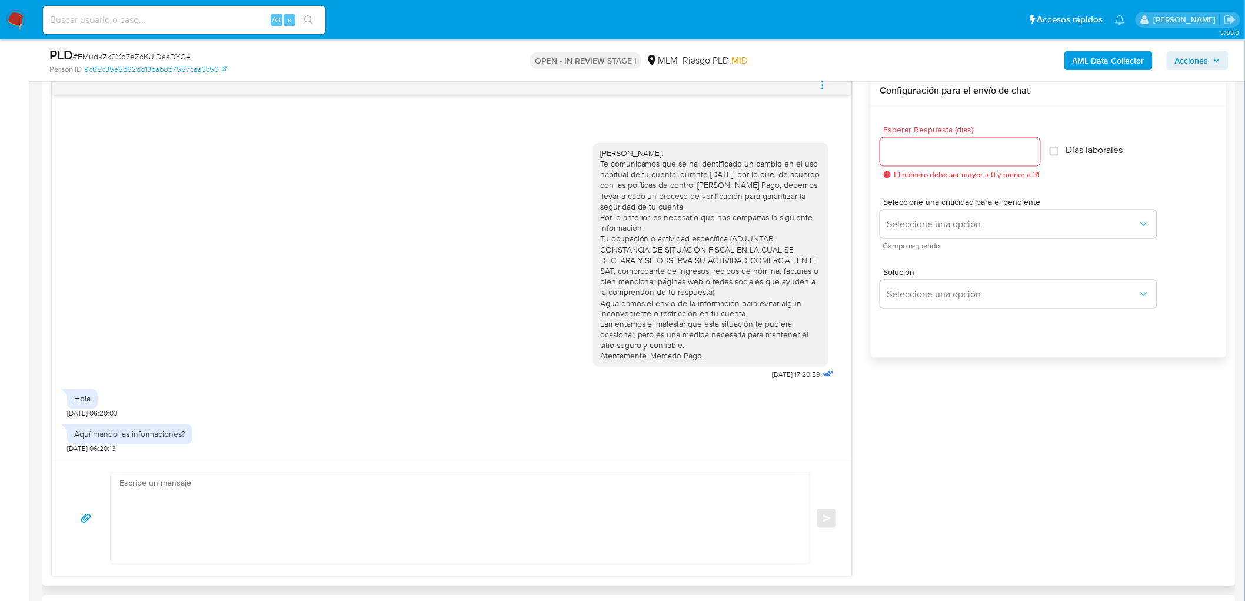
click at [928, 156] on input "Esperar Respuesta (días)" at bounding box center [961, 151] width 160 height 15
type input "5"
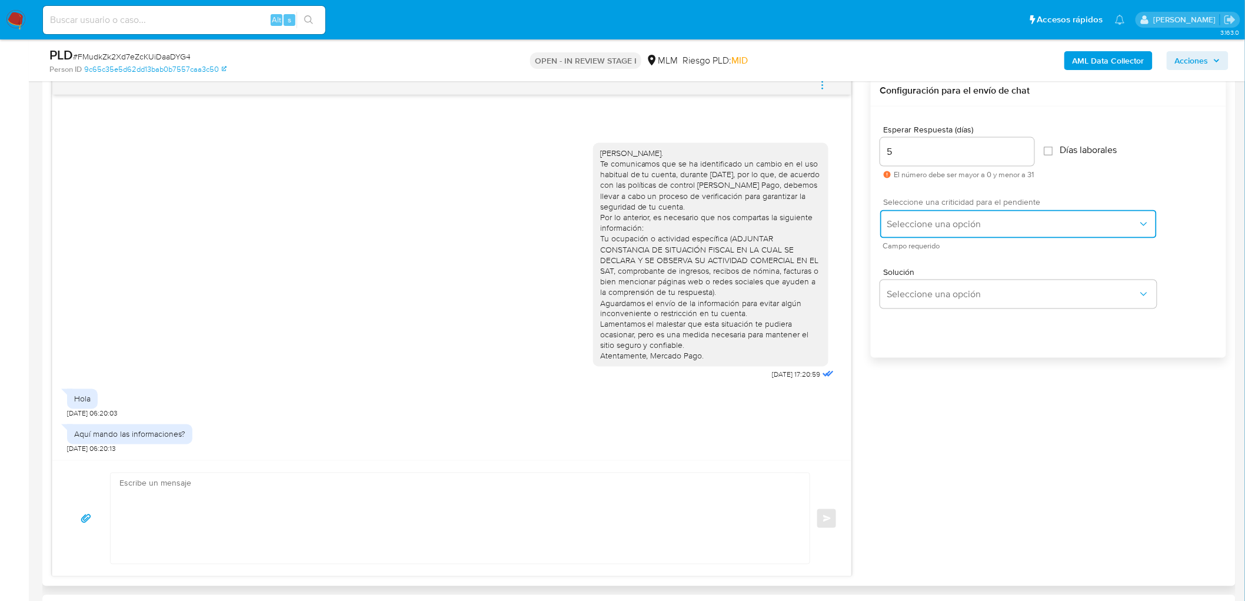
click at [942, 228] on span "Seleccione una opción" at bounding box center [1013, 224] width 251 height 12
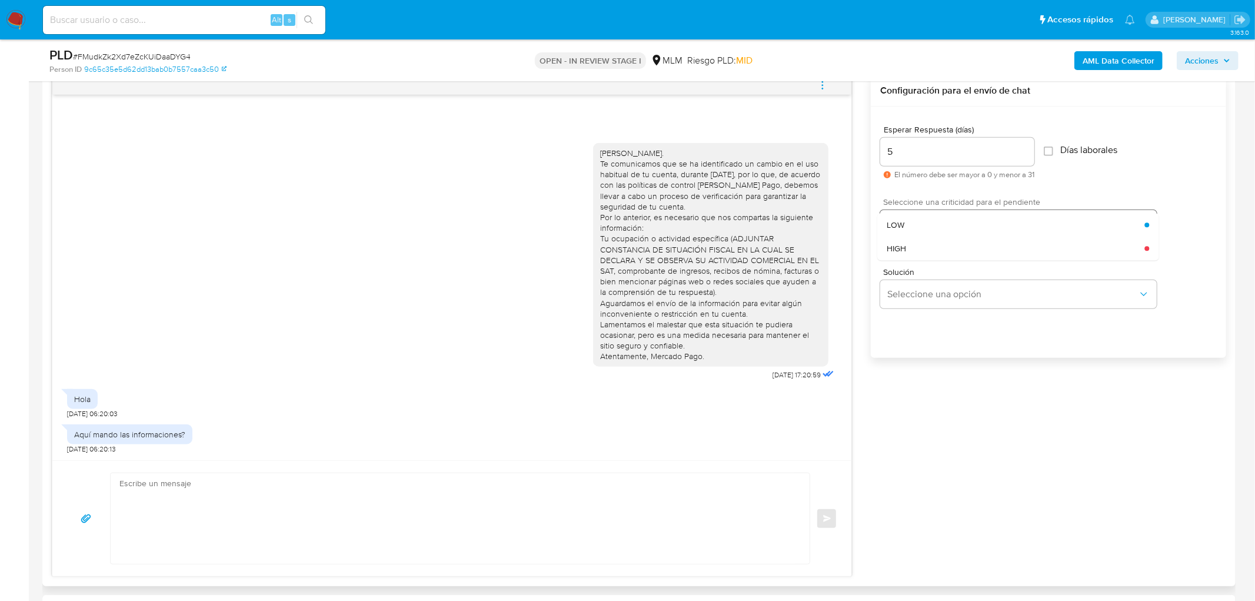
click at [934, 249] on div "HIGH" at bounding box center [1016, 249] width 258 height 24
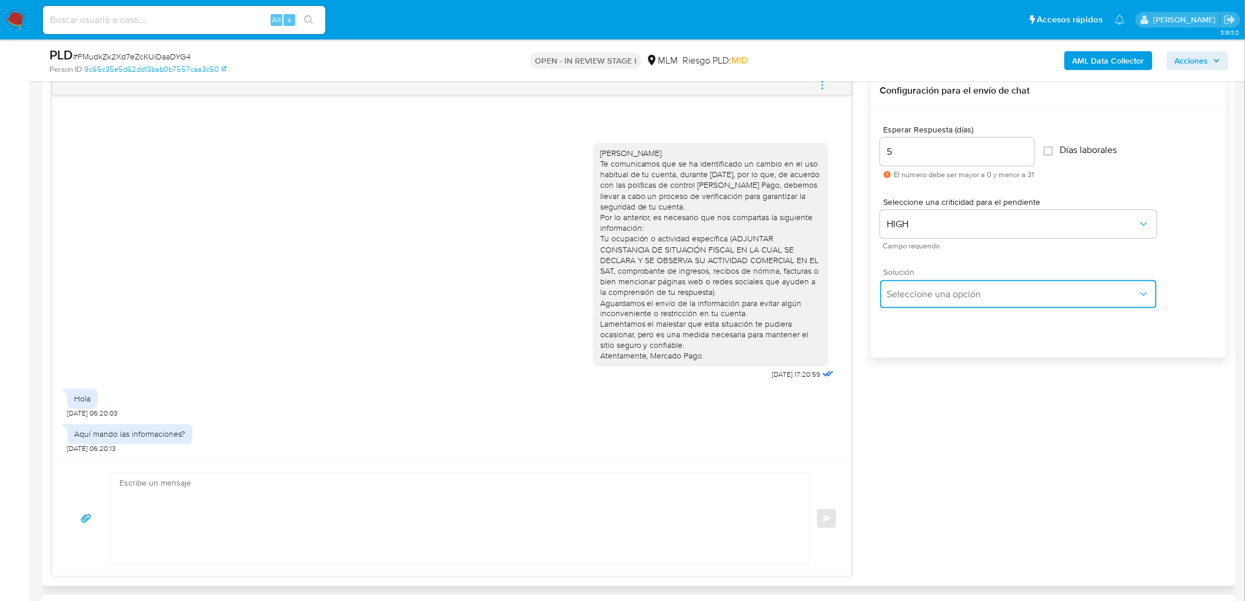
click at [945, 289] on span "Seleccione una opción" at bounding box center [1013, 294] width 251 height 12
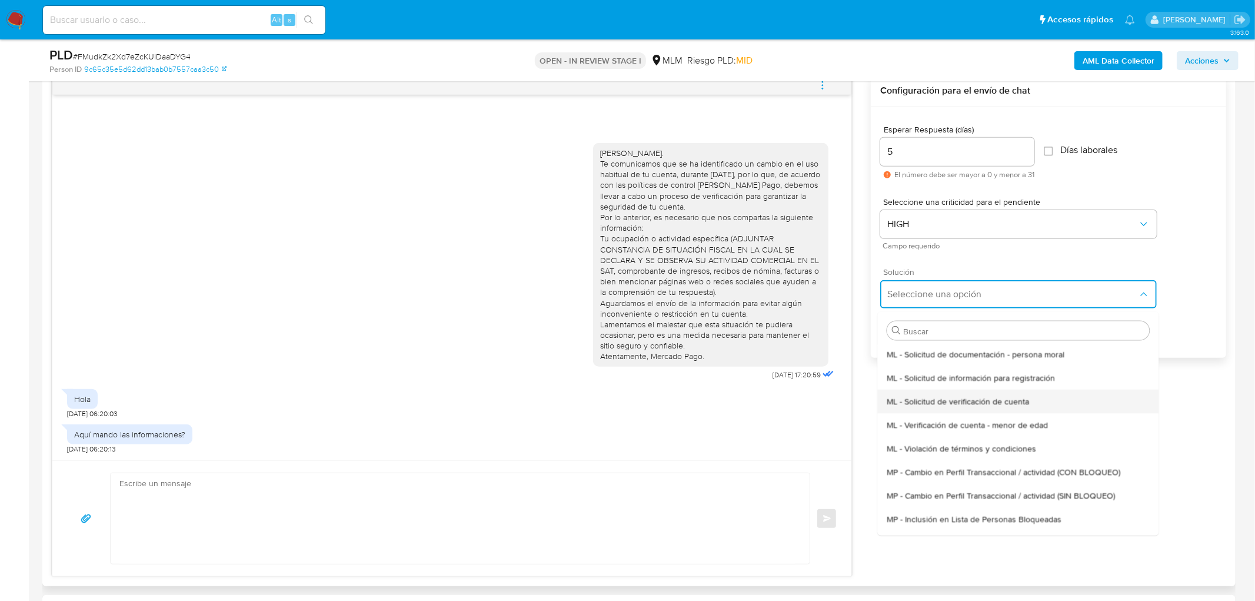
click at [954, 404] on span "ML - Solicitud de verificación de cuenta" at bounding box center [958, 401] width 142 height 11
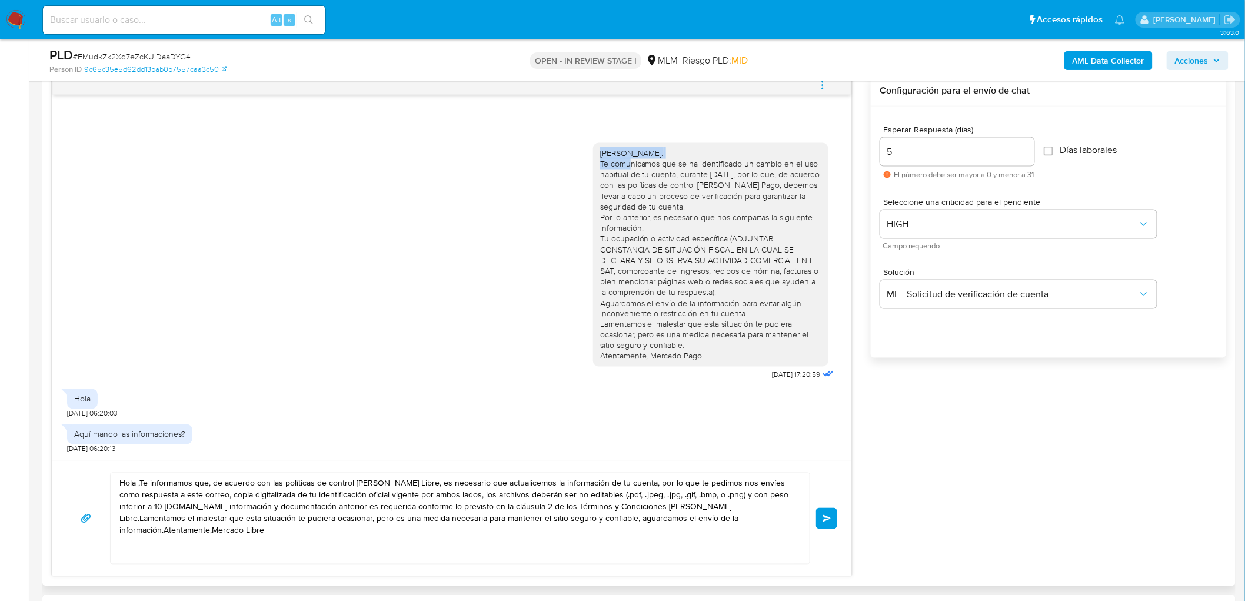
drag, startPoint x: 695, startPoint y: 156, endPoint x: 563, endPoint y: 154, distance: 131.3
click at [563, 154] on div "Estimado Meifang Zhen. Te comunicamos que se ha identificado un cambio en el us…" at bounding box center [452, 259] width 770 height 248
copy div "Estimado Meifang Zhen."
drag, startPoint x: 750, startPoint y: 521, endPoint x: 48, endPoint y: 439, distance: 706.9
click at [48, 439] on div "Historial CX Soluciones Chat Id Estado Fecha de creación Origen Proceso Anterio…" at bounding box center [639, 307] width 1194 height 559
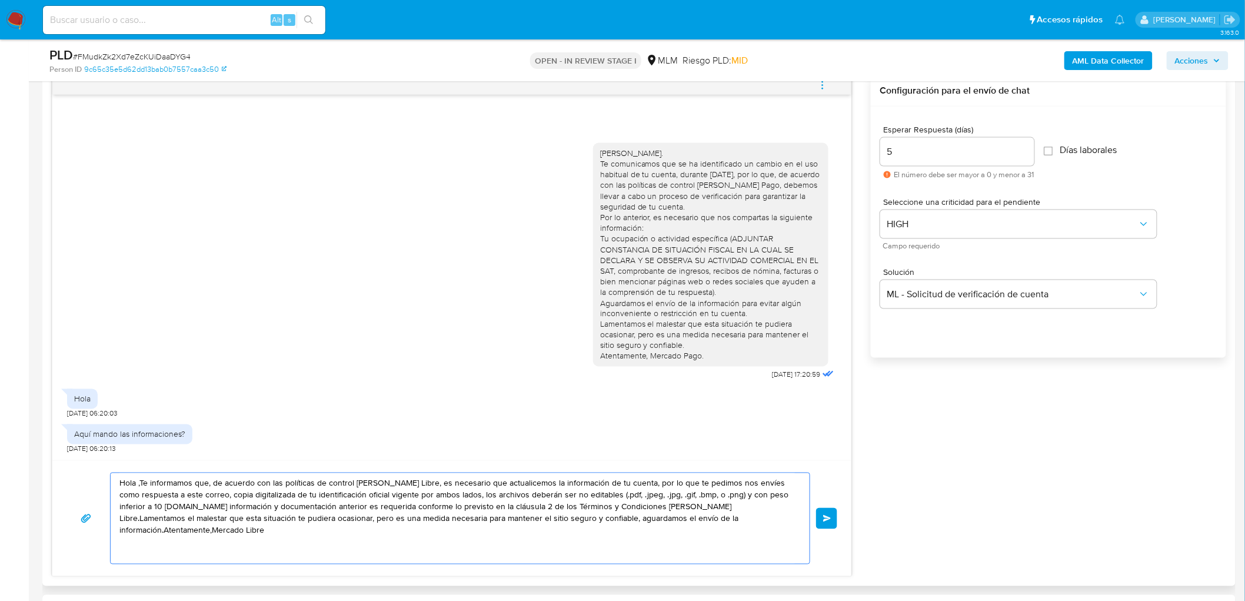
paste textarea "Estimado Meifang Zhen."
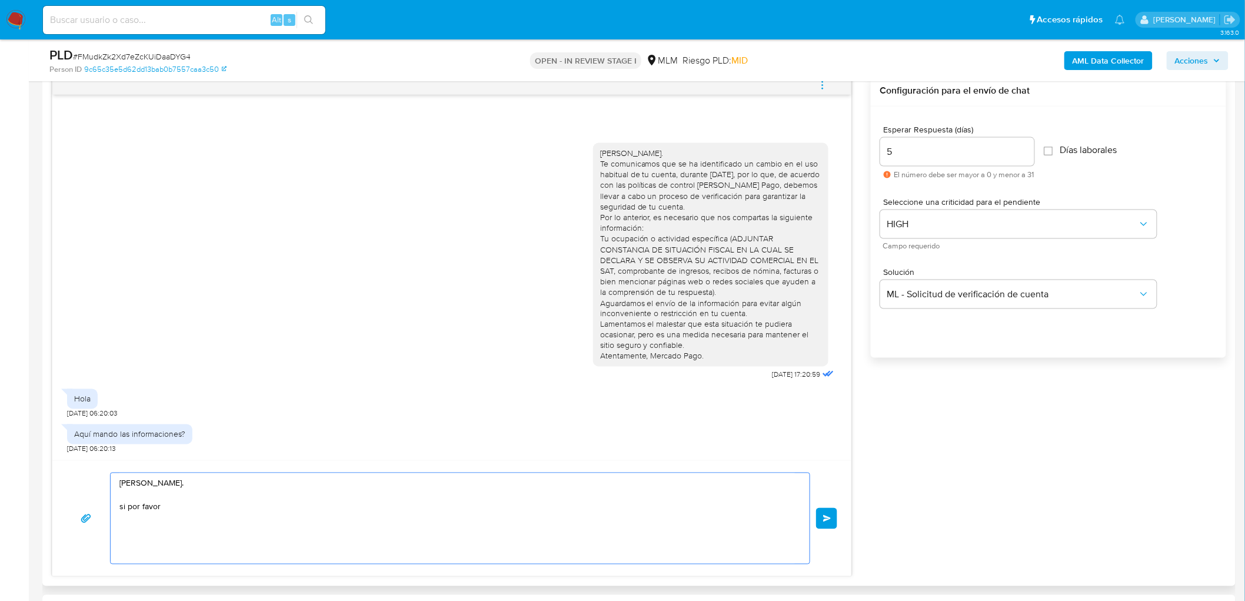
paste textarea "Para adjuntar los archivos presiona "Responder" > haz clic en el botón "Adjunta…"
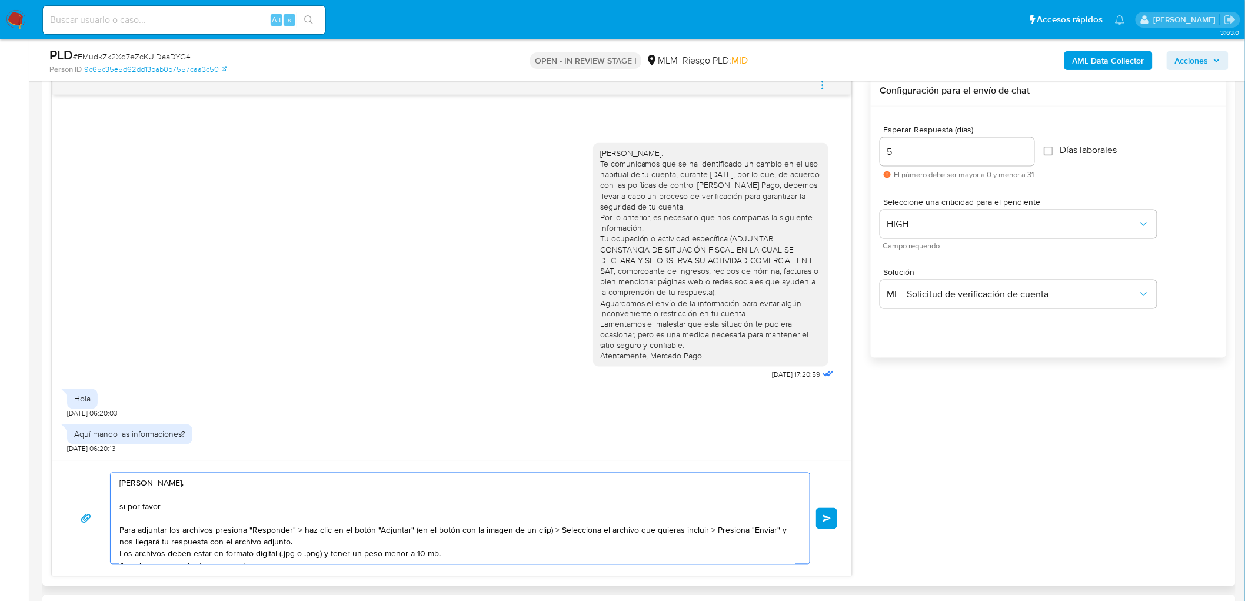
scroll to position [4, 0]
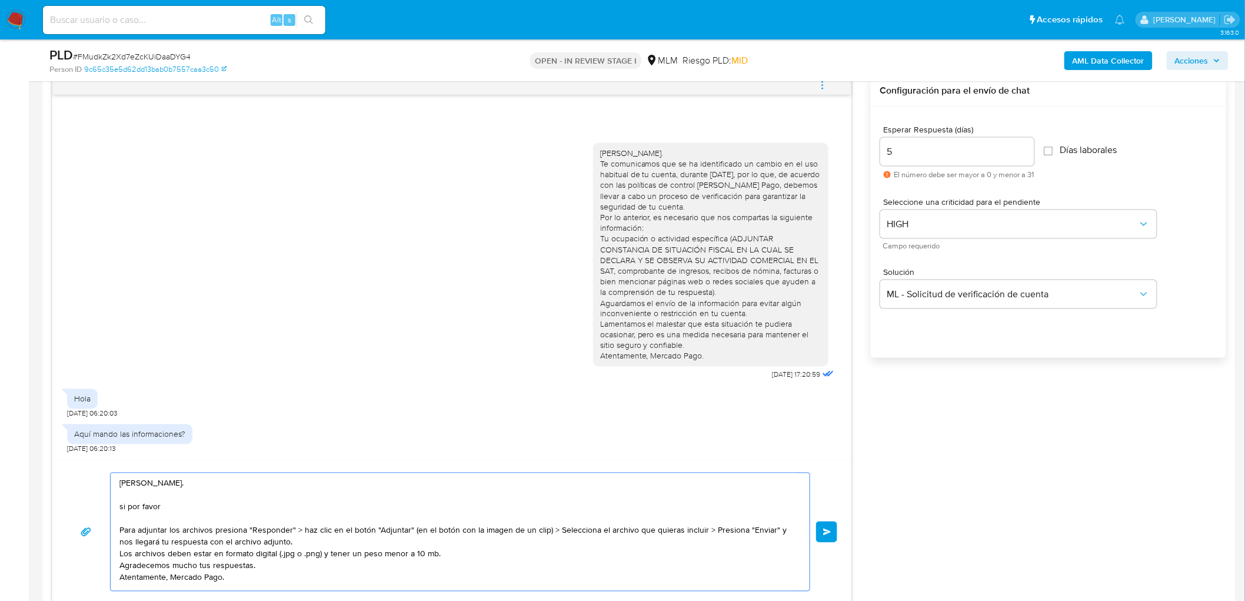
click at [466, 552] on textarea "Estimado Meifang Zhen. si por favor Para adjuntar los archivos presiona "Respon…" at bounding box center [457, 532] width 676 height 118
type textarea "Estimado Meifang Zhen. si por favor Para adjuntar los archivos presiona "Respon…"
click at [822, 533] on button "Enviar" at bounding box center [826, 531] width 21 height 21
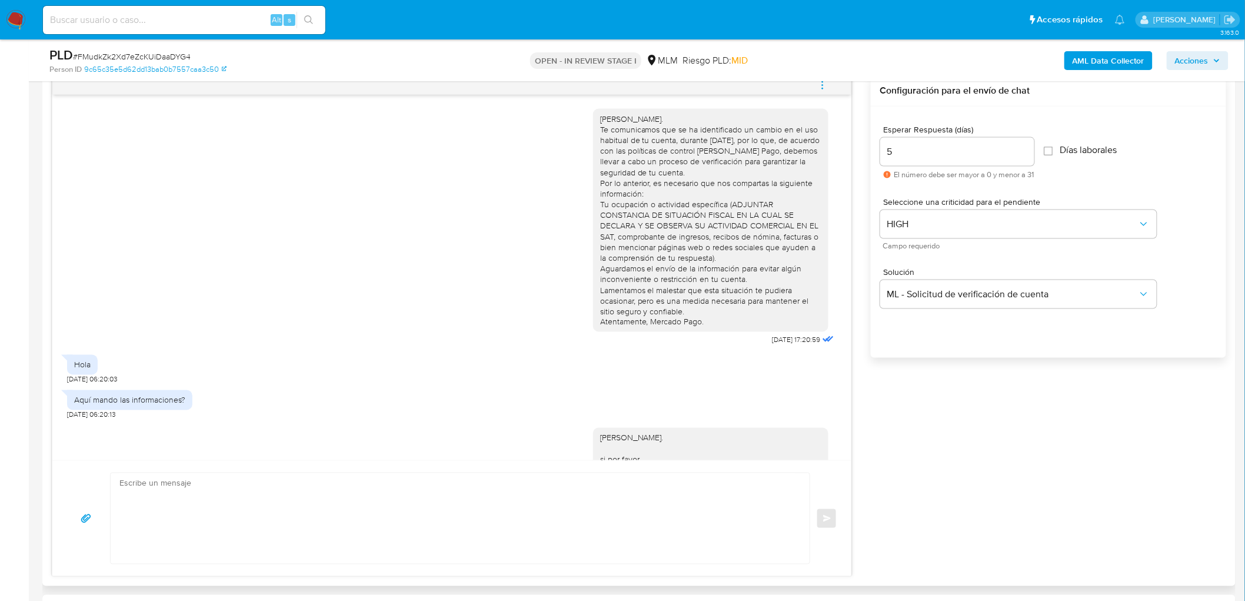
scroll to position [138, 0]
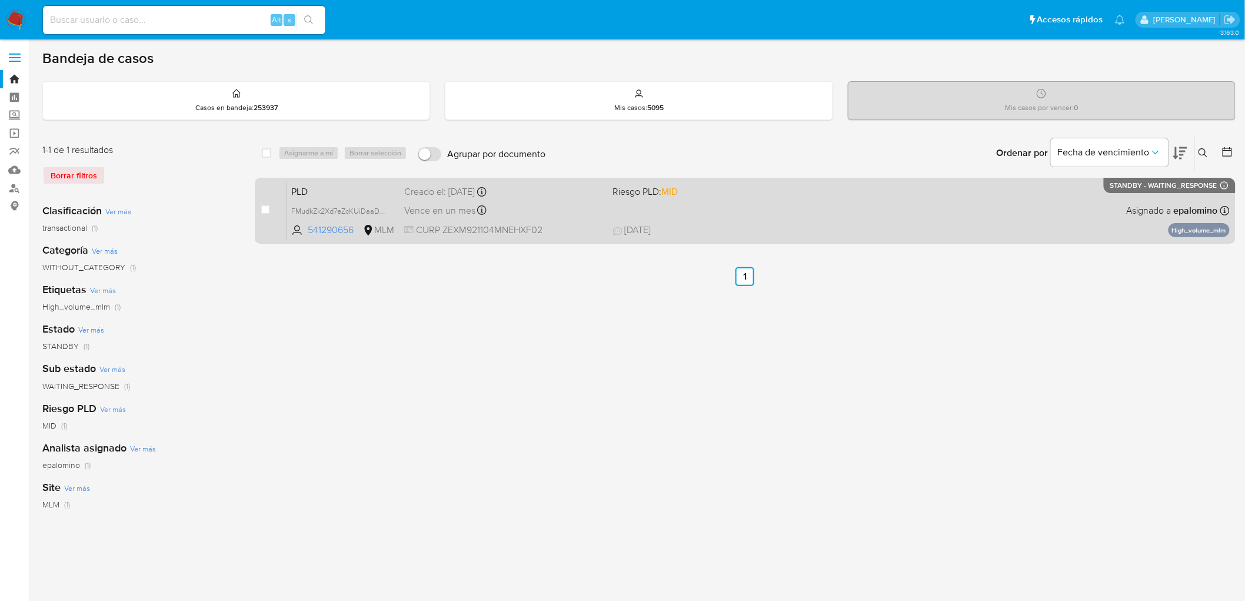
click at [308, 183] on span "PLD" at bounding box center [343, 190] width 104 height 15
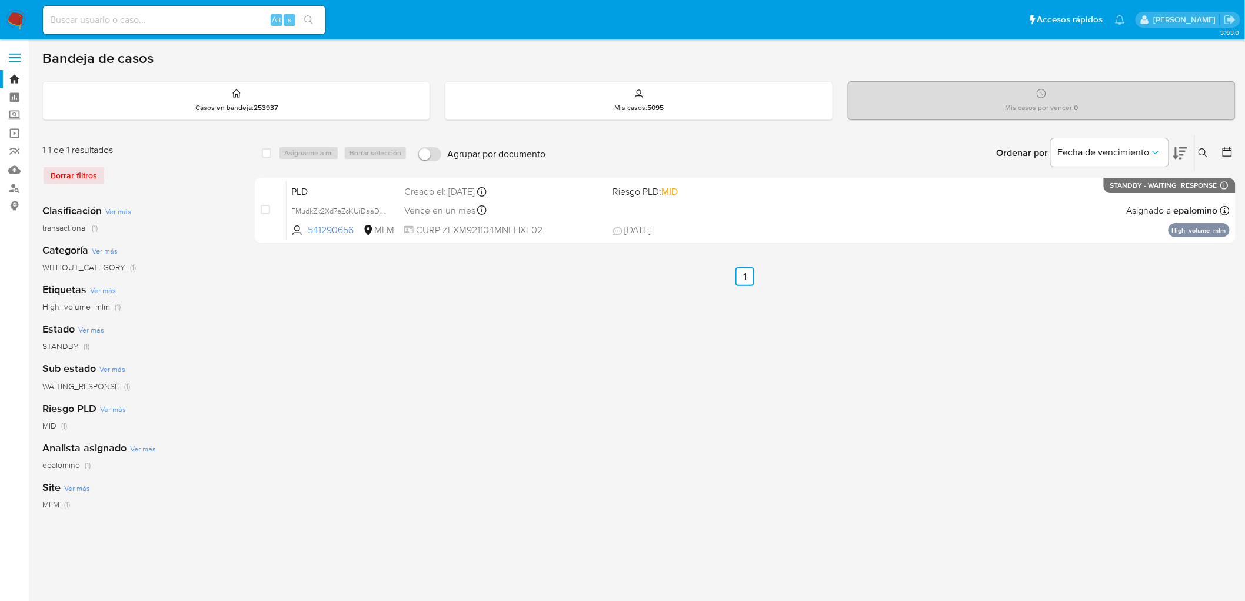
click at [16, 12] on img at bounding box center [16, 20] width 20 height 20
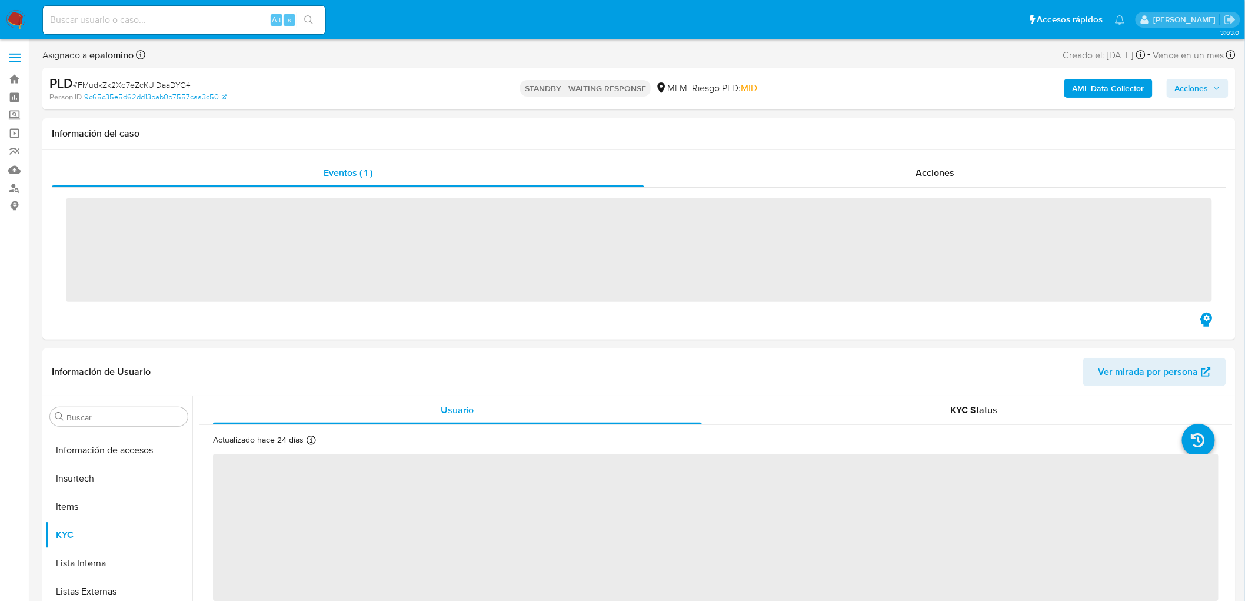
scroll to position [580, 0]
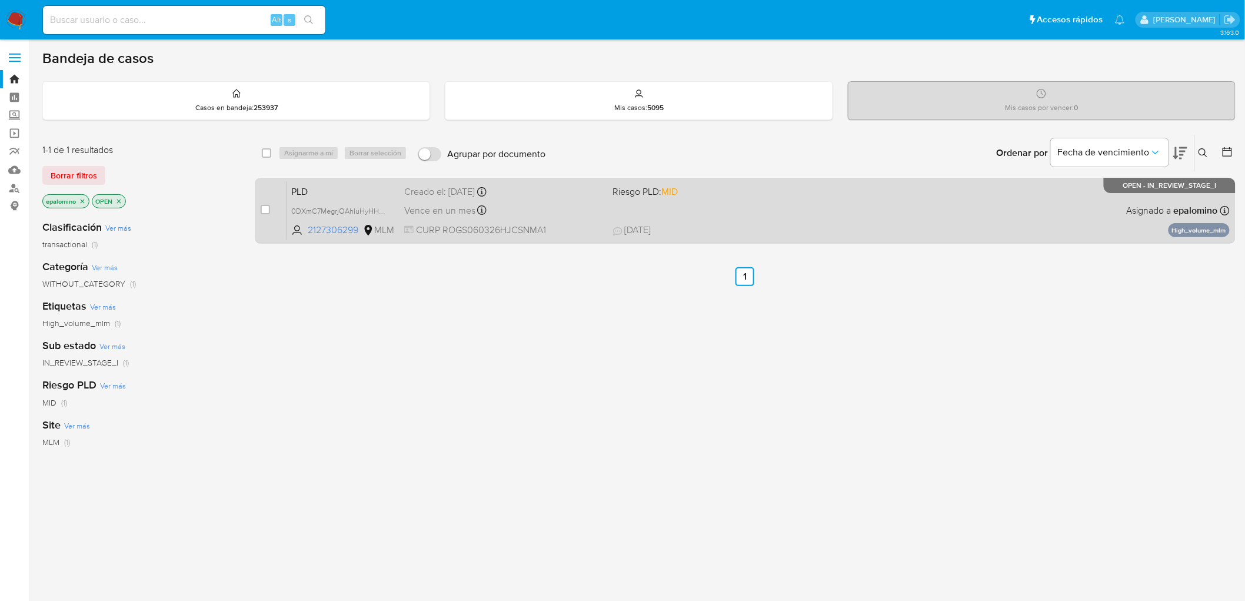
click at [304, 192] on span "PLD" at bounding box center [343, 190] width 104 height 15
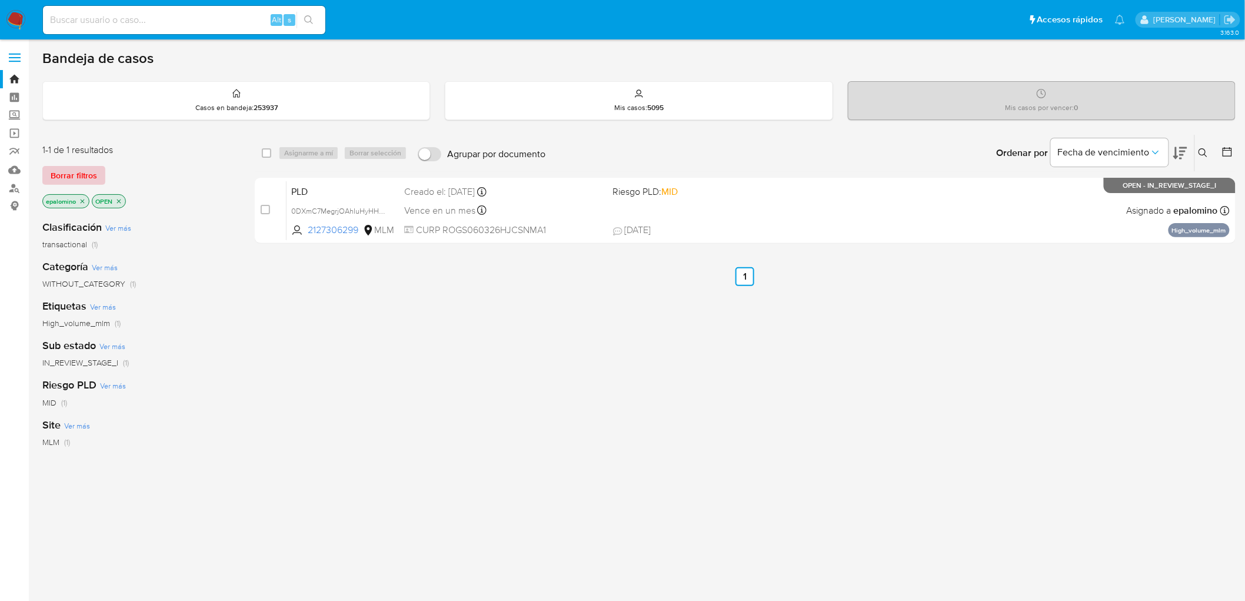
click at [79, 170] on span "Borrar filtros" at bounding box center [74, 175] width 46 height 16
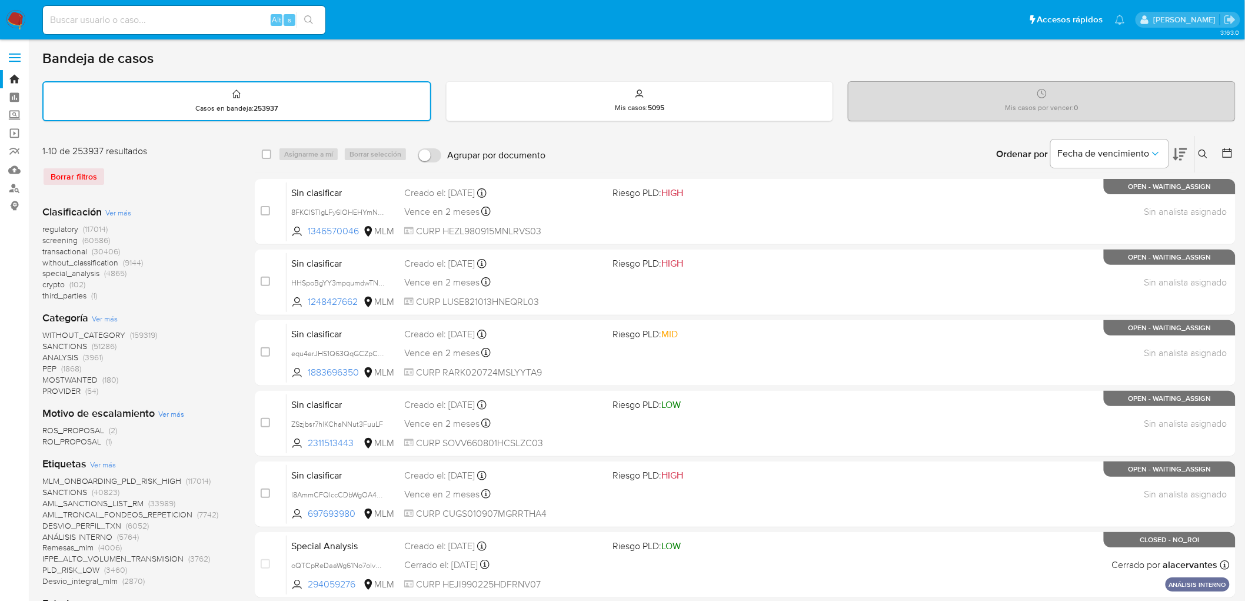
click at [1208, 150] on icon at bounding box center [1203, 154] width 9 height 9
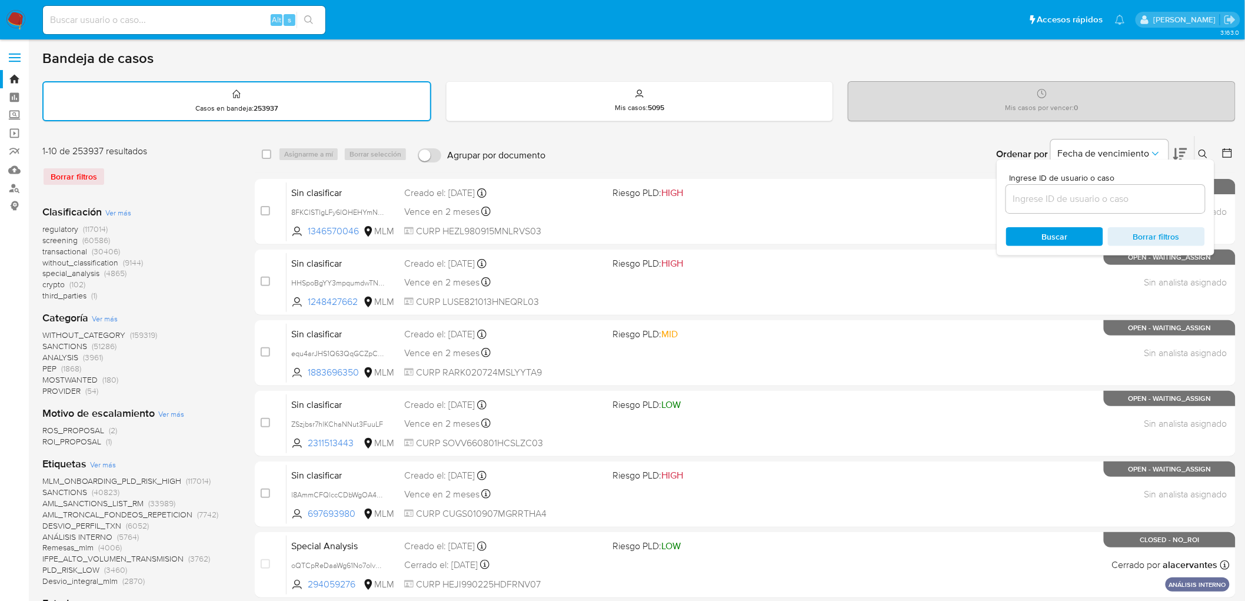
click at [1038, 200] on input at bounding box center [1106, 198] width 199 height 15
type input "2127306299"
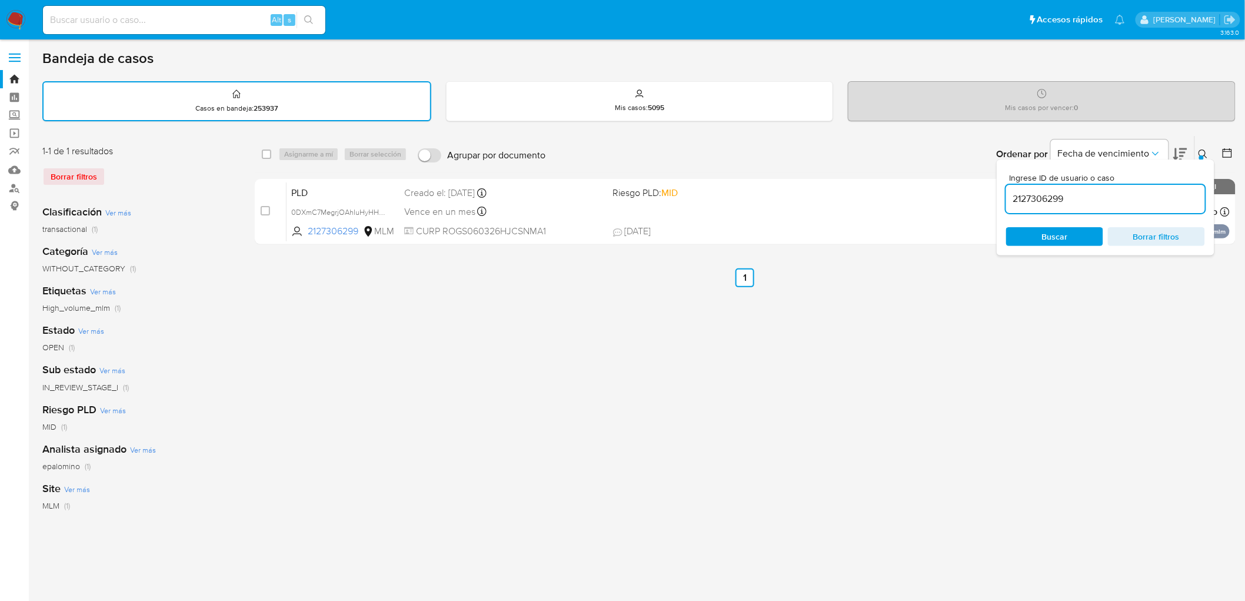
drag, startPoint x: 1205, startPoint y: 154, endPoint x: 925, endPoint y: 174, distance: 281.5
click at [1205, 154] on icon at bounding box center [1203, 154] width 9 height 9
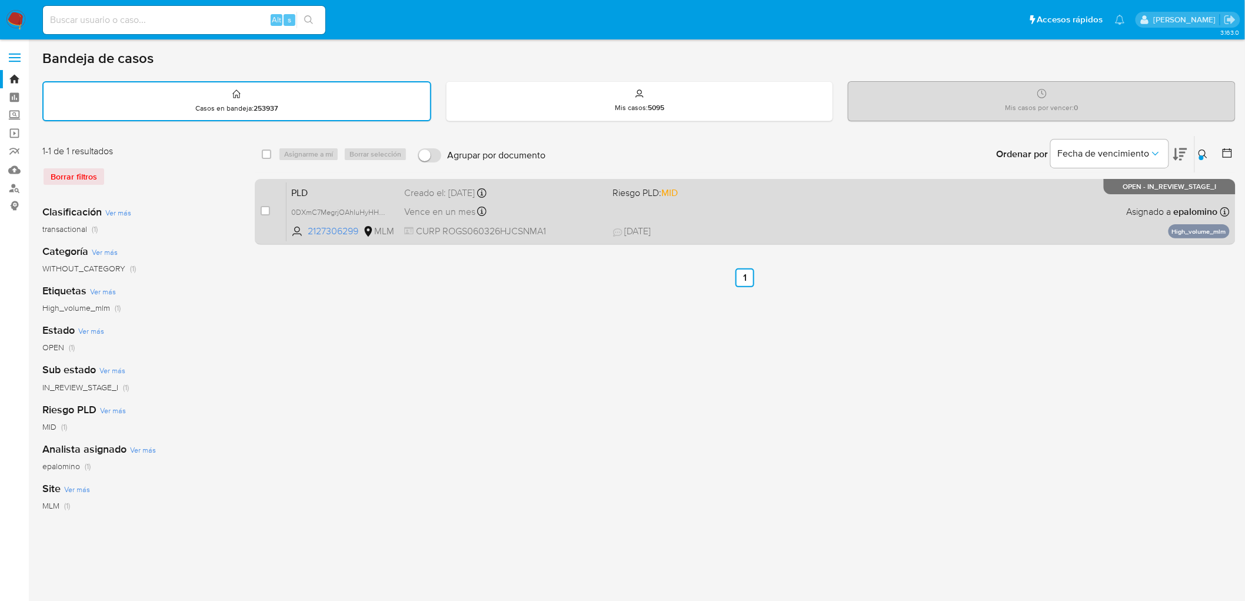
click at [320, 188] on span "PLD" at bounding box center [343, 191] width 104 height 15
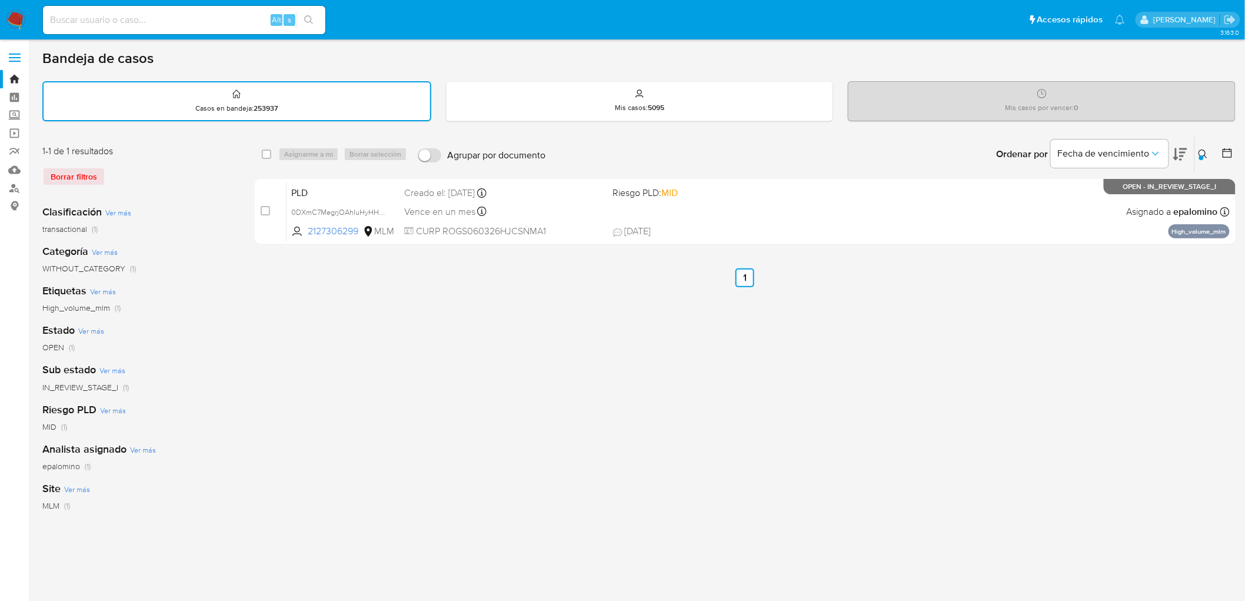
click at [20, 15] on img at bounding box center [16, 20] width 20 height 20
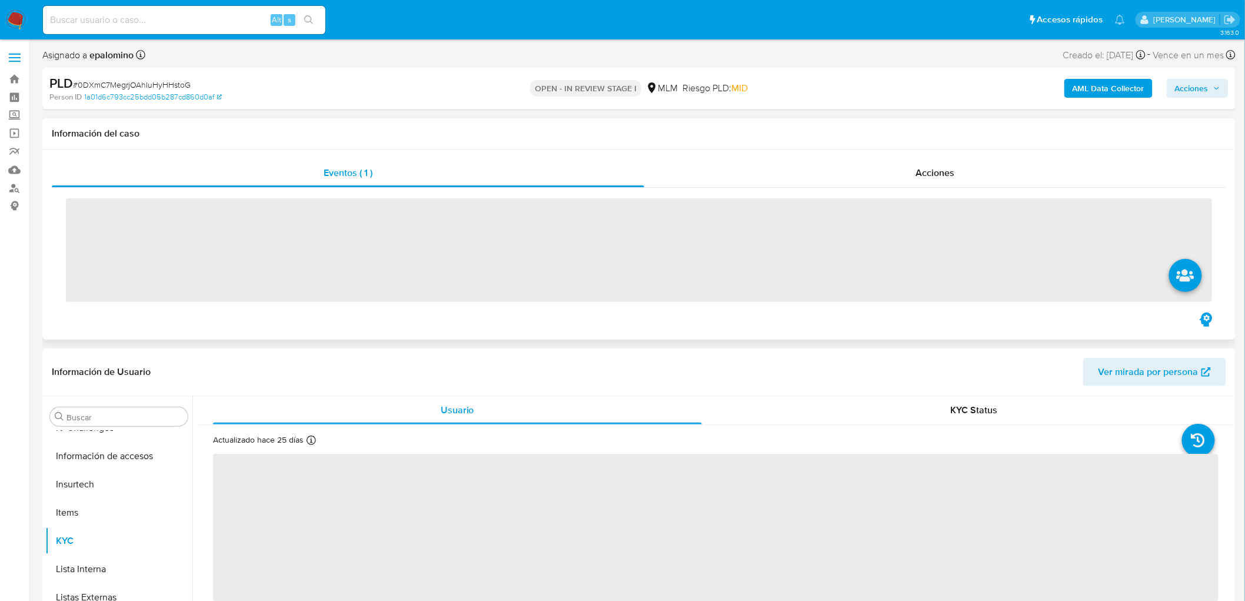
scroll to position [582, 0]
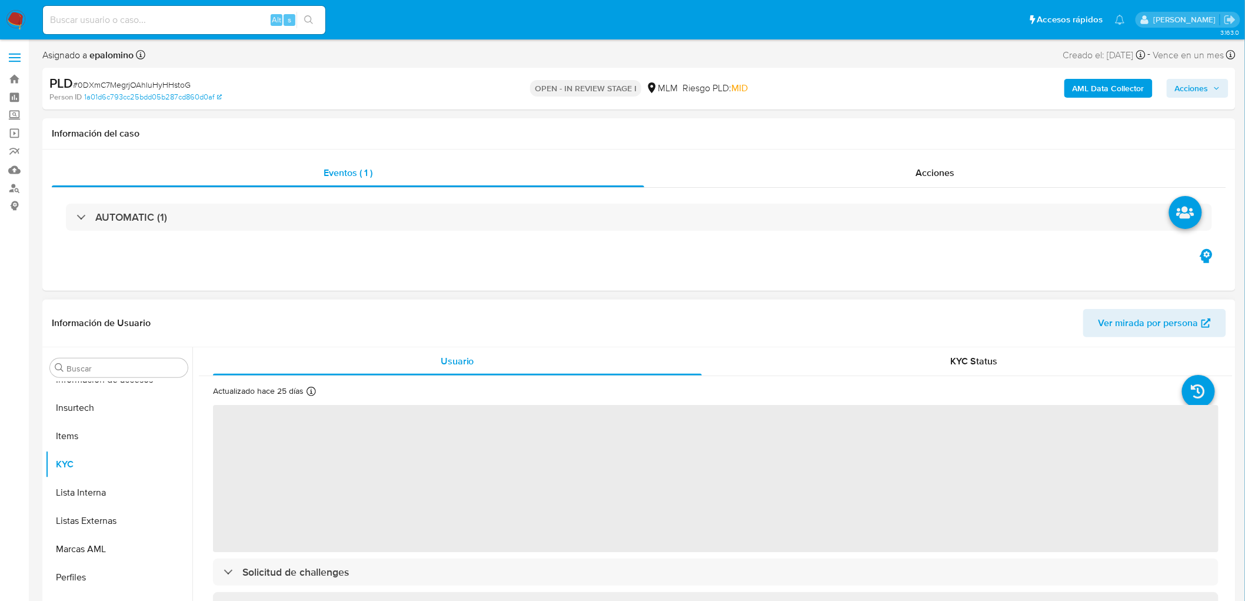
select select "10"
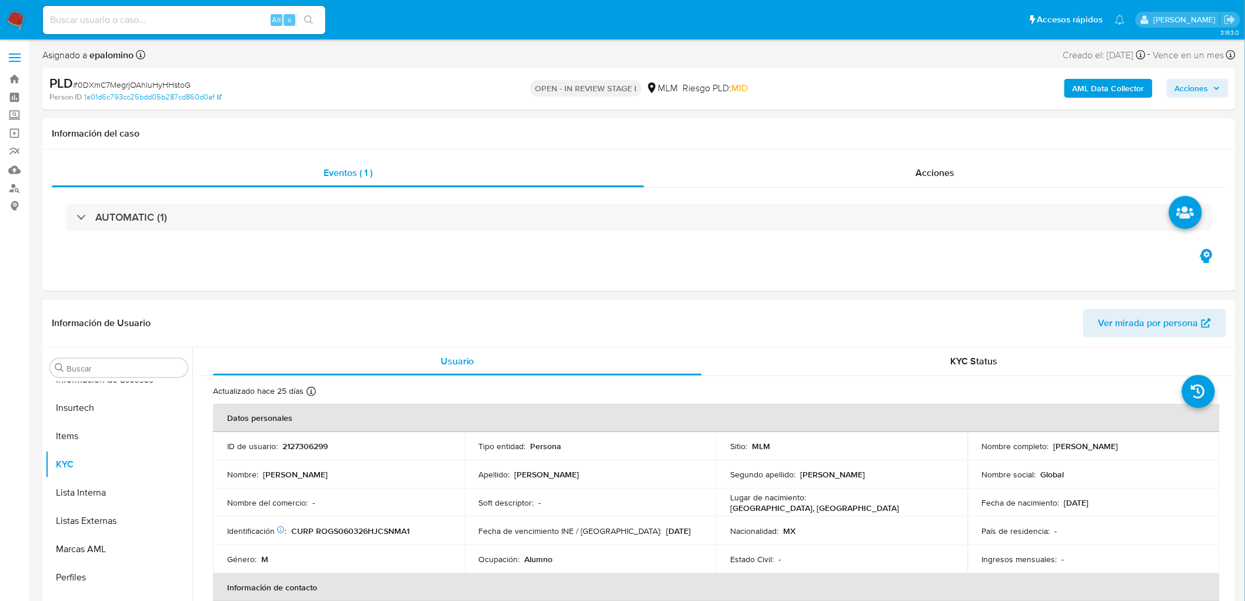
click at [308, 445] on p "2127306299" at bounding box center [305, 446] width 45 height 11
copy p "2127306299"
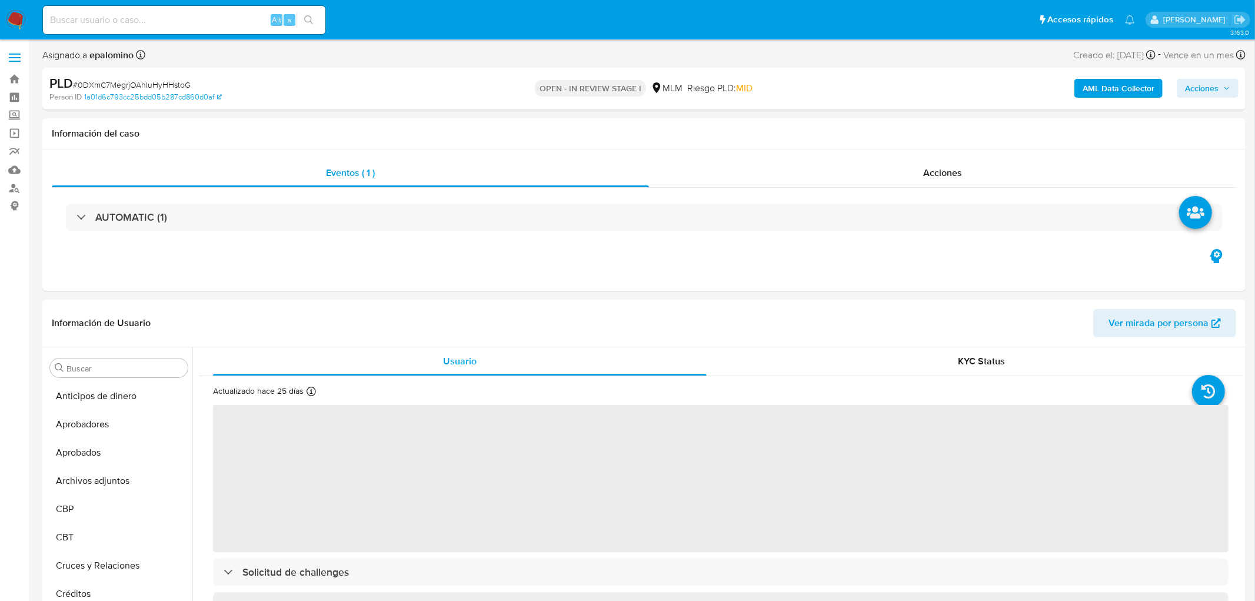
select select "10"
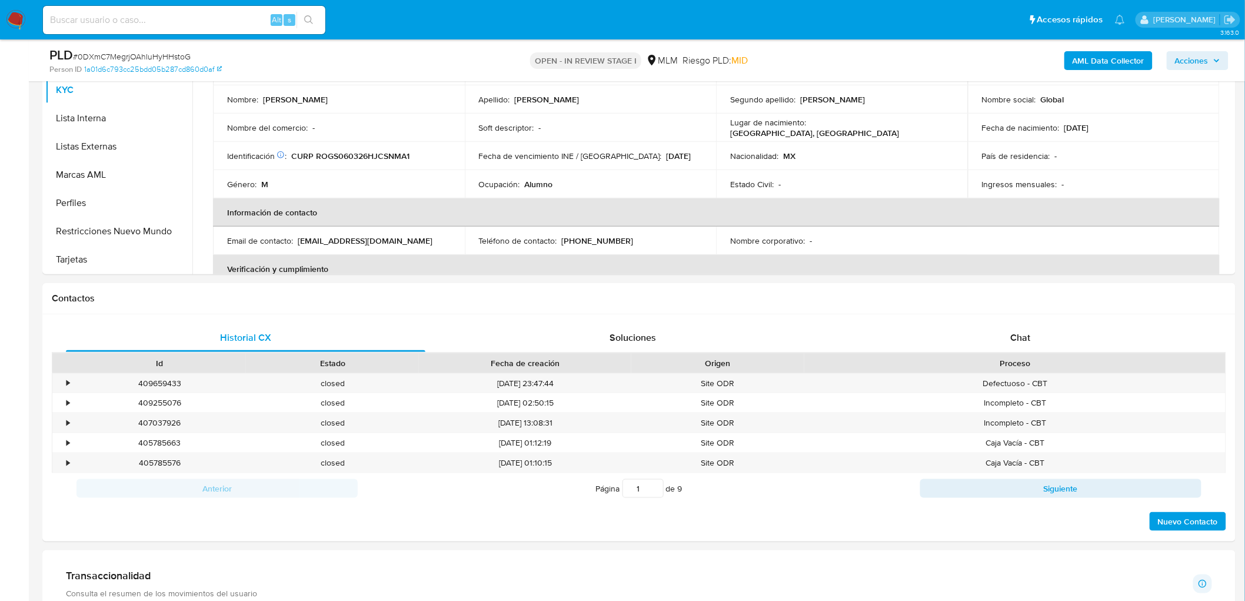
scroll to position [446, 0]
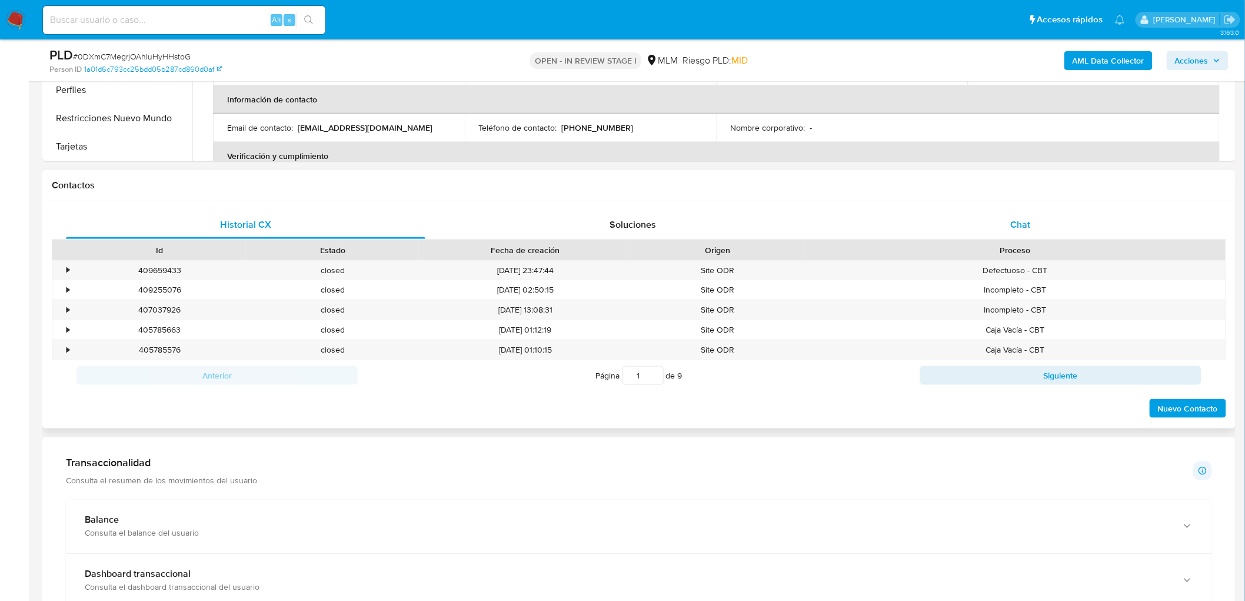
click at [1003, 220] on div "Chat" at bounding box center [1021, 225] width 360 height 28
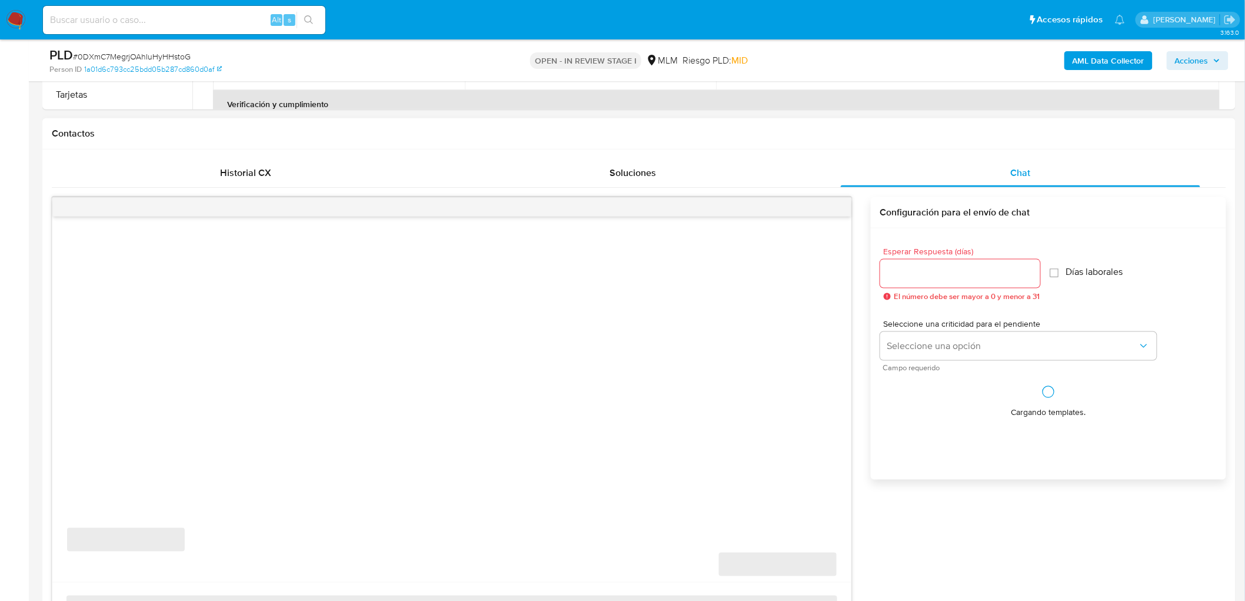
scroll to position [577, 0]
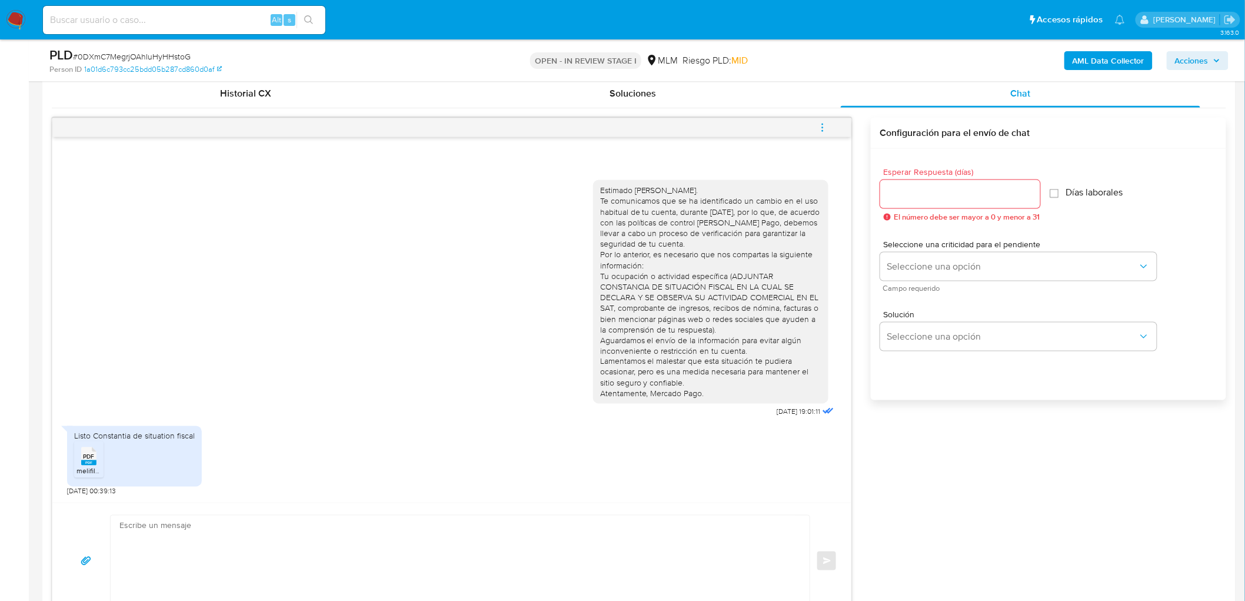
click at [84, 456] on span "PDF" at bounding box center [89, 457] width 11 height 8
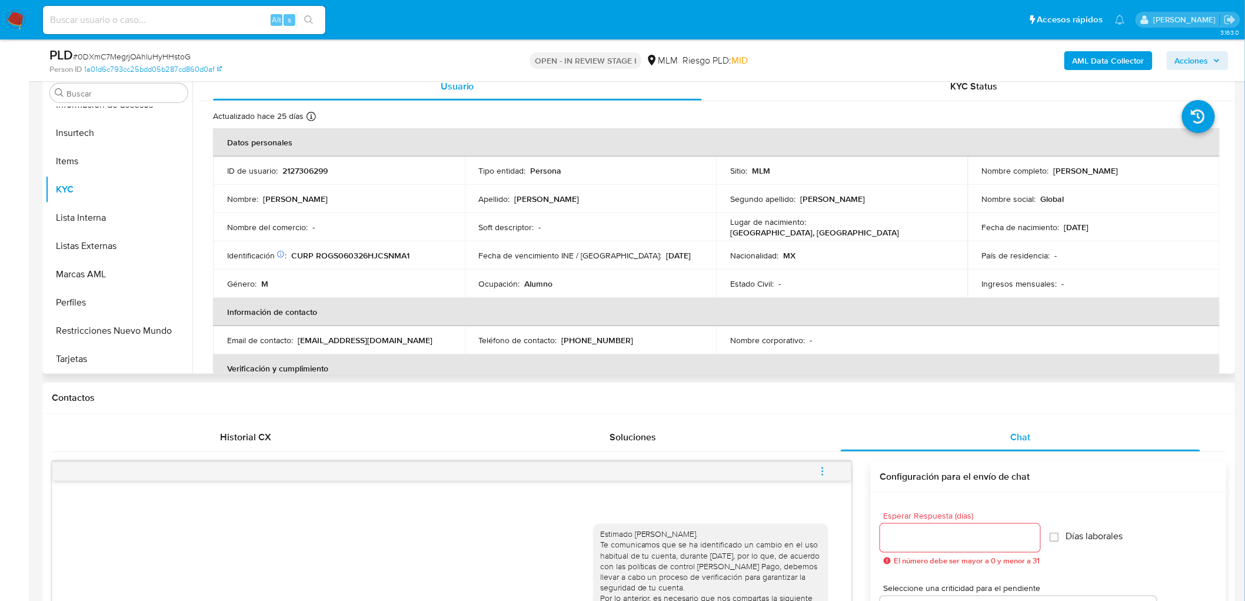
scroll to position [184, 0]
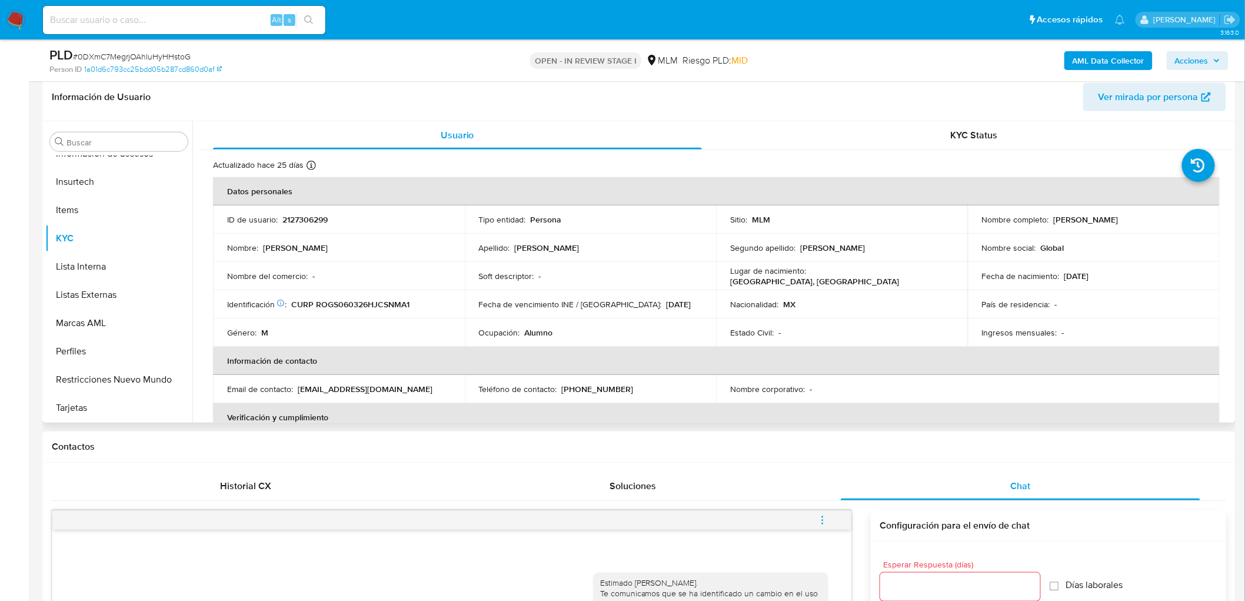
click at [304, 212] on td "ID de usuario : 2127306299" at bounding box center [339, 219] width 252 height 28
copy p "2127306299"
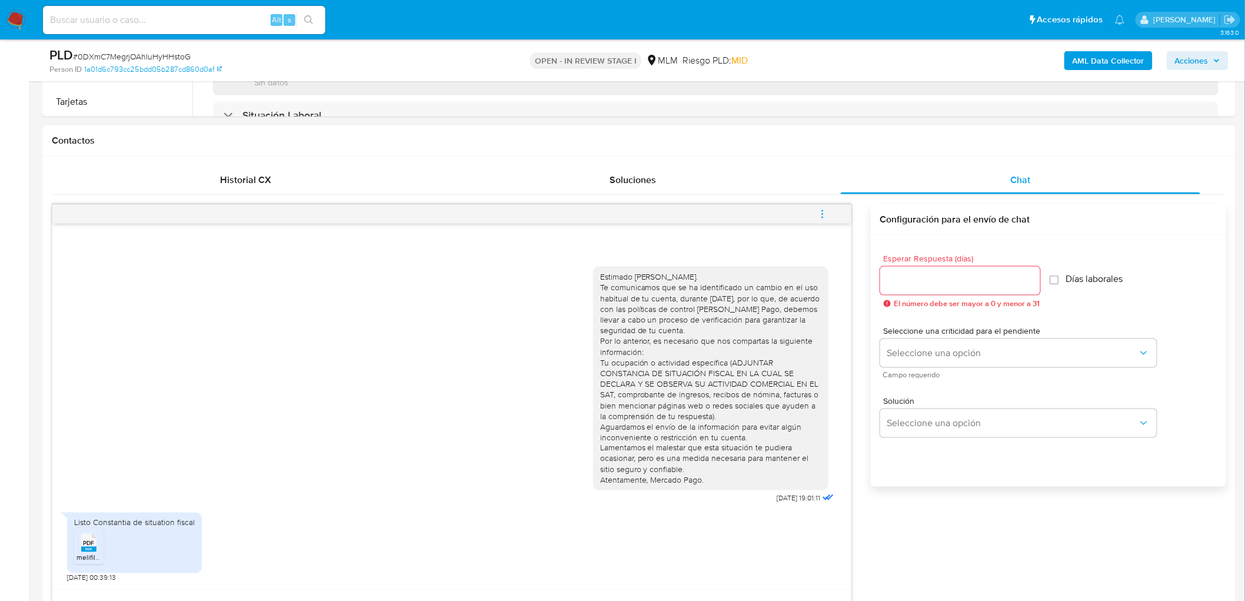
scroll to position [505, 0]
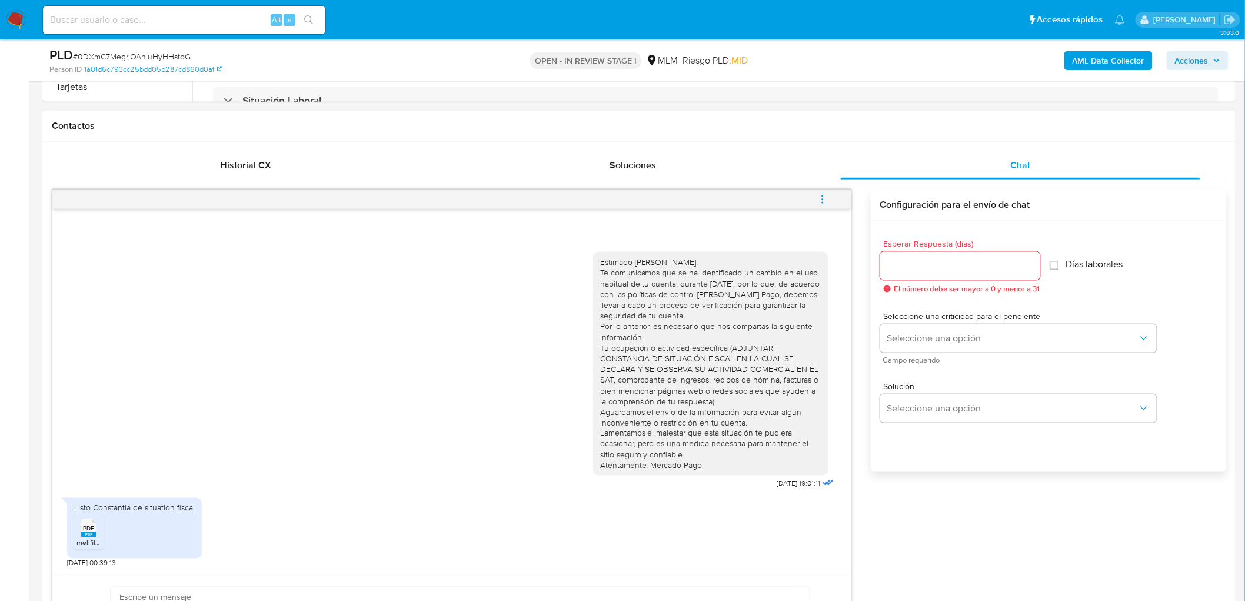
click at [922, 270] on input "Esperar Respuesta (días)" at bounding box center [961, 265] width 160 height 15
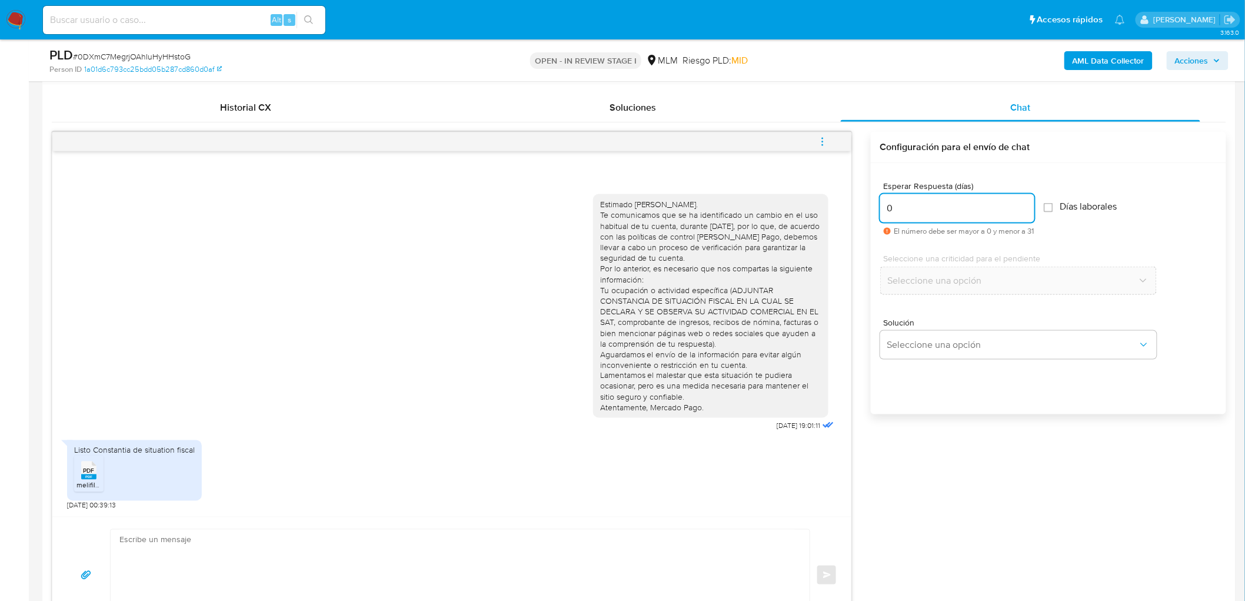
scroll to position [636, 0]
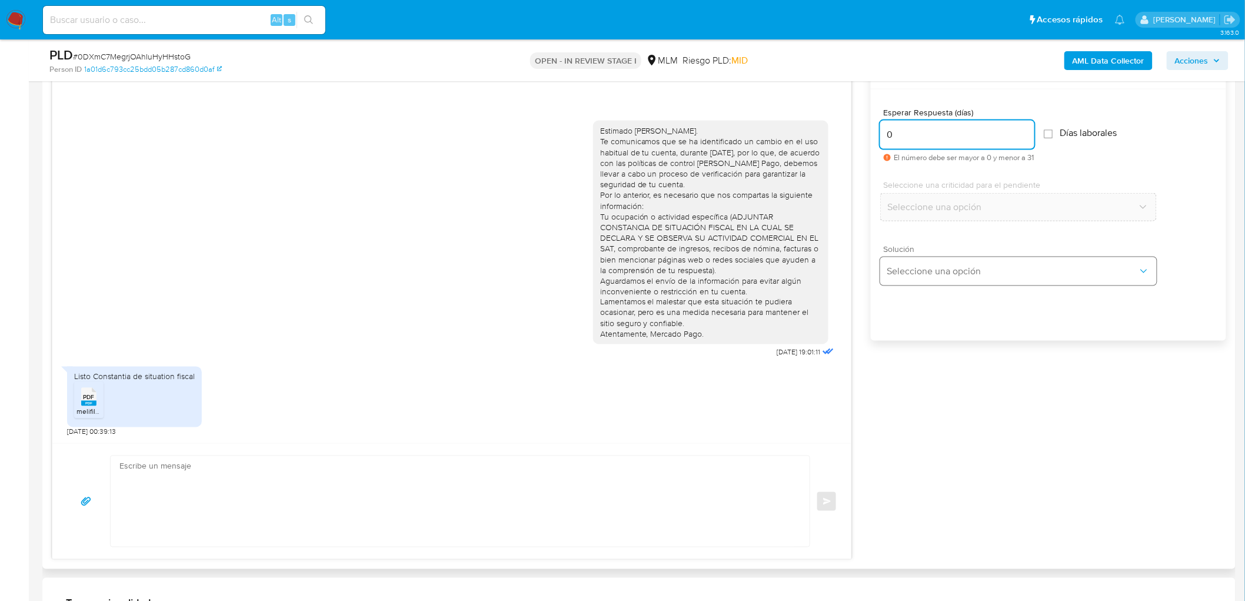
type input "0"
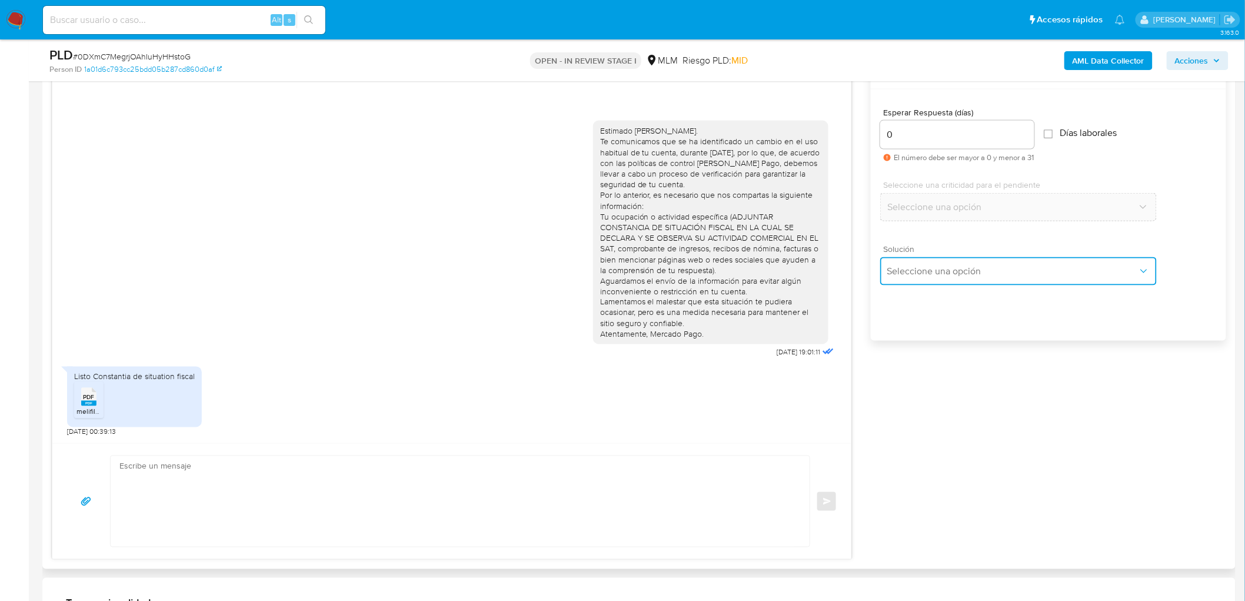
click at [925, 271] on span "Seleccione una opción" at bounding box center [1013, 271] width 251 height 12
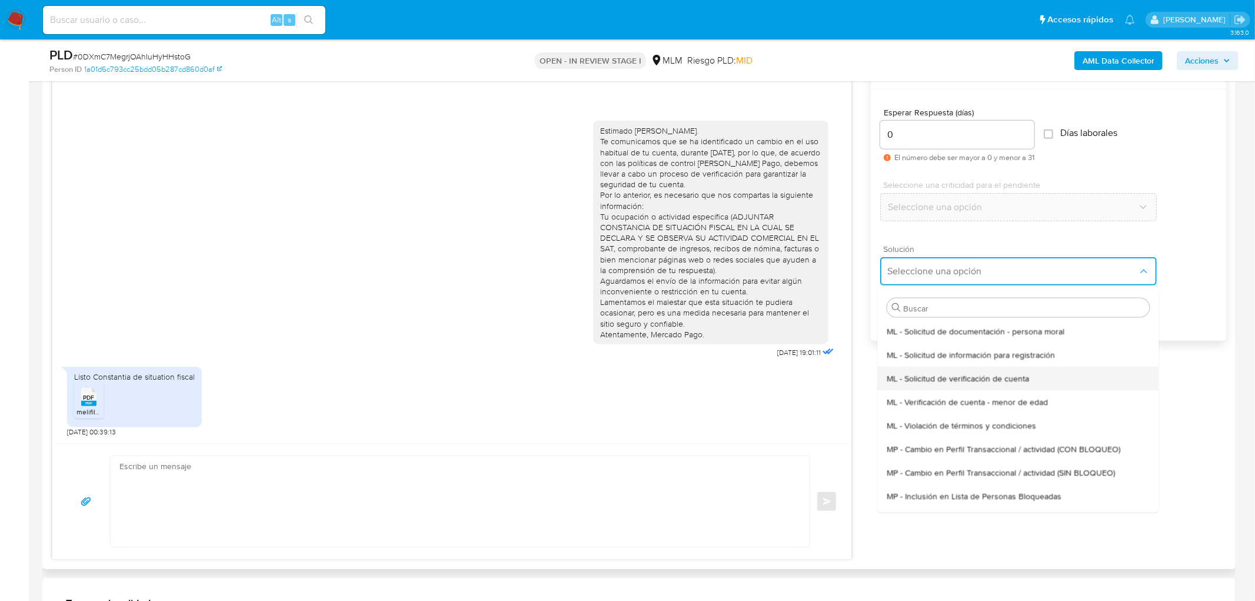
click at [930, 370] on div "ML - Solicitud de verificación de cuenta" at bounding box center [1018, 378] width 263 height 24
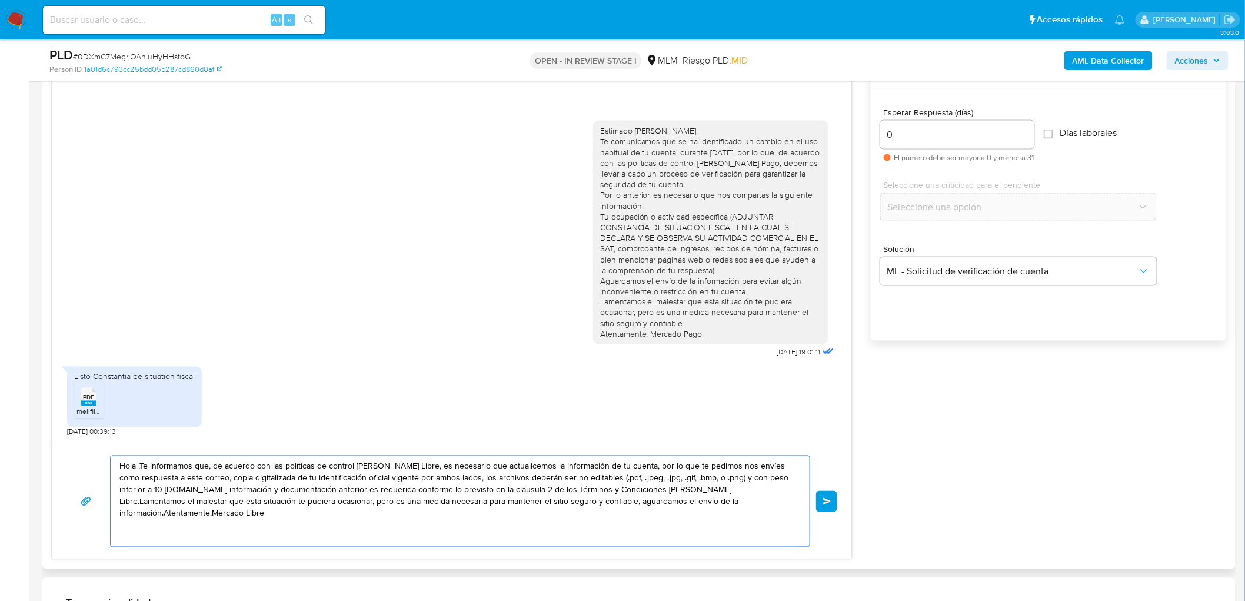
drag, startPoint x: 774, startPoint y: 509, endPoint x: 91, endPoint y: 464, distance: 684.3
click at [91, 464] on div "Hola ,Te informamos que, de acuerdo con las políticas de control de Mercado Lib…" at bounding box center [452, 502] width 771 height 92
paste textarea "Agradecemos mucho tus respuestas. Para la institución es importante conocer a s…"
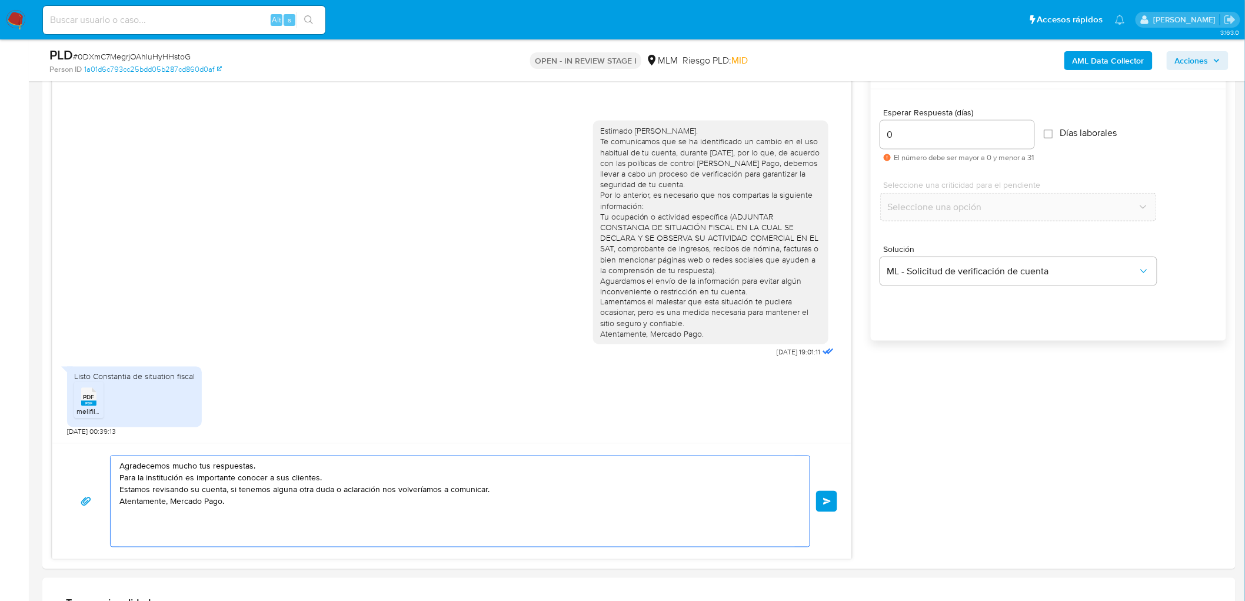
type textarea "Agradecemos mucho tus respuestas. Para la institución es importante conocer a s…"
click at [823, 496] on button "Enviar" at bounding box center [826, 501] width 21 height 21
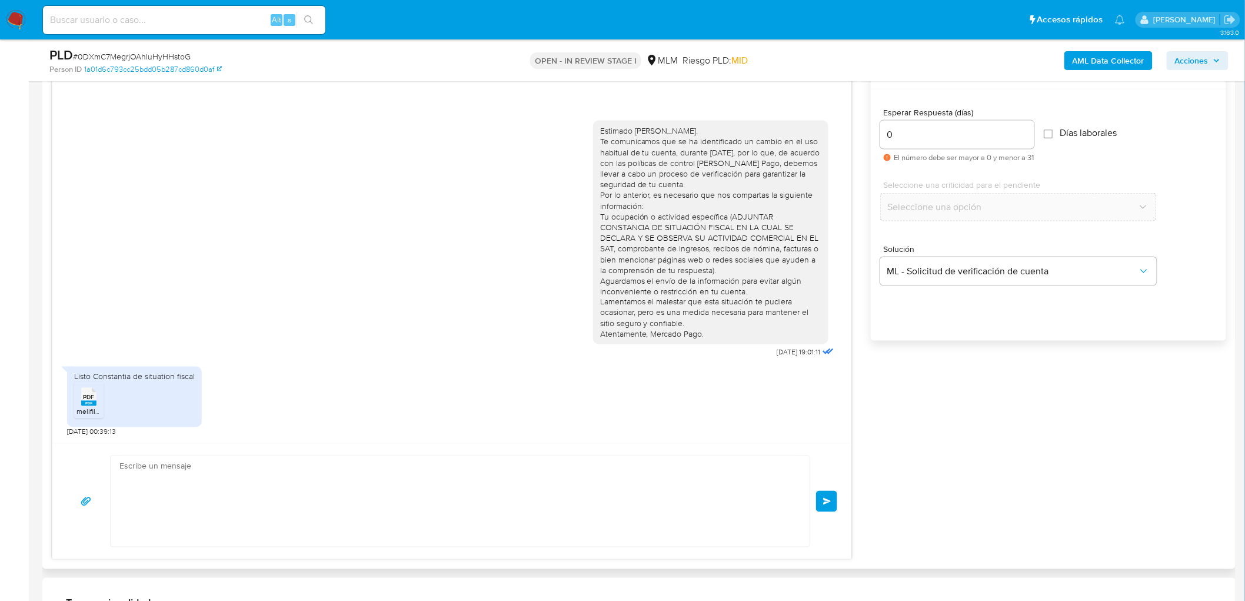
scroll to position [58, 0]
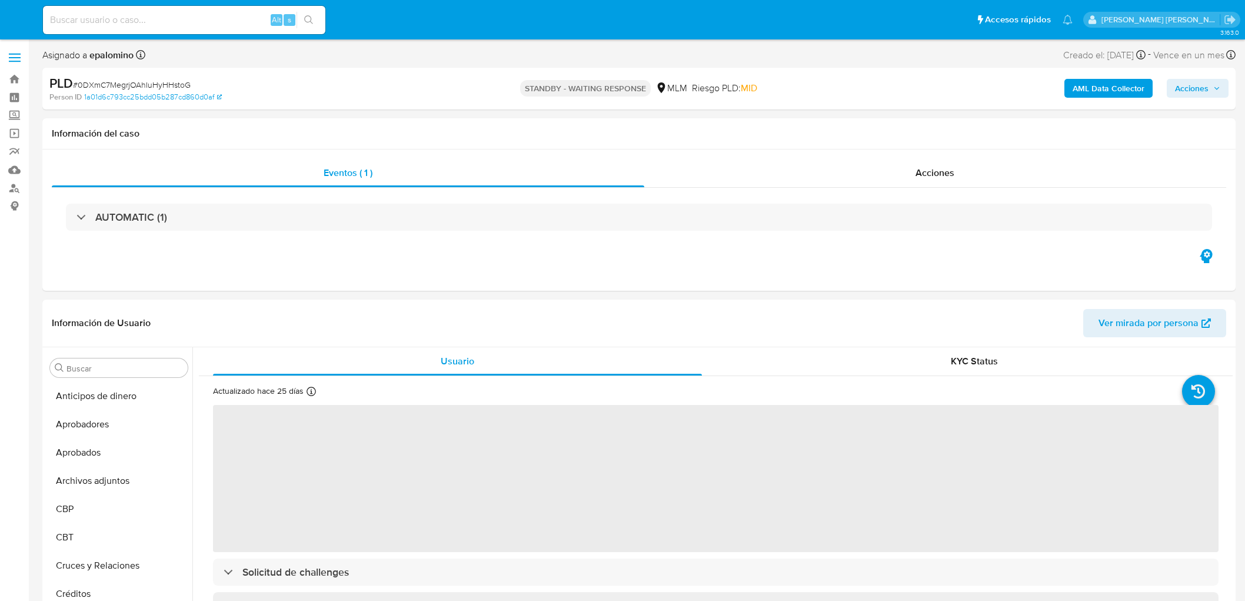
select select "10"
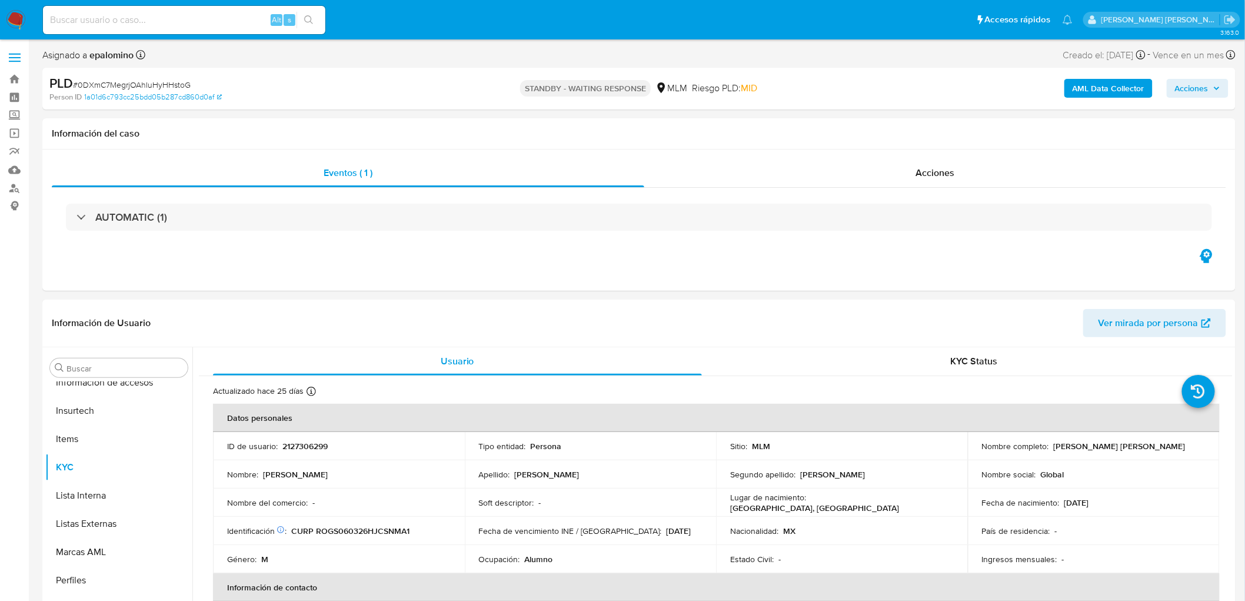
scroll to position [582, 0]
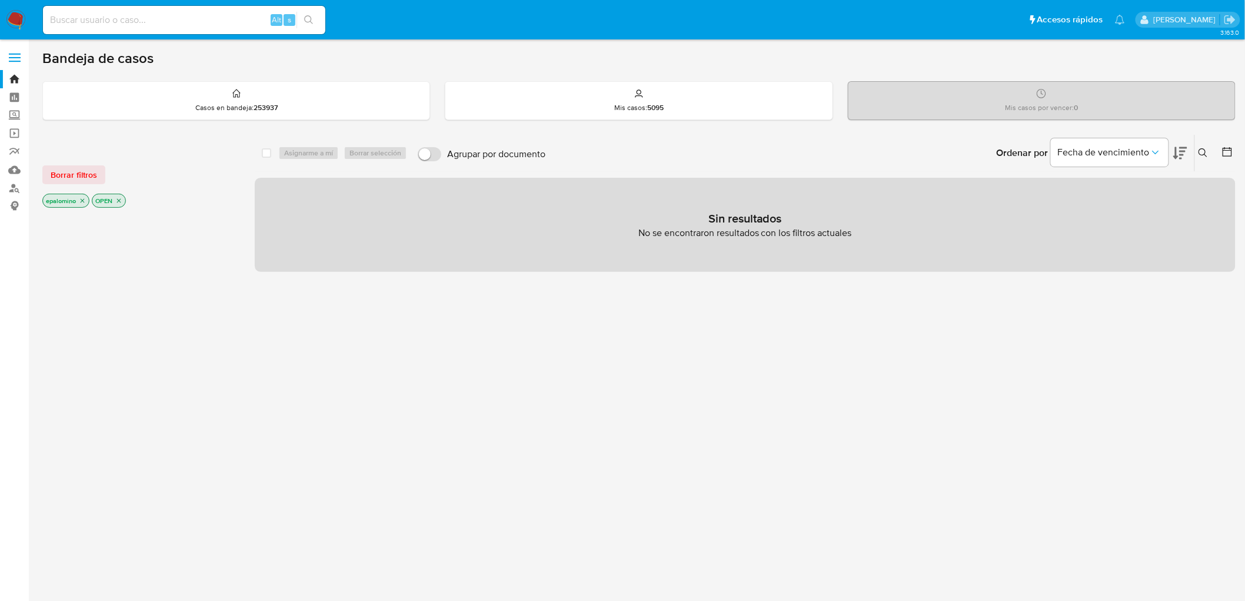
drag, startPoint x: 88, startPoint y: 174, endPoint x: 95, endPoint y: 174, distance: 7.1
click at [87, 174] on span "Borrar filtros" at bounding box center [74, 175] width 46 height 16
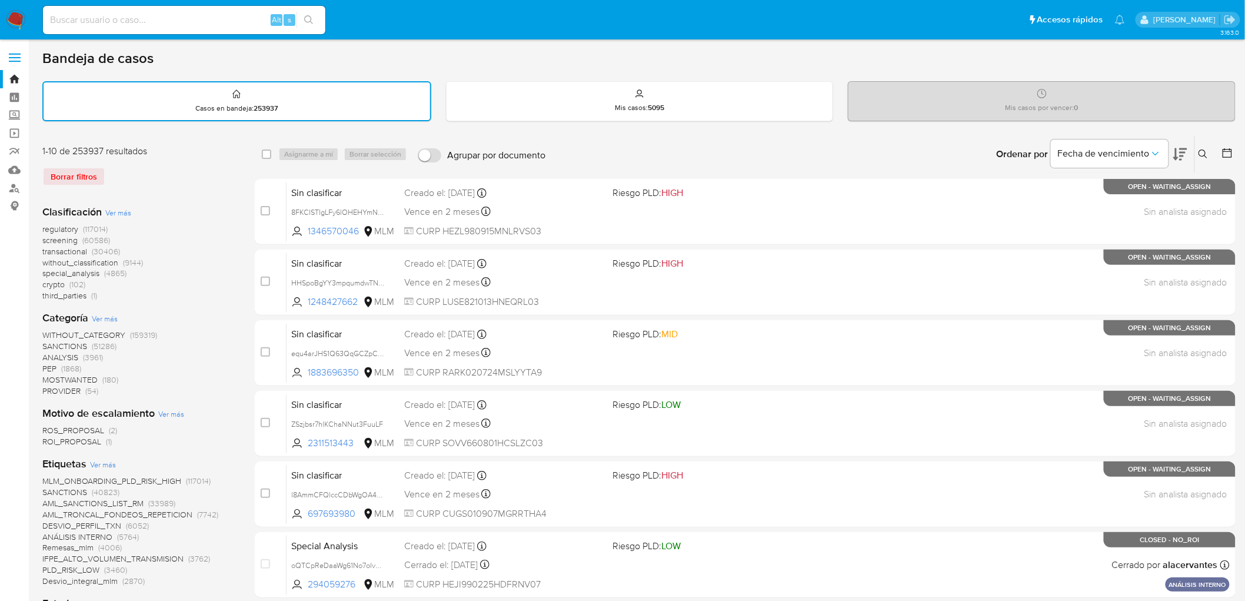
click at [19, 12] on img at bounding box center [16, 20] width 20 height 20
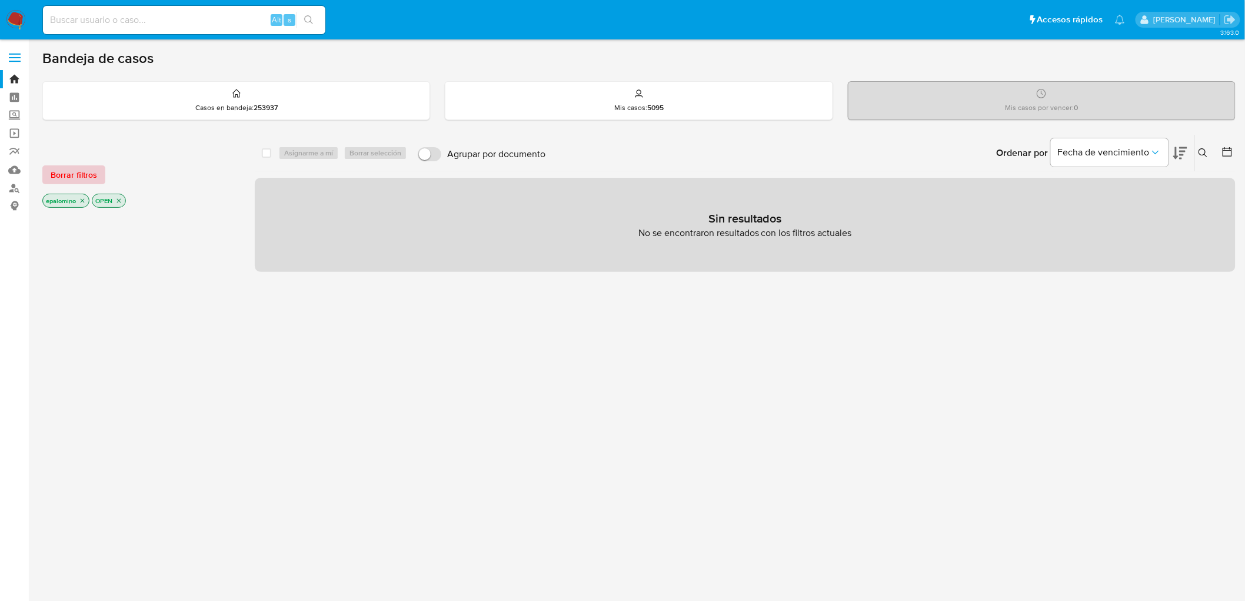
click at [87, 179] on span "Borrar filtros" at bounding box center [74, 175] width 46 height 16
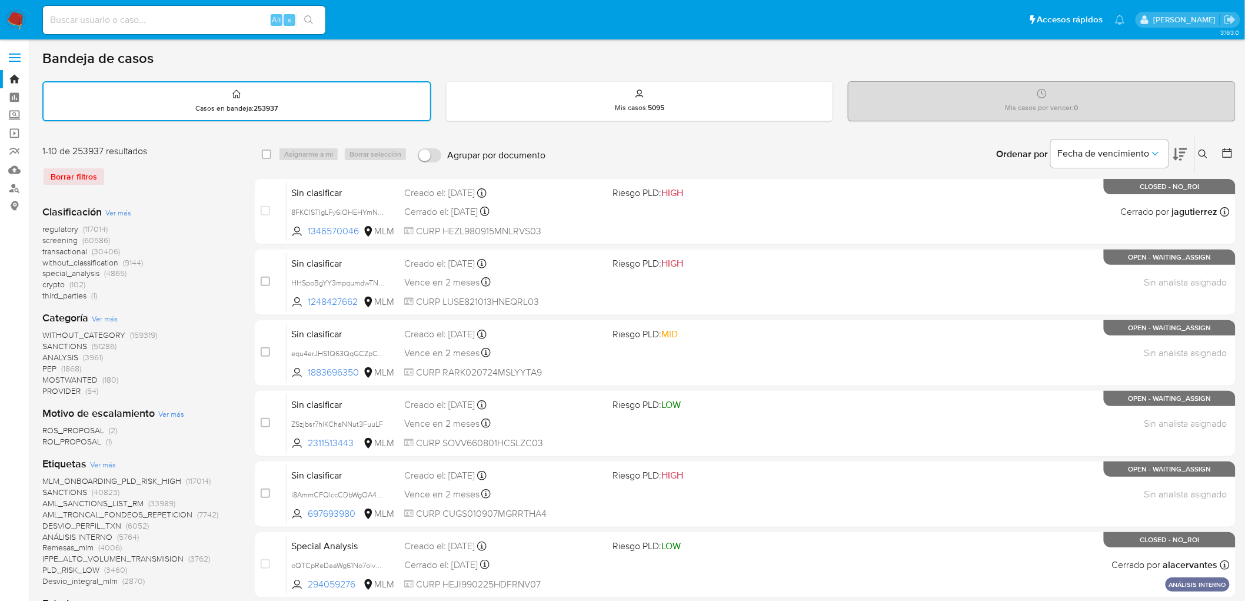
click at [28, 22] on nav "Pausado Ver notificaciones Alt s Accesos rápidos Presiona las siguientes teclas…" at bounding box center [622, 19] width 1245 height 39
click at [22, 22] on img at bounding box center [16, 20] width 20 height 20
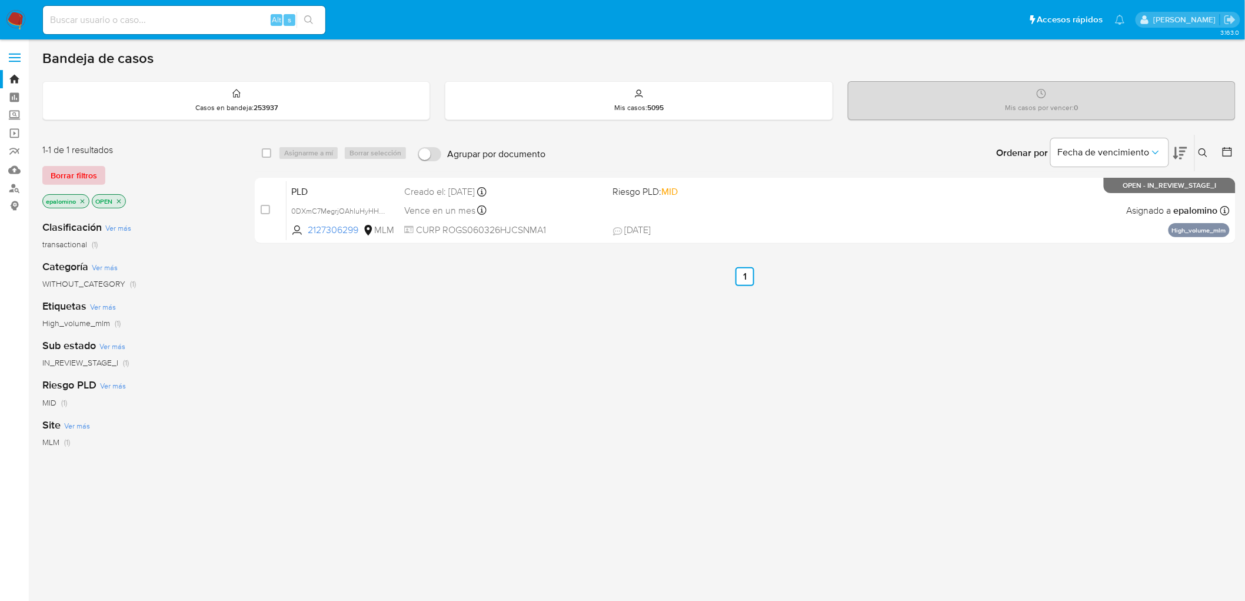
click at [71, 171] on span "Borrar filtros" at bounding box center [74, 175] width 46 height 16
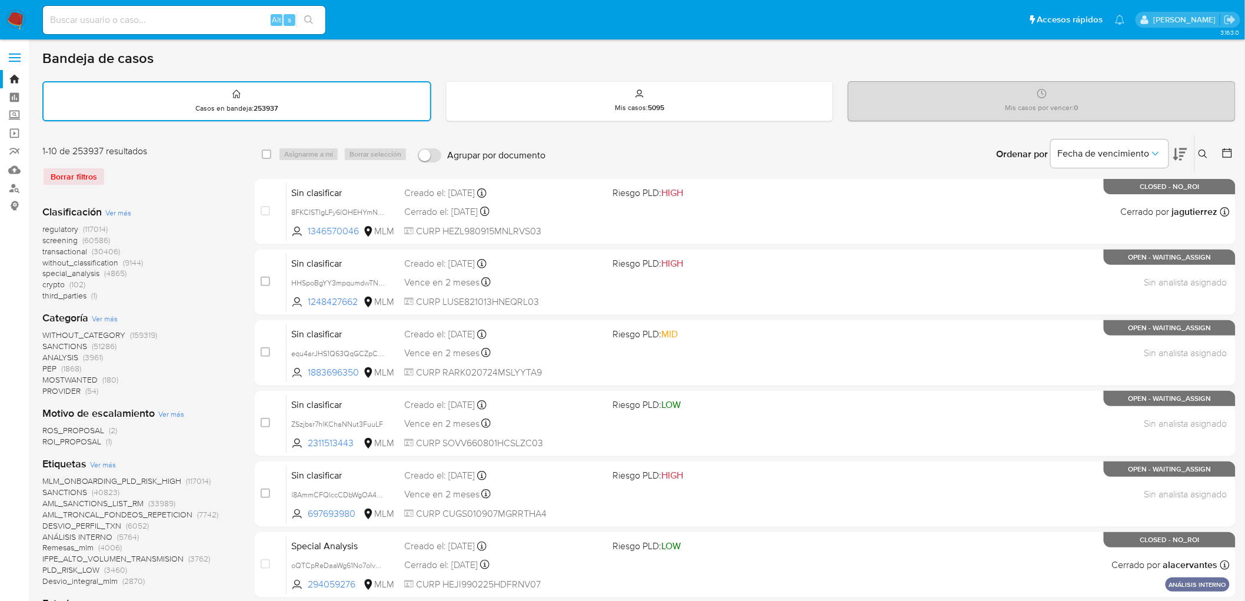
click at [1202, 150] on icon at bounding box center [1203, 154] width 9 height 9
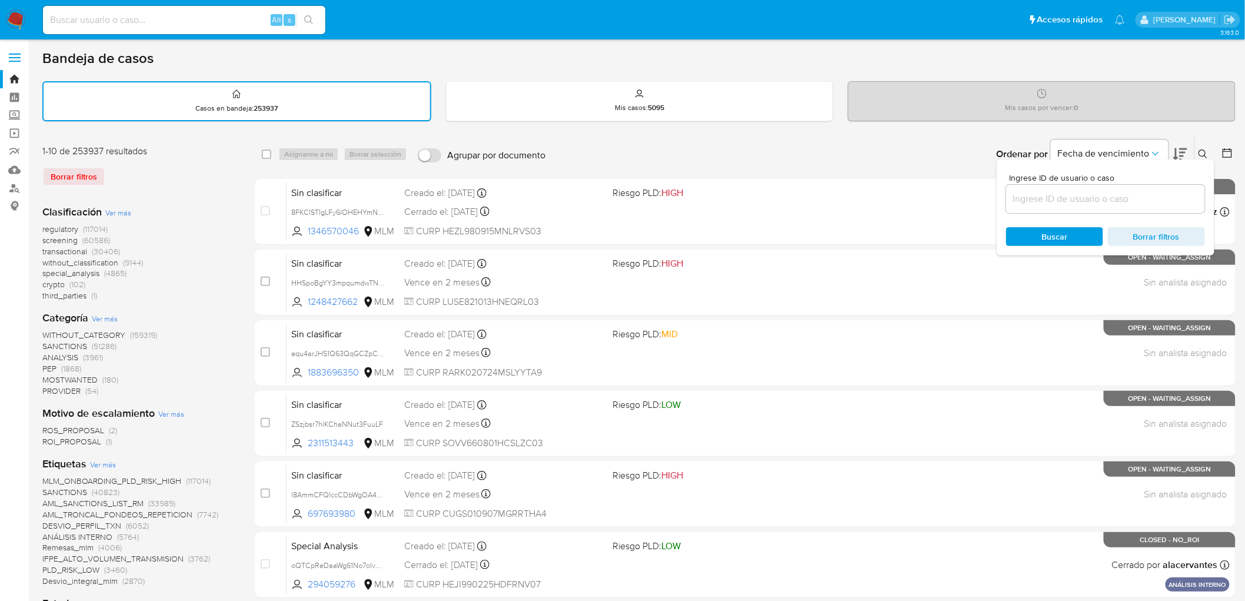
click at [1069, 199] on input at bounding box center [1106, 198] width 199 height 15
type input "2127306299"
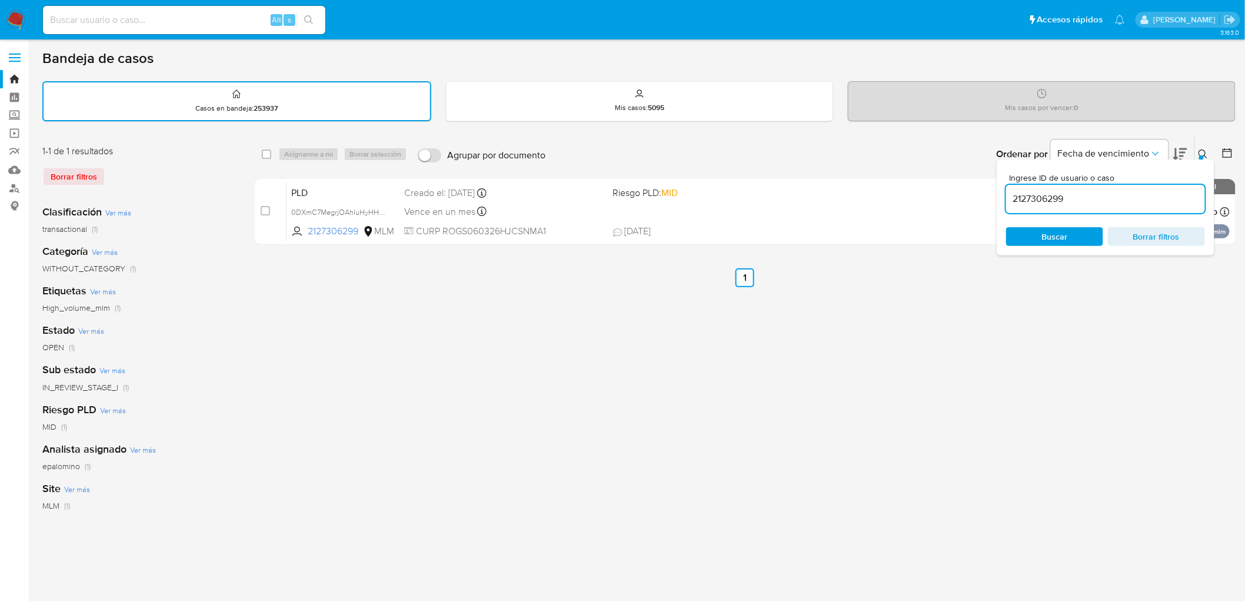
click at [1202, 150] on icon at bounding box center [1203, 154] width 9 height 9
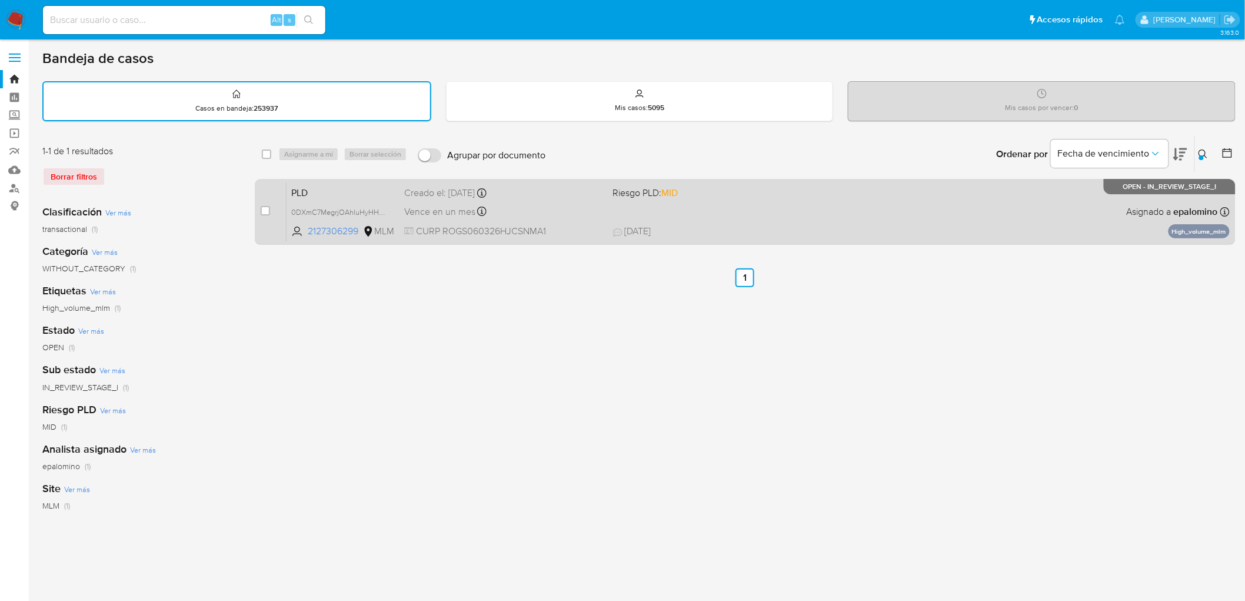
click at [297, 192] on span "PLD" at bounding box center [343, 191] width 104 height 15
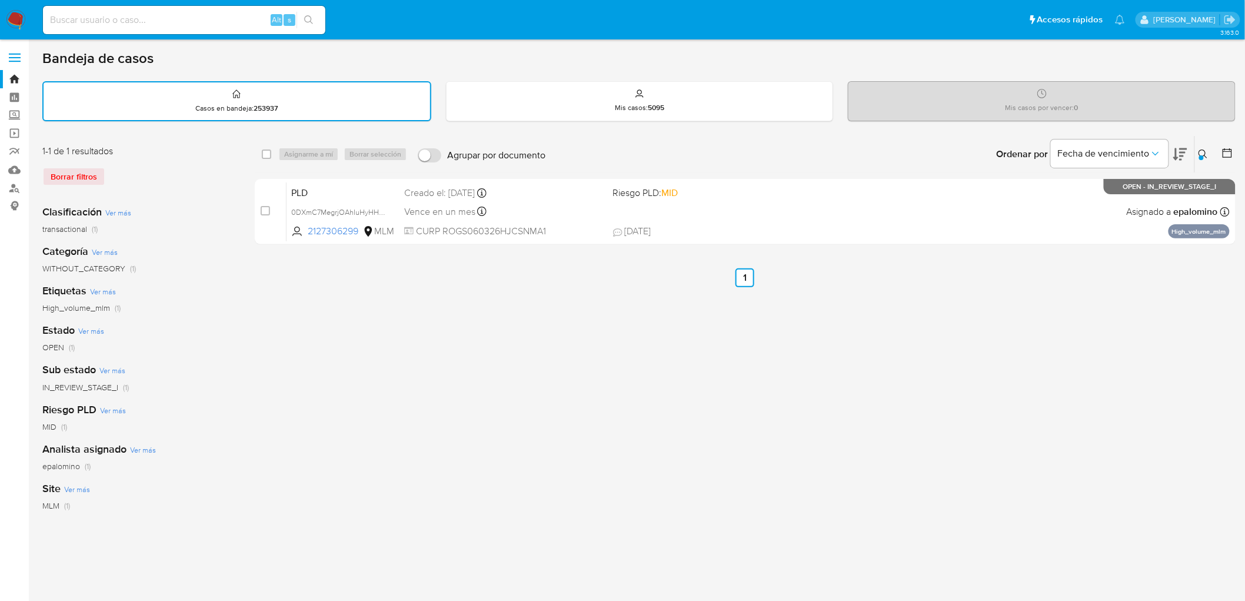
click at [16, 19] on img at bounding box center [16, 20] width 20 height 20
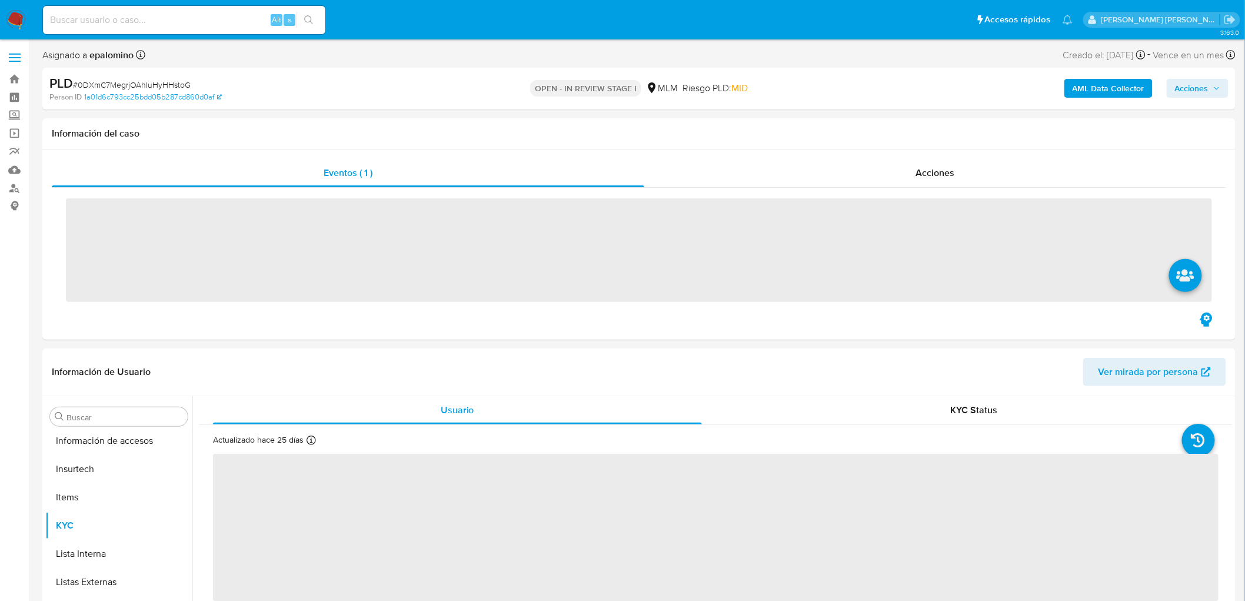
scroll to position [582, 0]
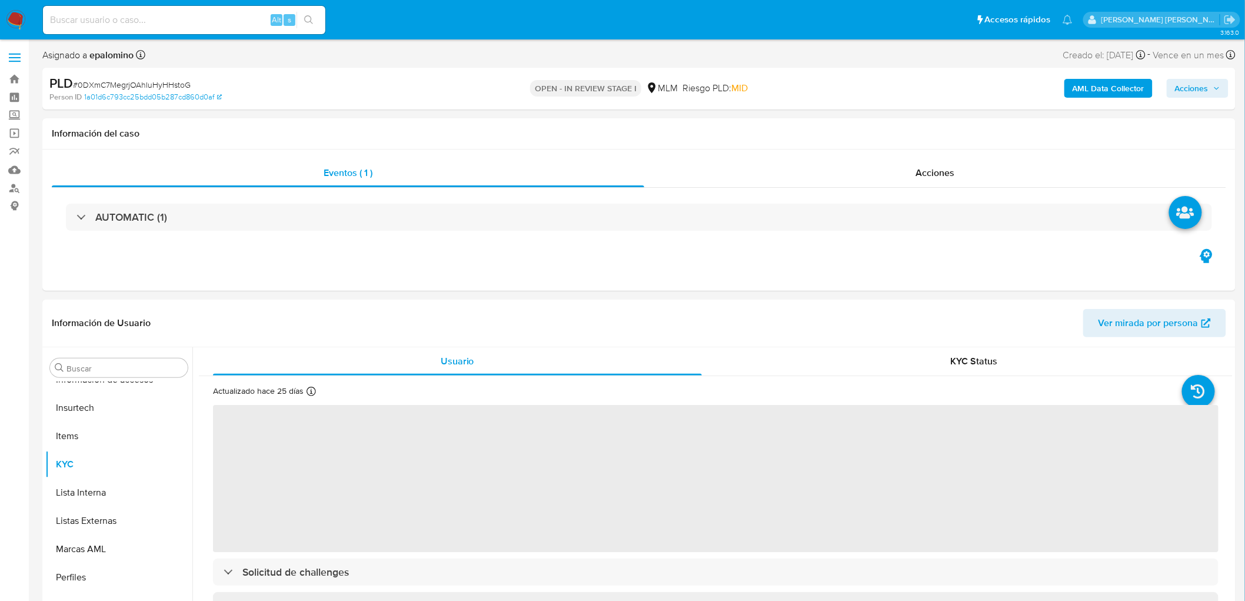
select select "10"
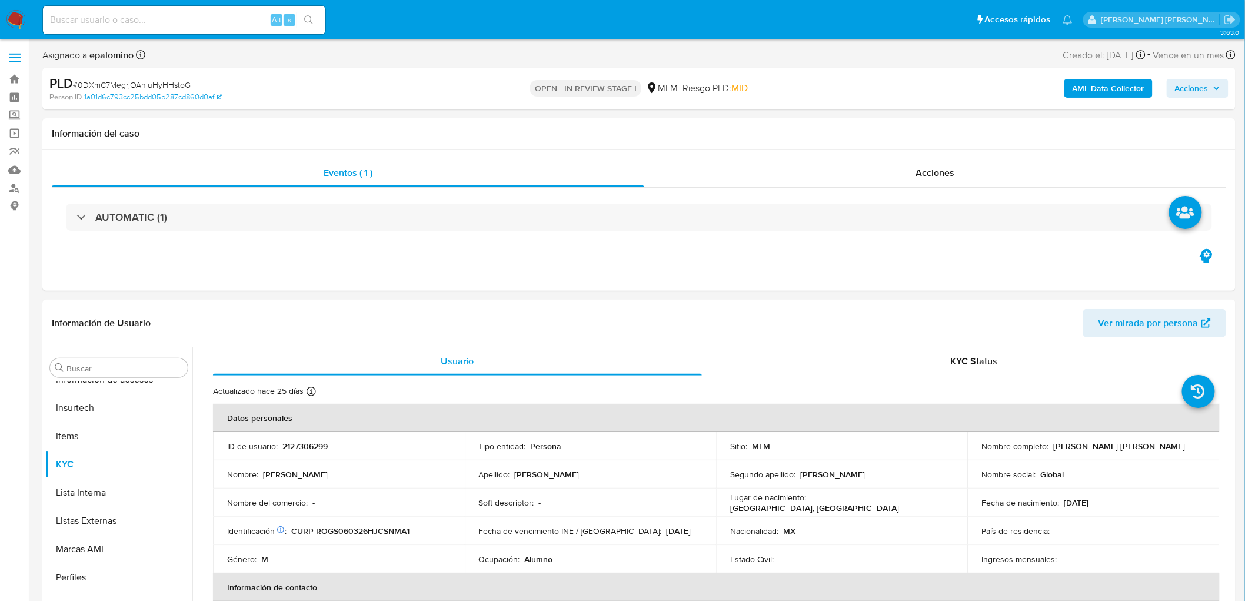
scroll to position [265, 0]
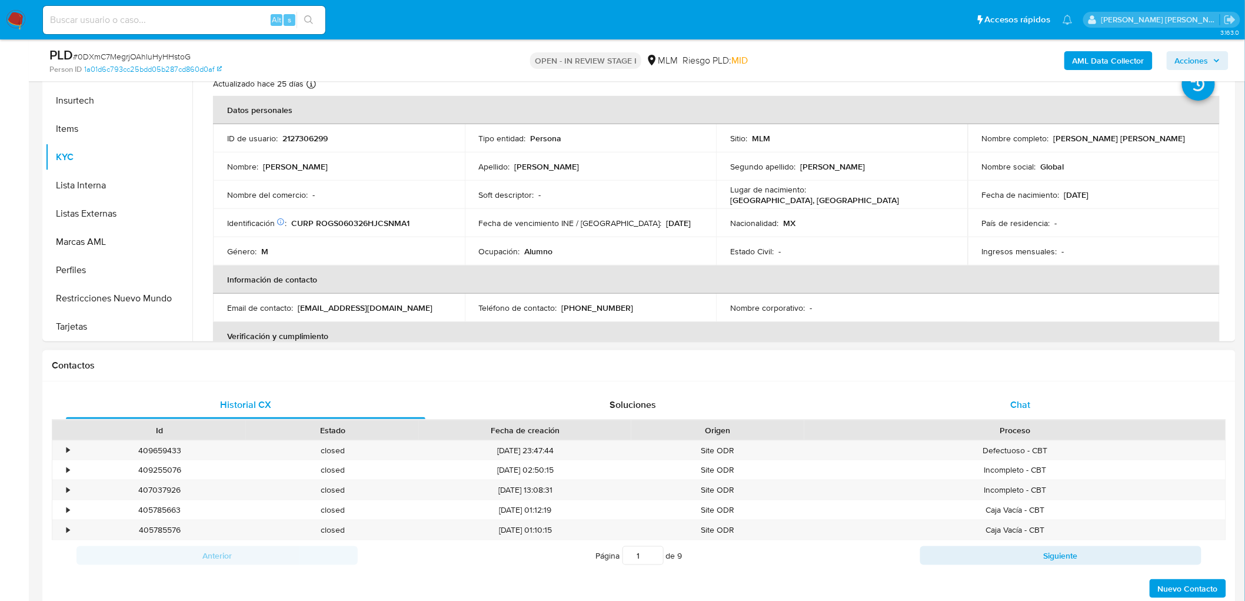
click at [1042, 402] on div "Chat" at bounding box center [1021, 405] width 360 height 28
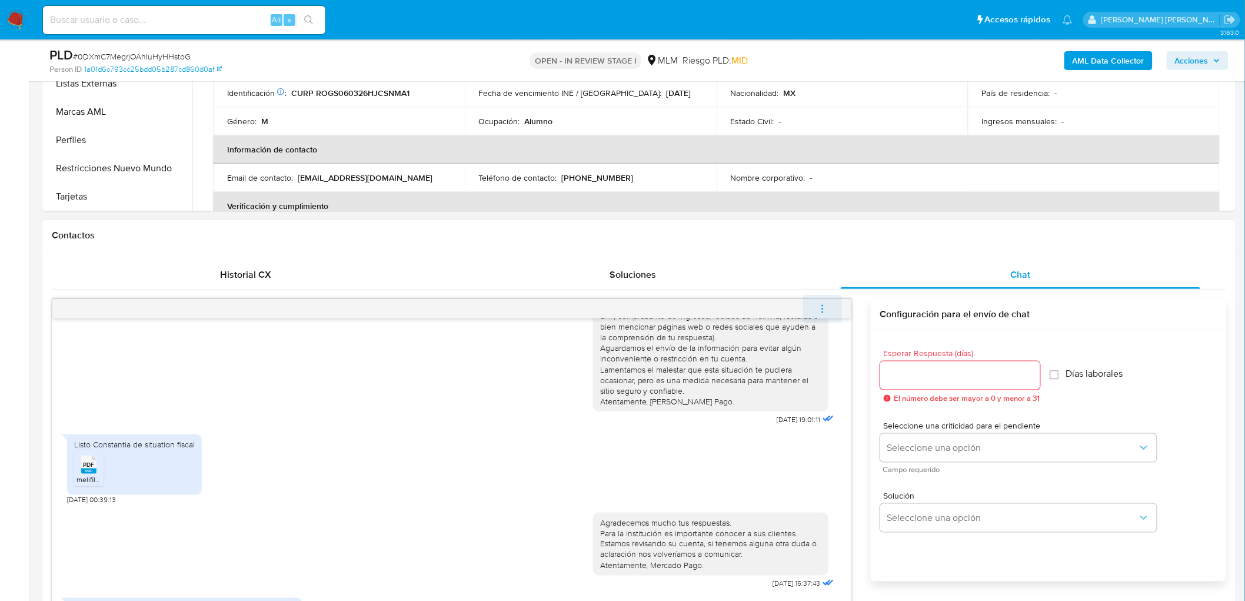
scroll to position [396, 0]
click at [822, 308] on icon "menu-action" at bounding box center [822, 307] width 1 height 1
click at [740, 290] on li "Cerrar conversación" at bounding box center [743, 285] width 121 height 21
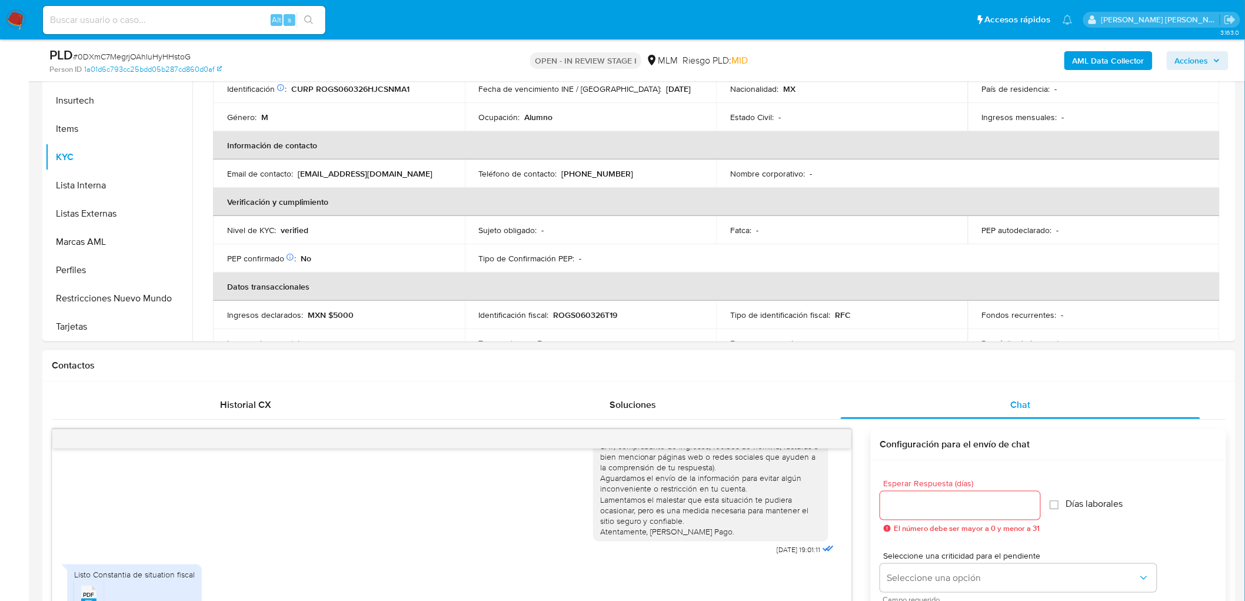
scroll to position [261, 0]
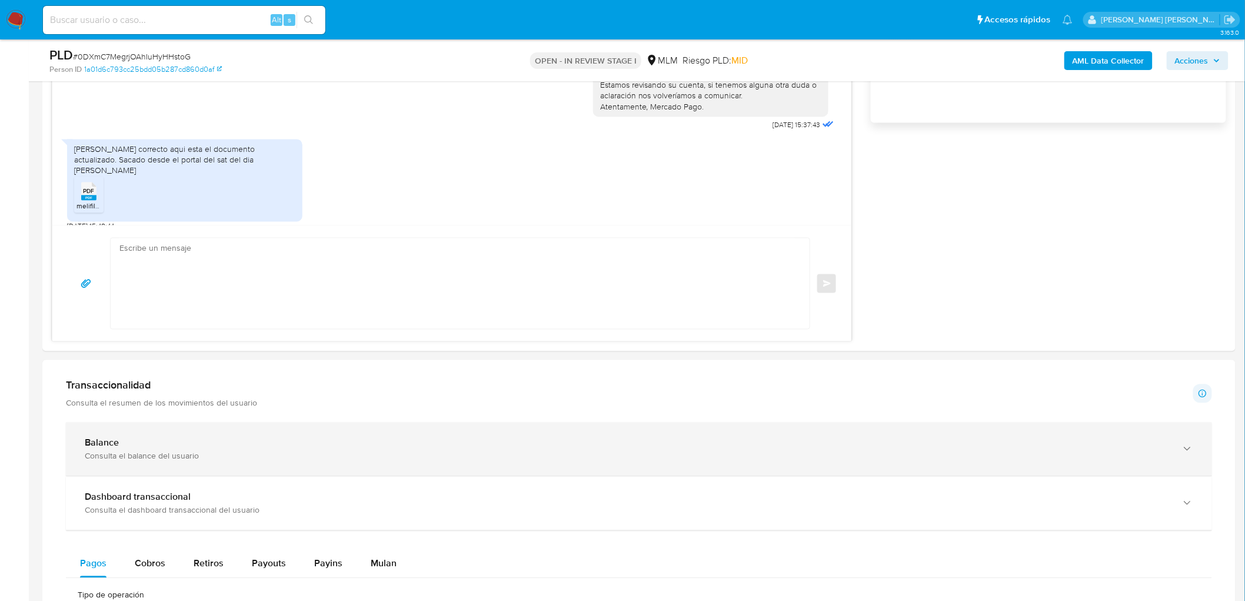
click at [151, 447] on div "Balance" at bounding box center [627, 443] width 1085 height 12
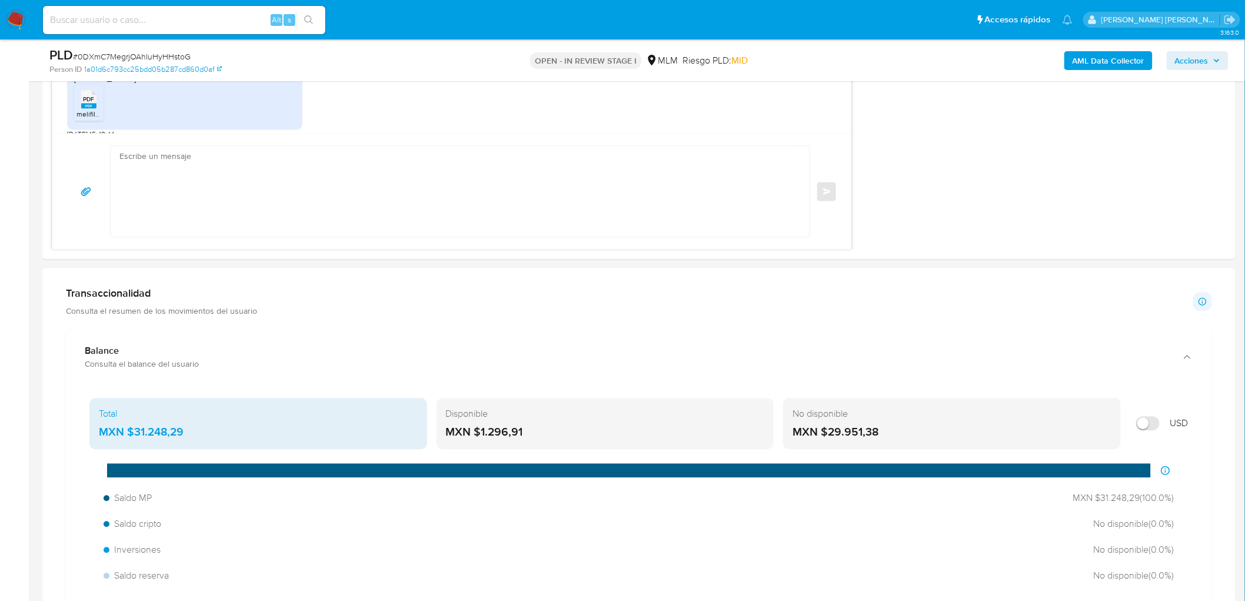
scroll to position [1050, 0]
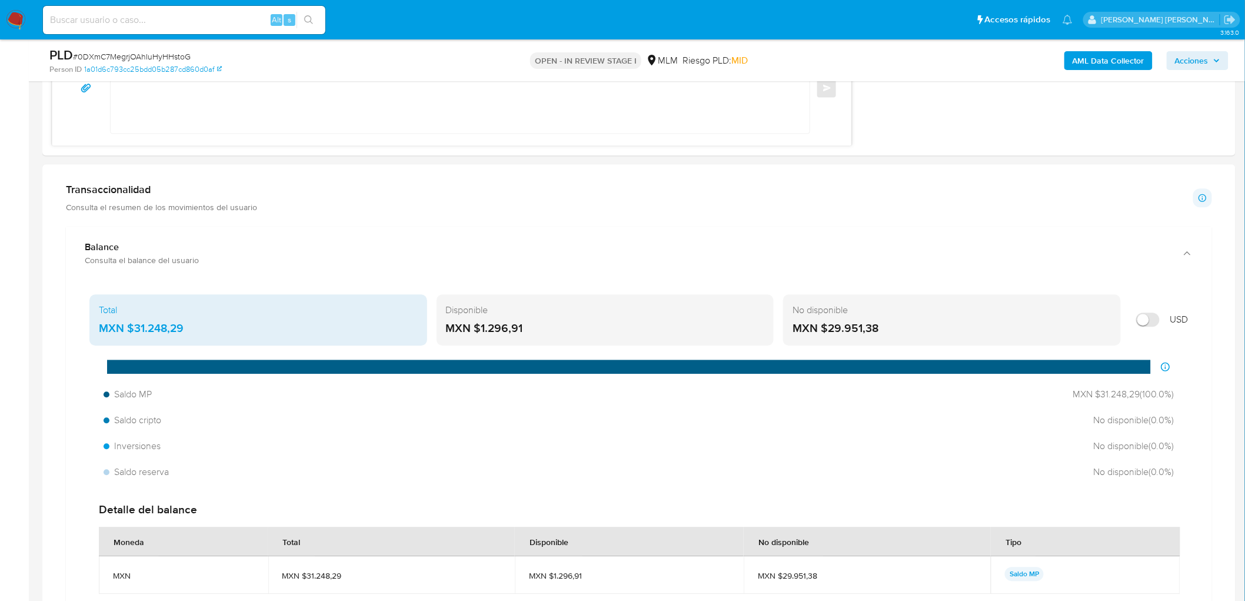
drag, startPoint x: 531, startPoint y: 333, endPoint x: 481, endPoint y: 333, distance: 49.4
click at [481, 333] on div "MXN $1.296,91" at bounding box center [605, 328] width 319 height 15
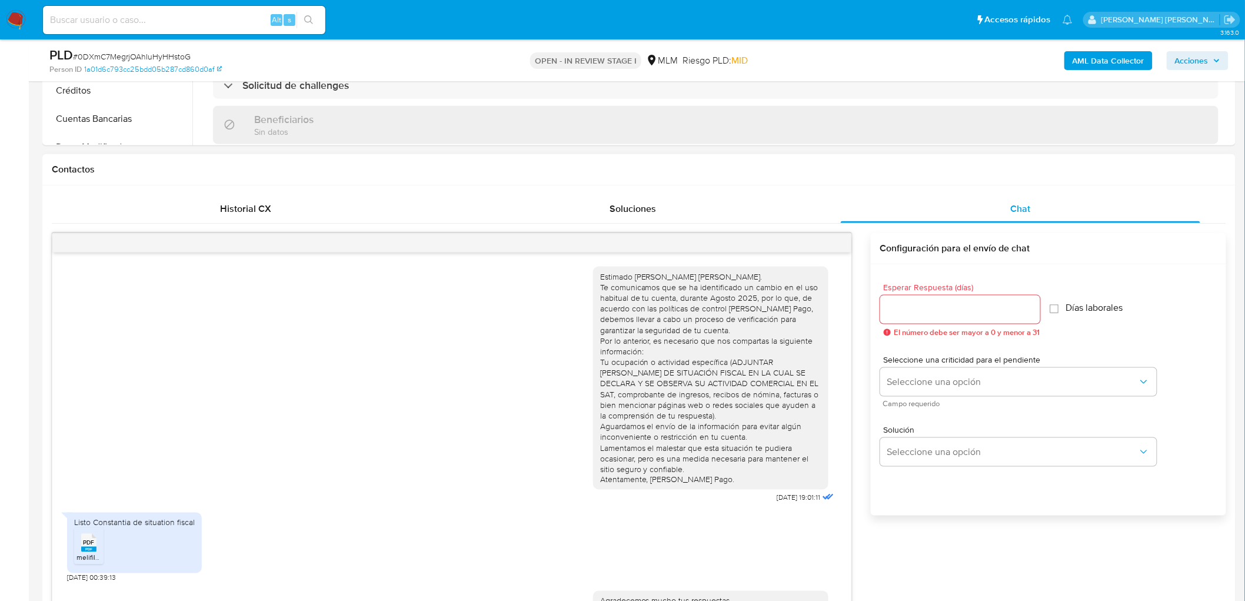
scroll to position [144, 0]
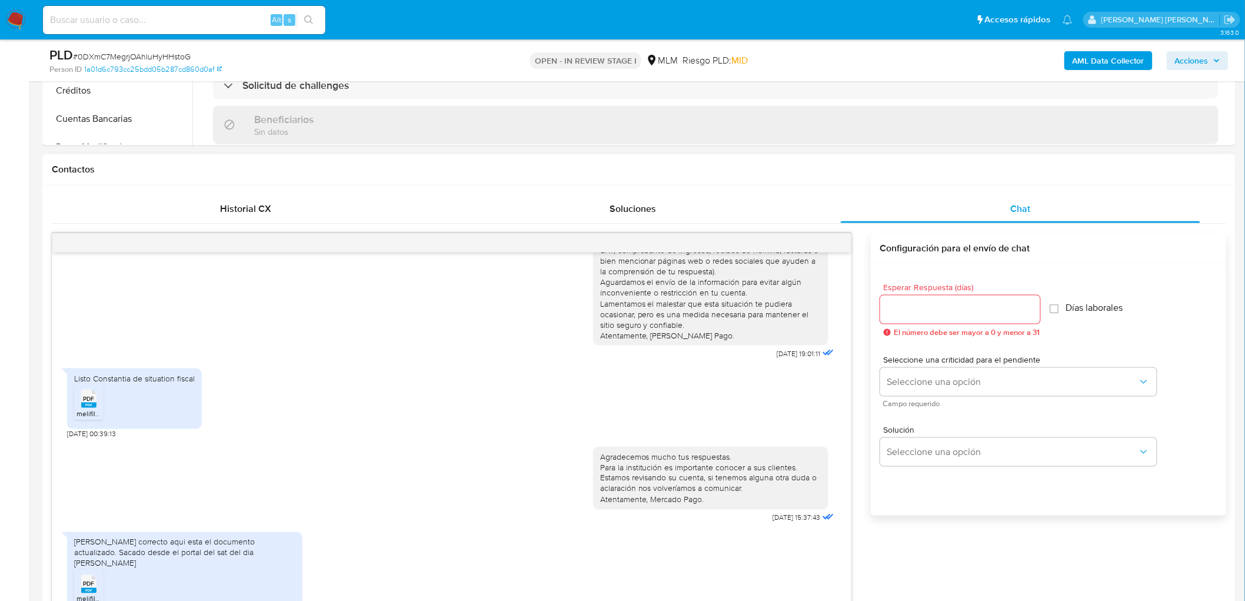
click at [88, 580] on span "PDF" at bounding box center [89, 584] width 11 height 8
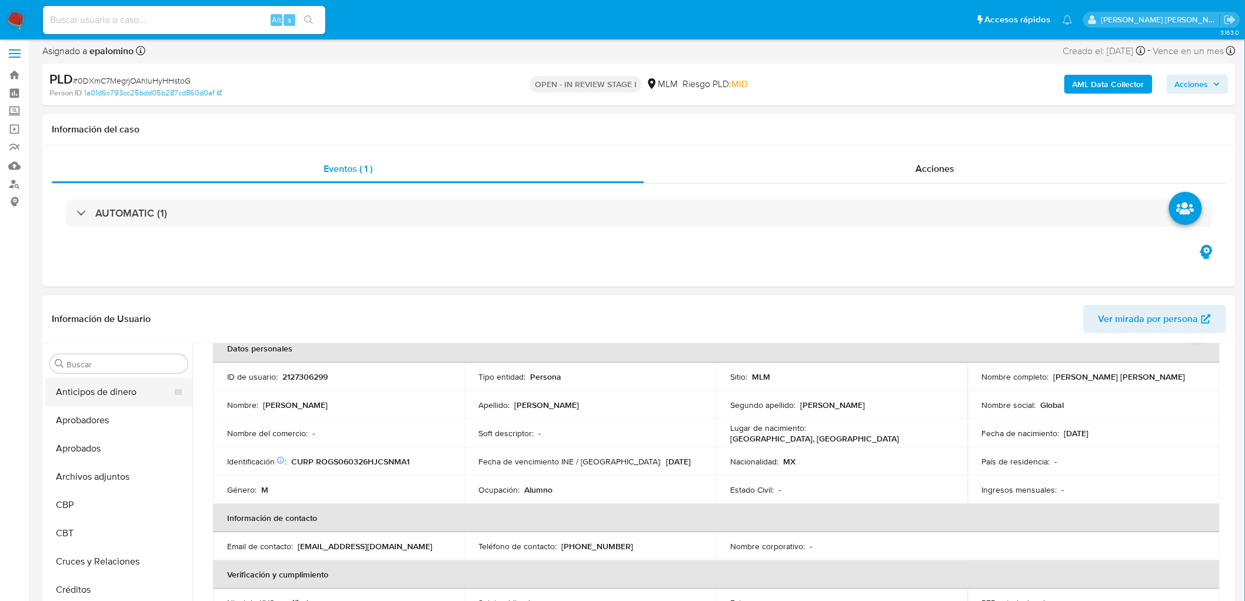
scroll to position [0, 0]
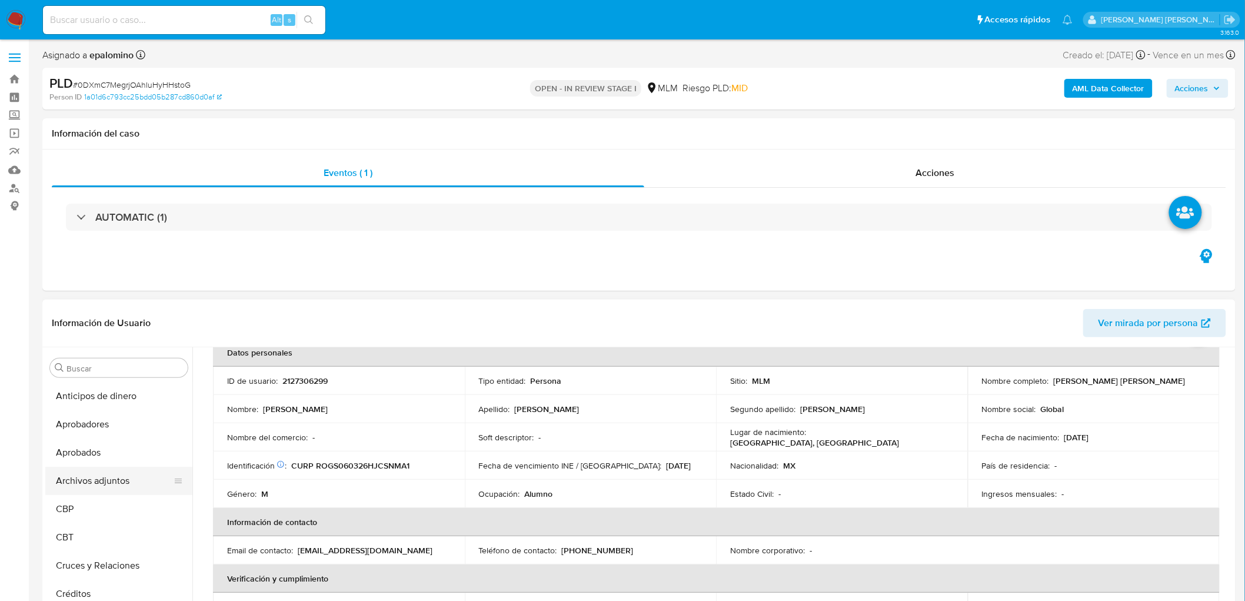
click at [114, 483] on button "Archivos adjuntos" at bounding box center [114, 481] width 138 height 28
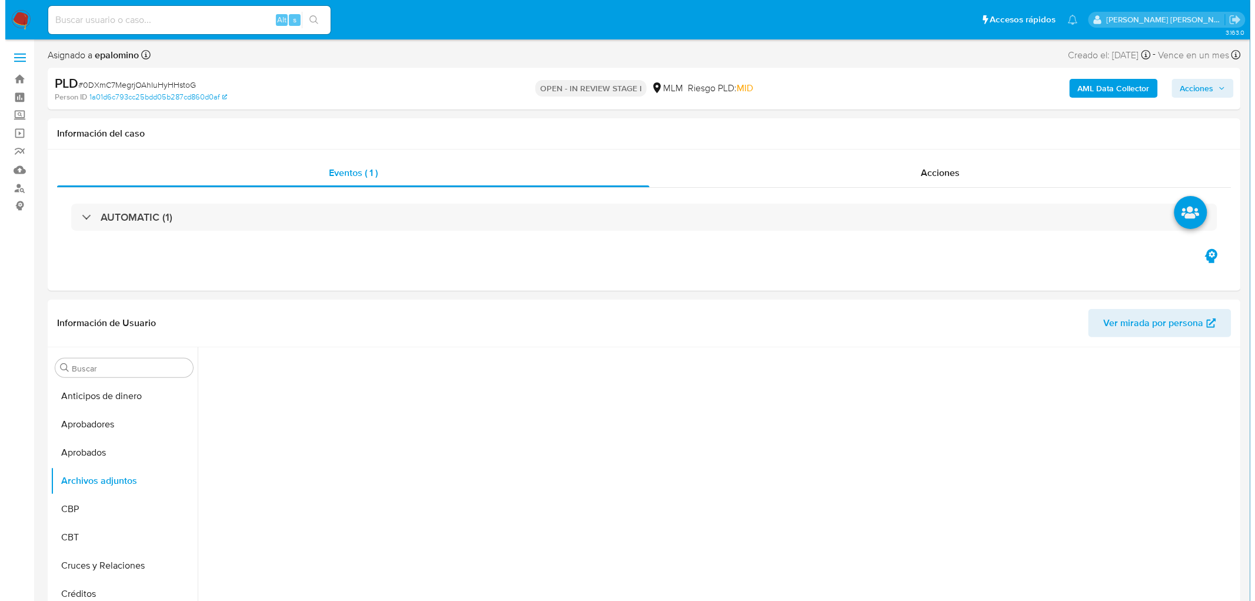
scroll to position [64, 0]
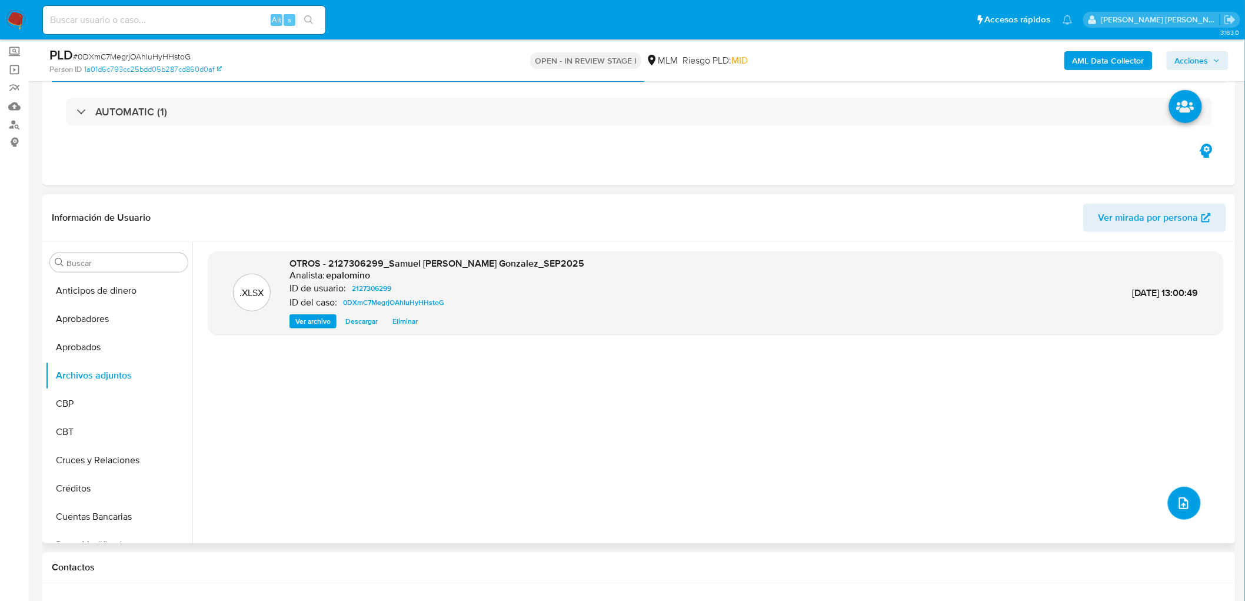
click at [1192, 497] on button "upload-file" at bounding box center [1184, 503] width 33 height 33
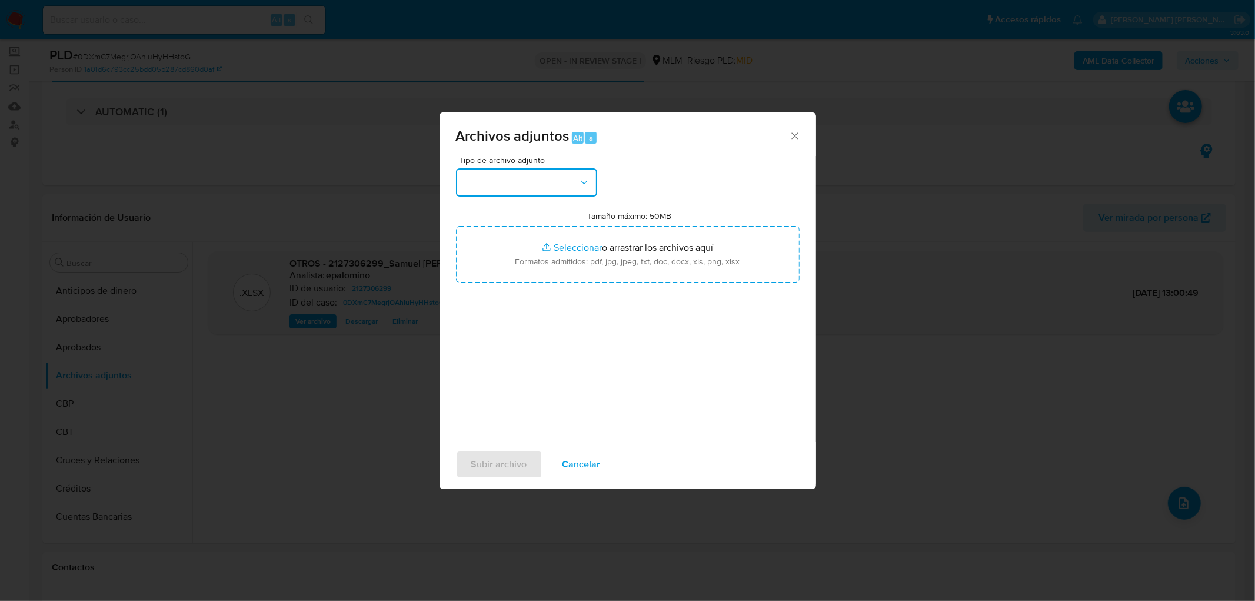
click at [574, 185] on button "button" at bounding box center [526, 182] width 141 height 28
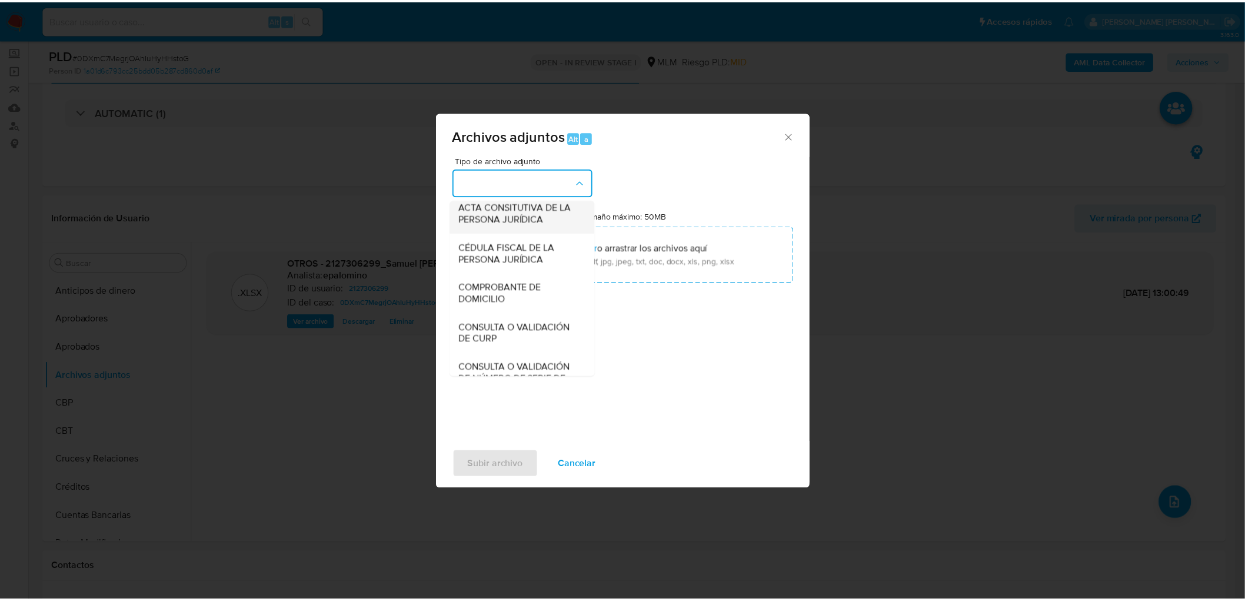
scroll to position [131, 0]
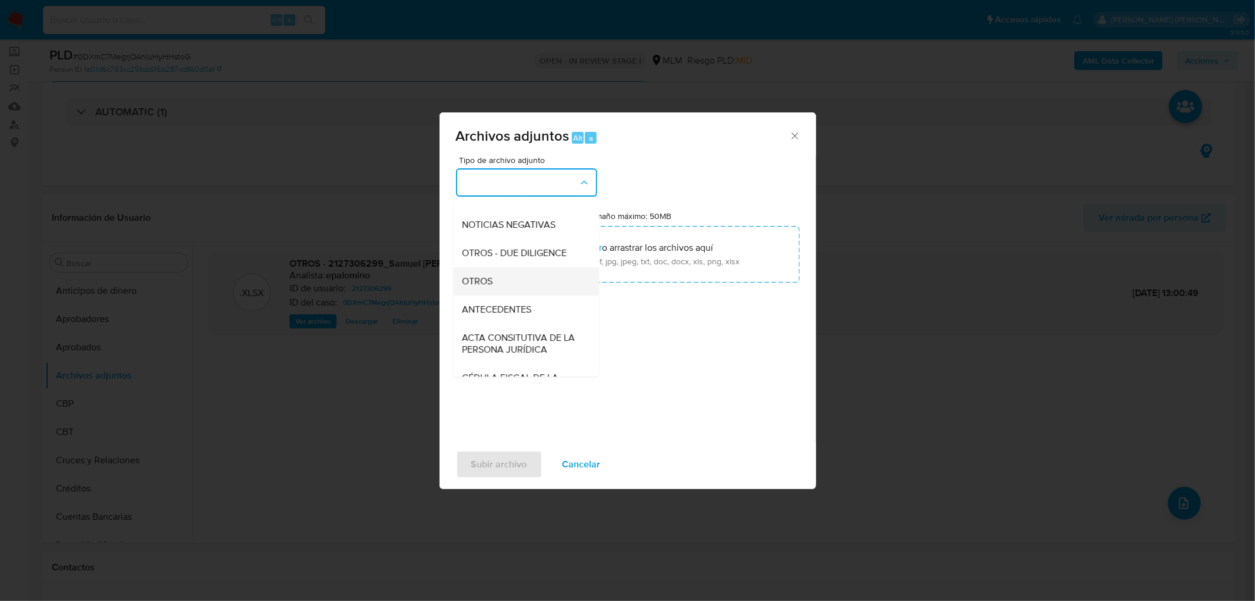
click at [490, 287] on span "OTROS" at bounding box center [478, 281] width 31 height 12
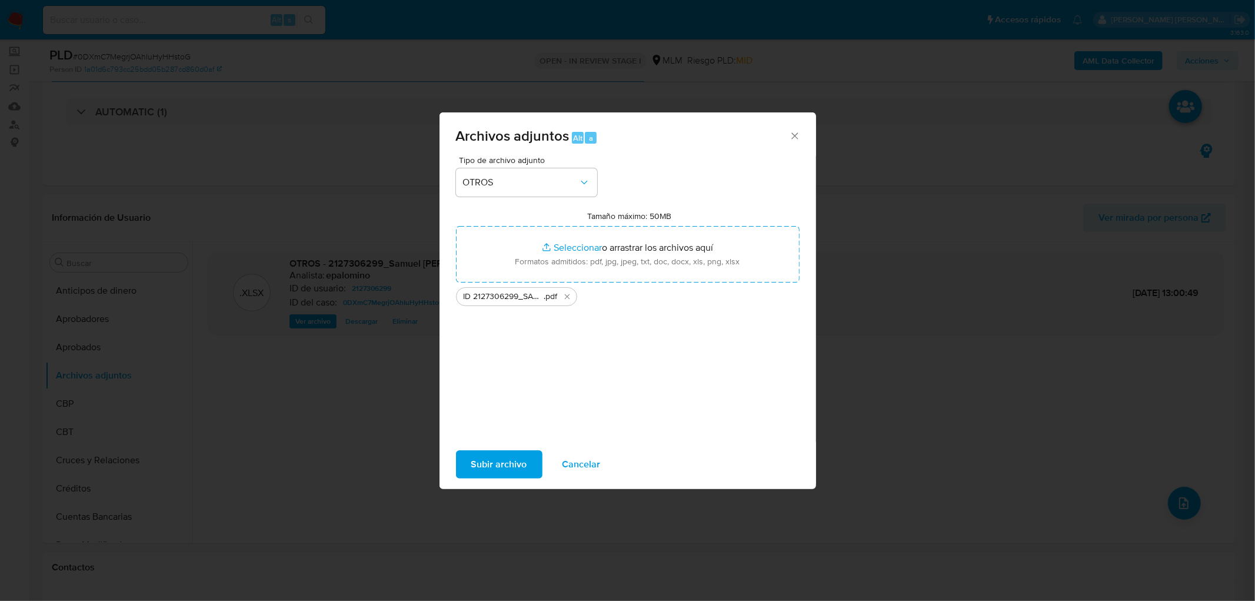
click at [492, 456] on span "Subir archivo" at bounding box center [499, 464] width 56 height 26
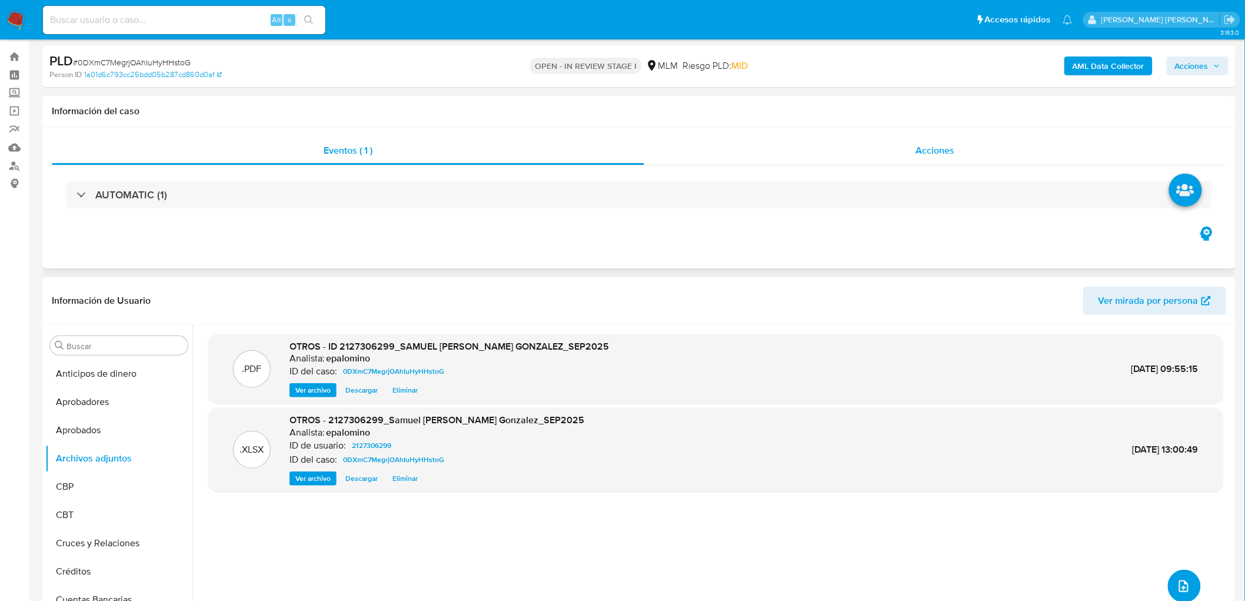
scroll to position [0, 0]
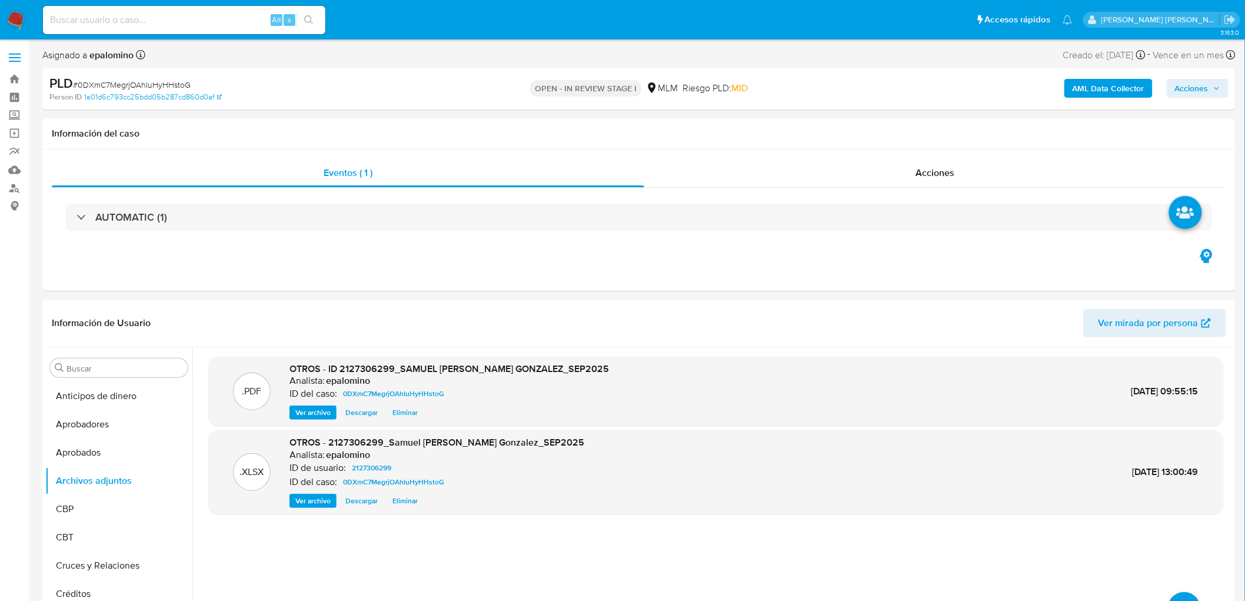
click at [1198, 93] on span "Acciones" at bounding box center [1192, 88] width 34 height 19
click at [1174, 273] on button "Enviar" at bounding box center [1184, 277] width 39 height 19
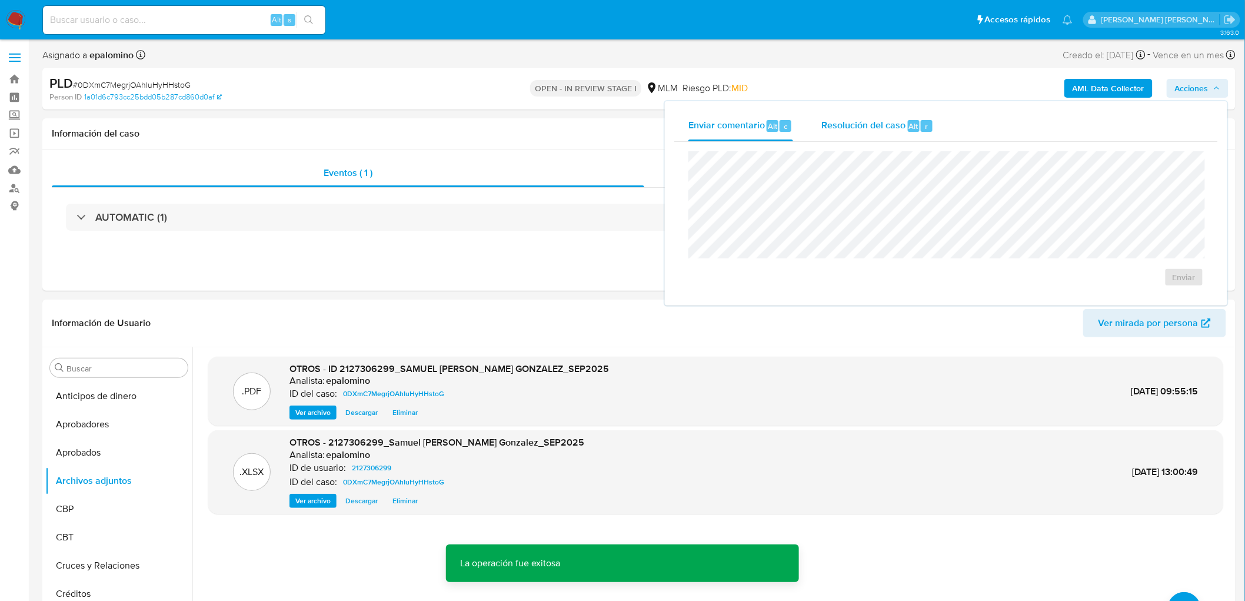
click at [913, 132] on div "Resolución del caso Alt r" at bounding box center [878, 126] width 112 height 31
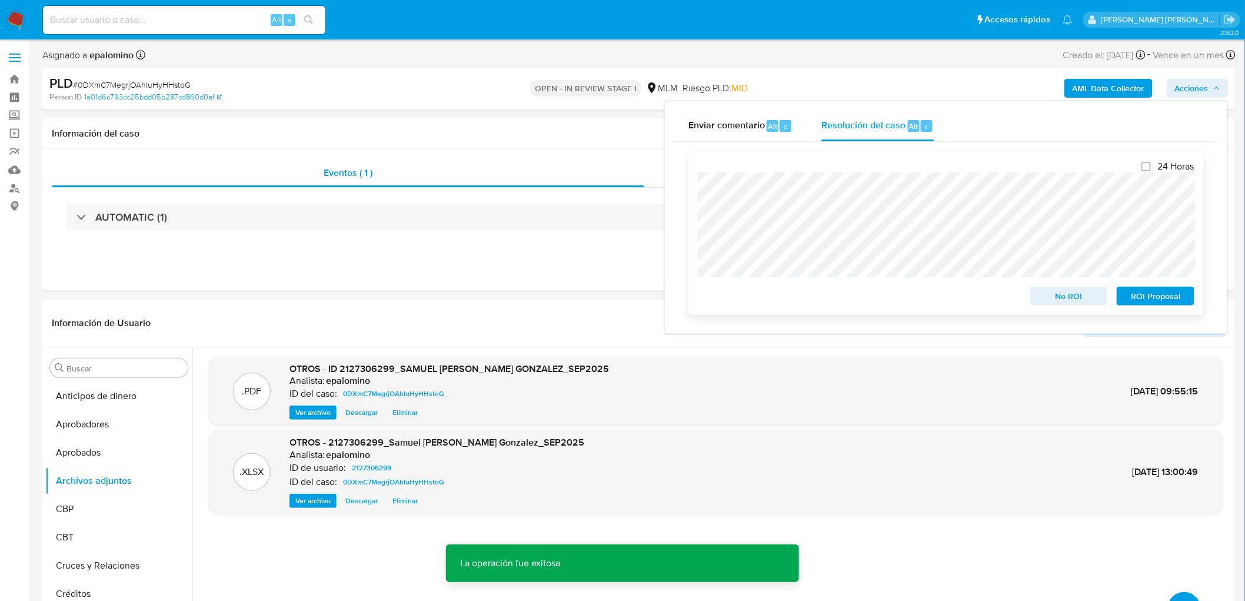
click at [1084, 297] on span "No ROI" at bounding box center [1069, 296] width 61 height 16
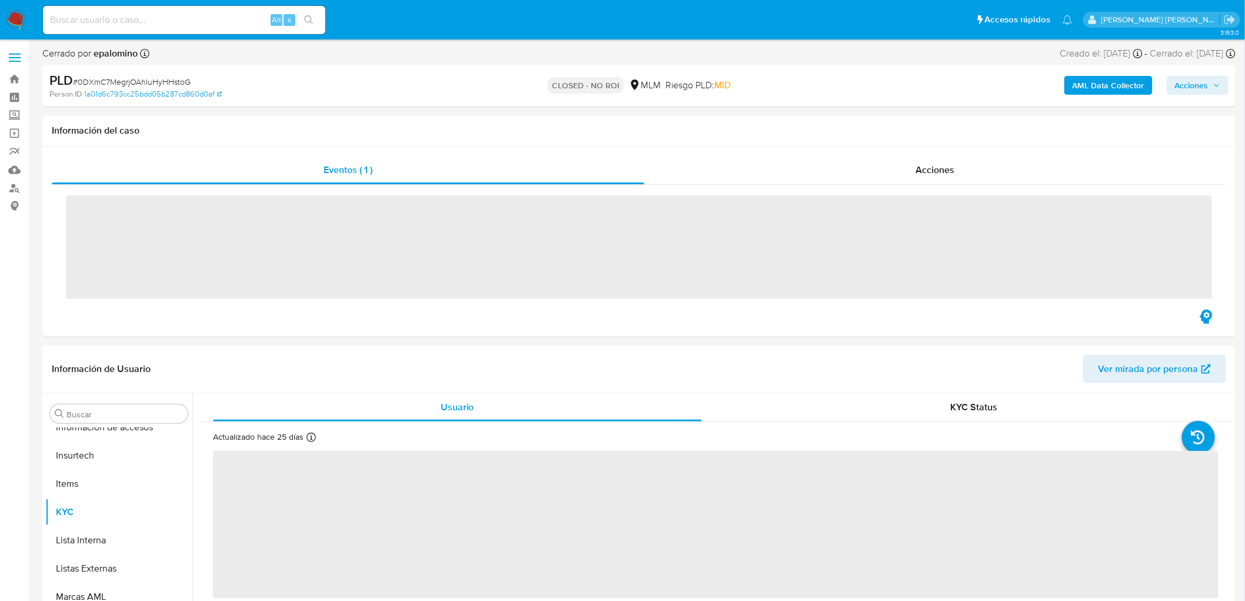
scroll to position [582, 0]
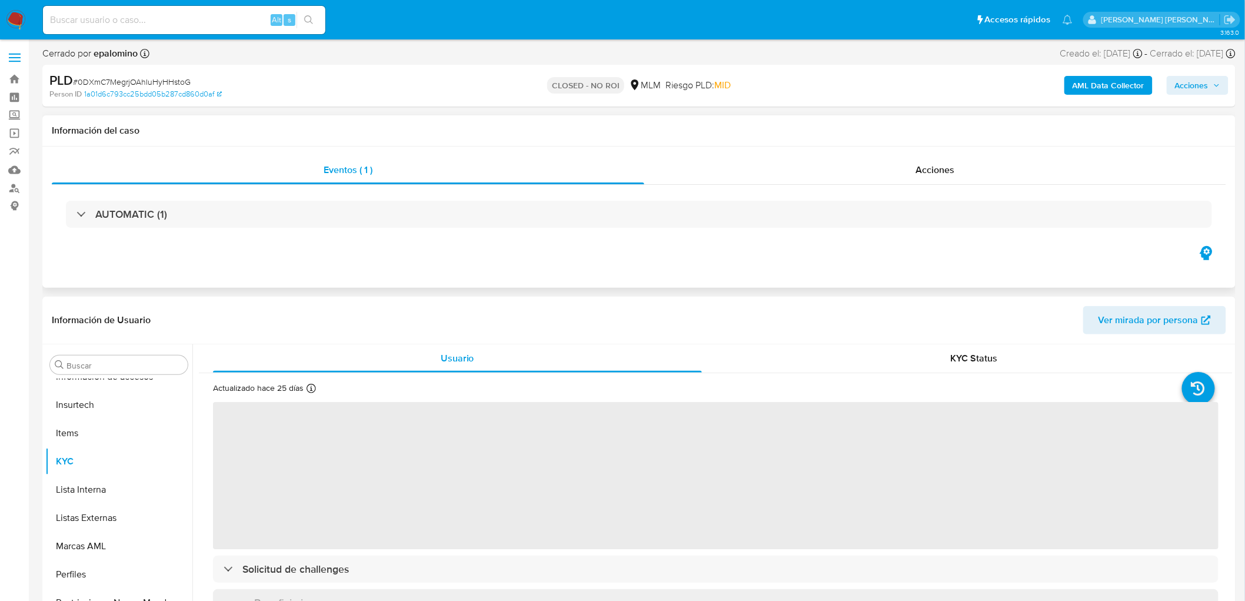
select select "10"
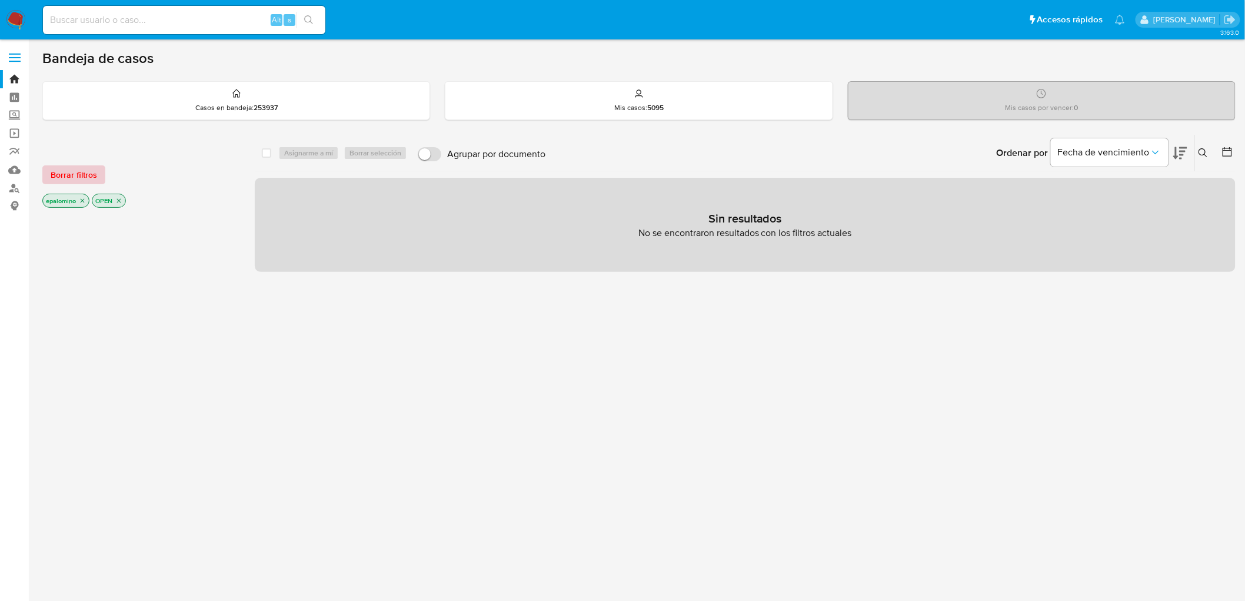
click at [86, 171] on span "Borrar filtros" at bounding box center [74, 175] width 46 height 16
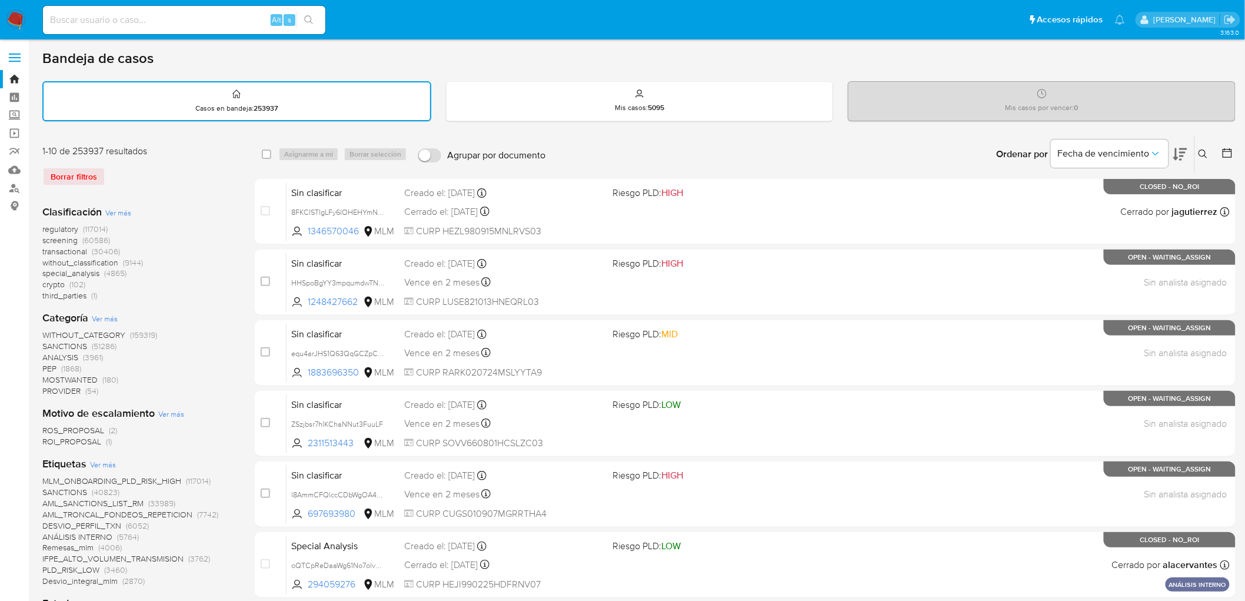
click at [1203, 154] on icon at bounding box center [1203, 154] width 9 height 9
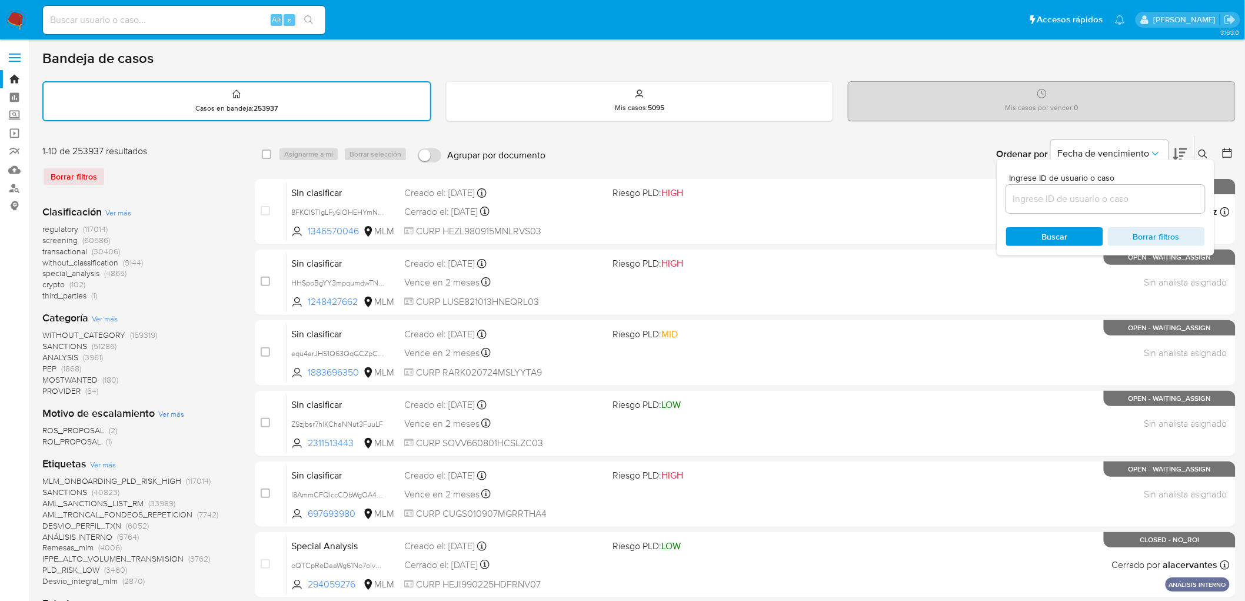
click at [1032, 205] on div at bounding box center [1106, 199] width 199 height 28
click at [1032, 199] on input at bounding box center [1106, 198] width 199 height 15
paste input "1186330111"
type input "1186330111"
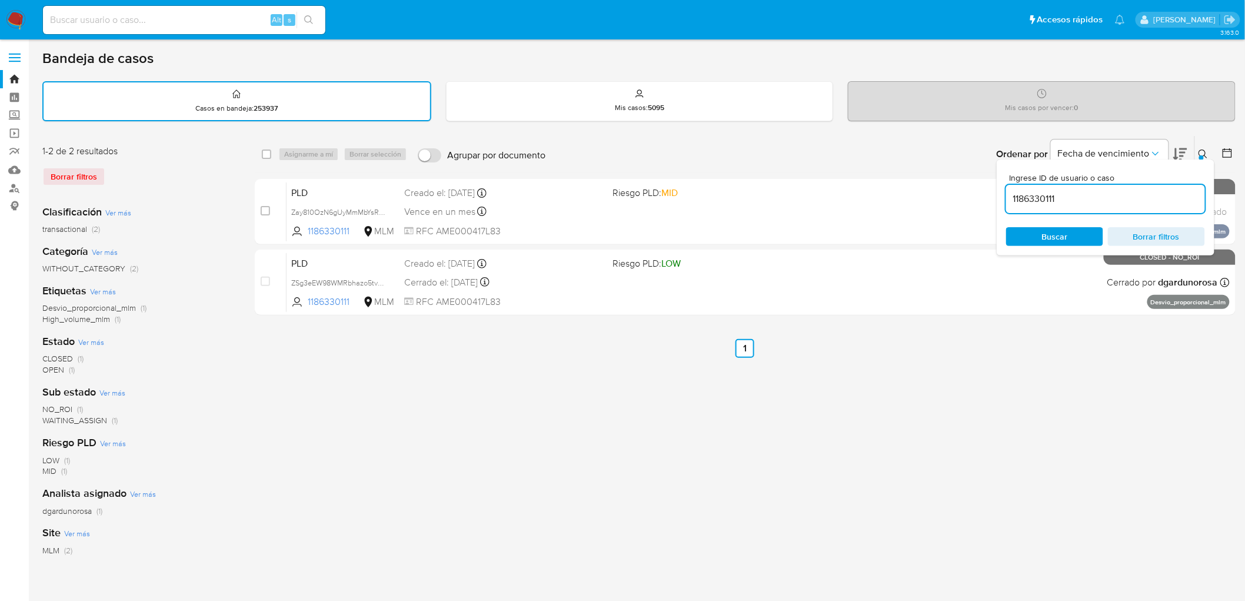
click at [1209, 150] on button at bounding box center [1204, 154] width 19 height 14
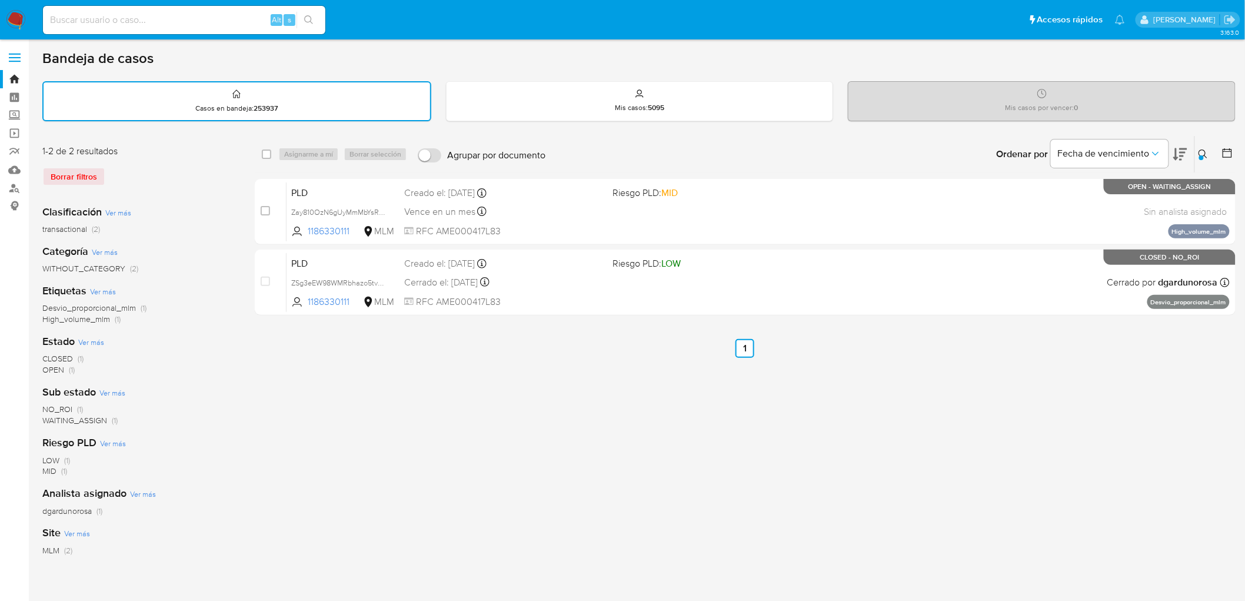
click at [710, 344] on ul "Anterior 1 Siguiente" at bounding box center [745, 348] width 981 height 19
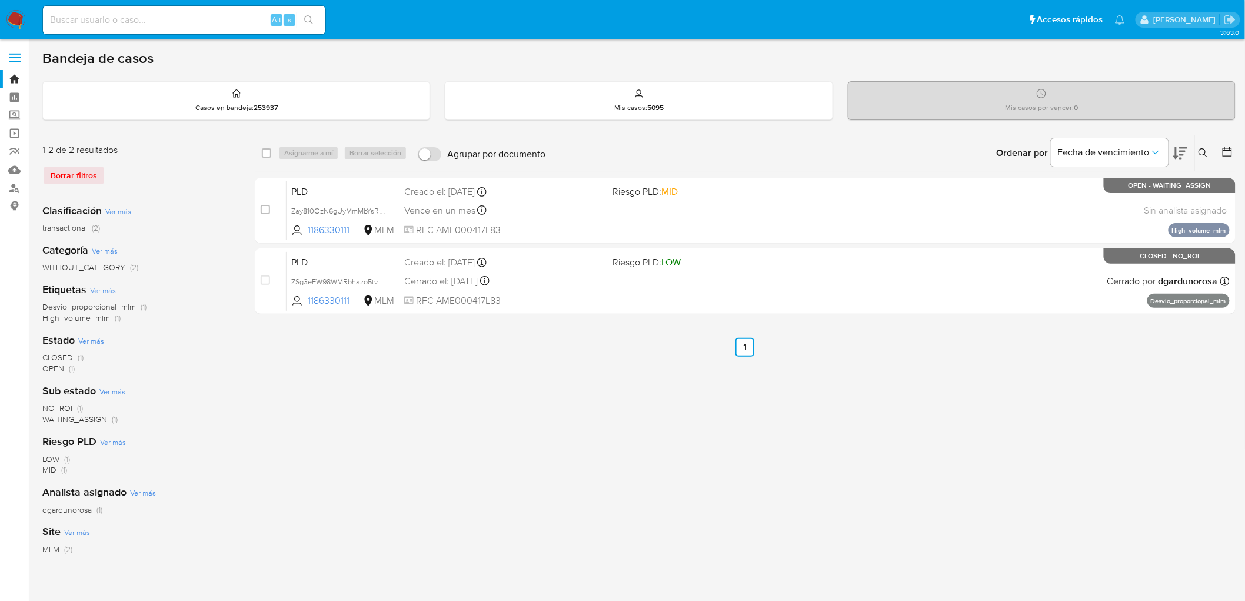
click at [14, 16] on img at bounding box center [16, 20] width 20 height 20
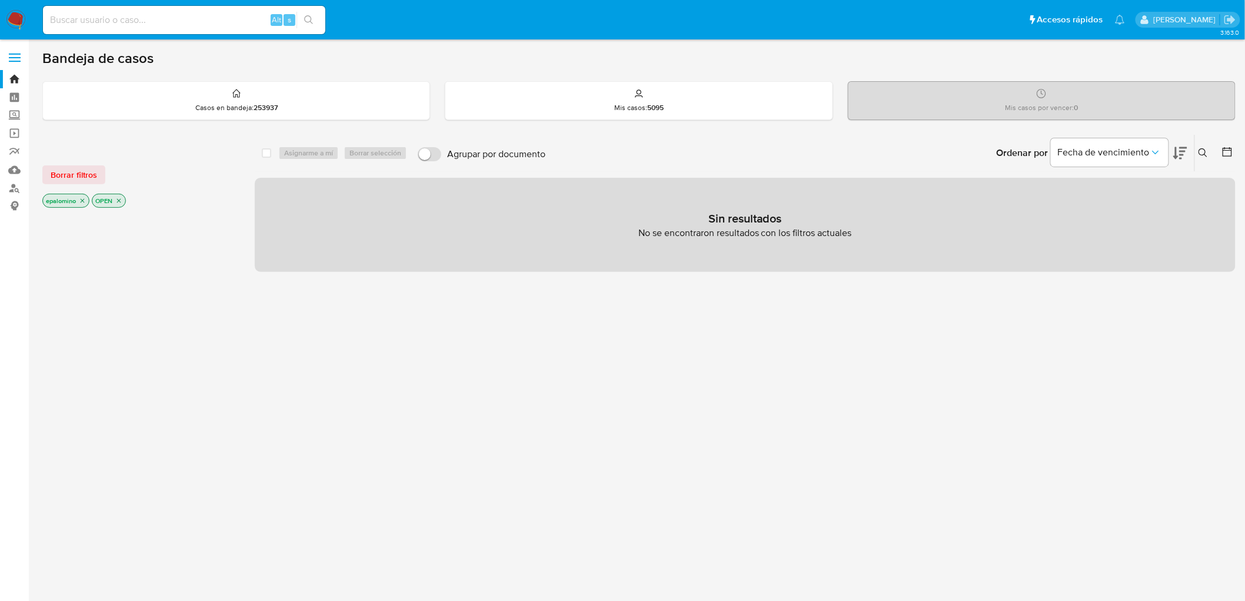
click at [52, 162] on div "Borrar filtros epalomino OPEN" at bounding box center [136, 177] width 188 height 67
click at [58, 173] on span "Borrar filtros" at bounding box center [74, 175] width 46 height 16
